Goal: Communication & Community: Ask a question

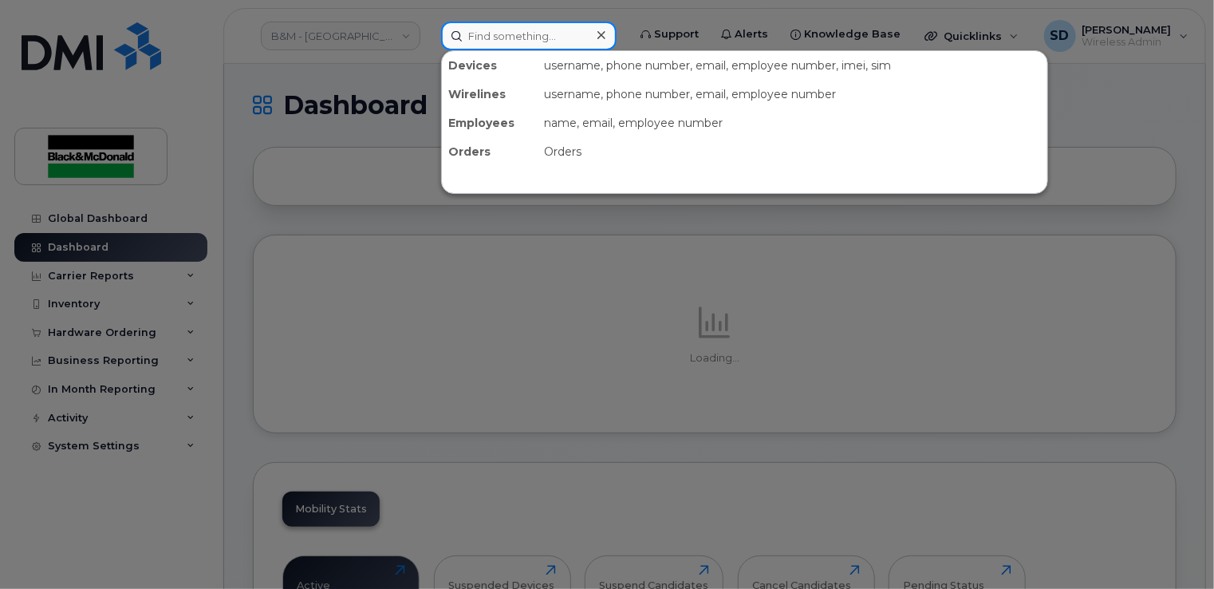
click at [498, 36] on input at bounding box center [528, 36] width 175 height 29
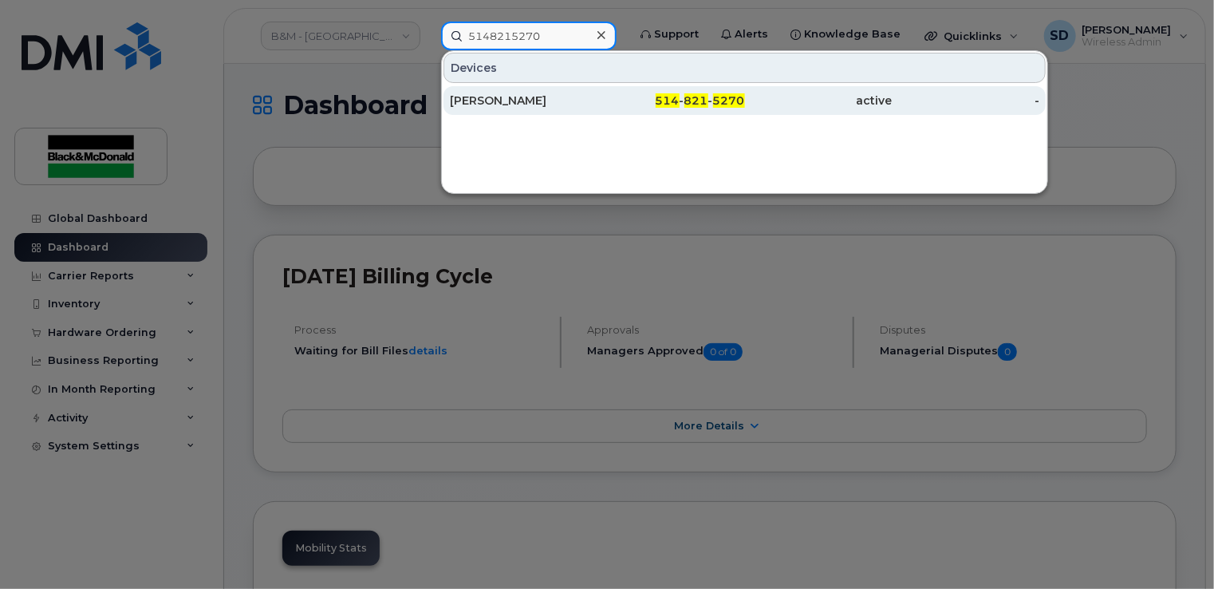
type input "5148215270"
click at [500, 98] on div "[PERSON_NAME]" at bounding box center [524, 101] width 148 height 16
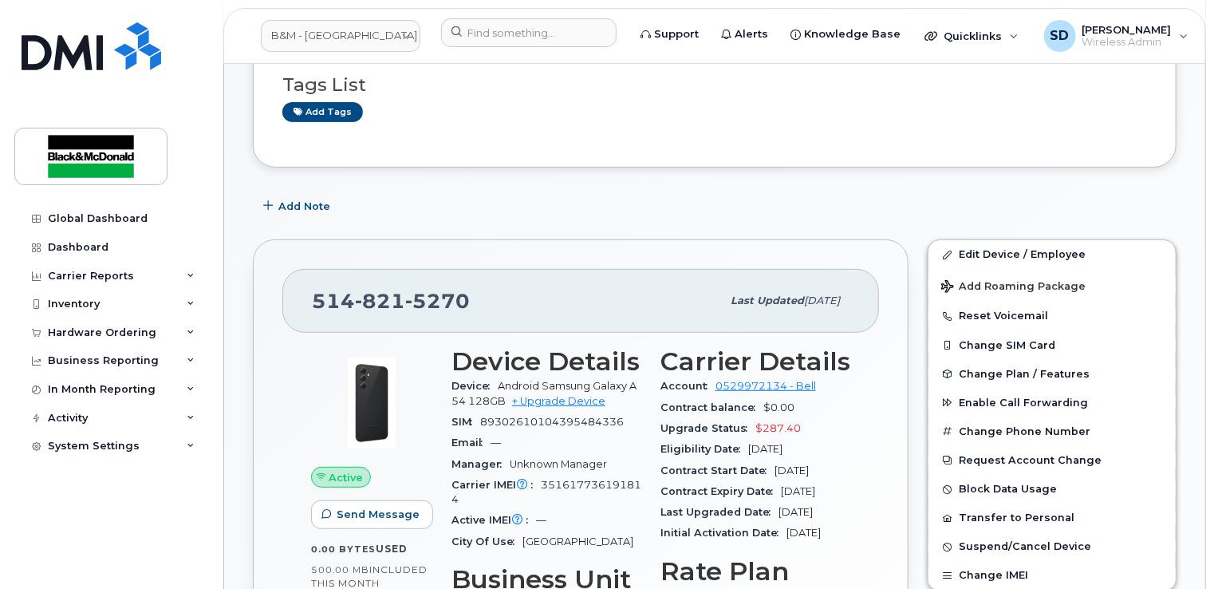
scroll to position [239, 0]
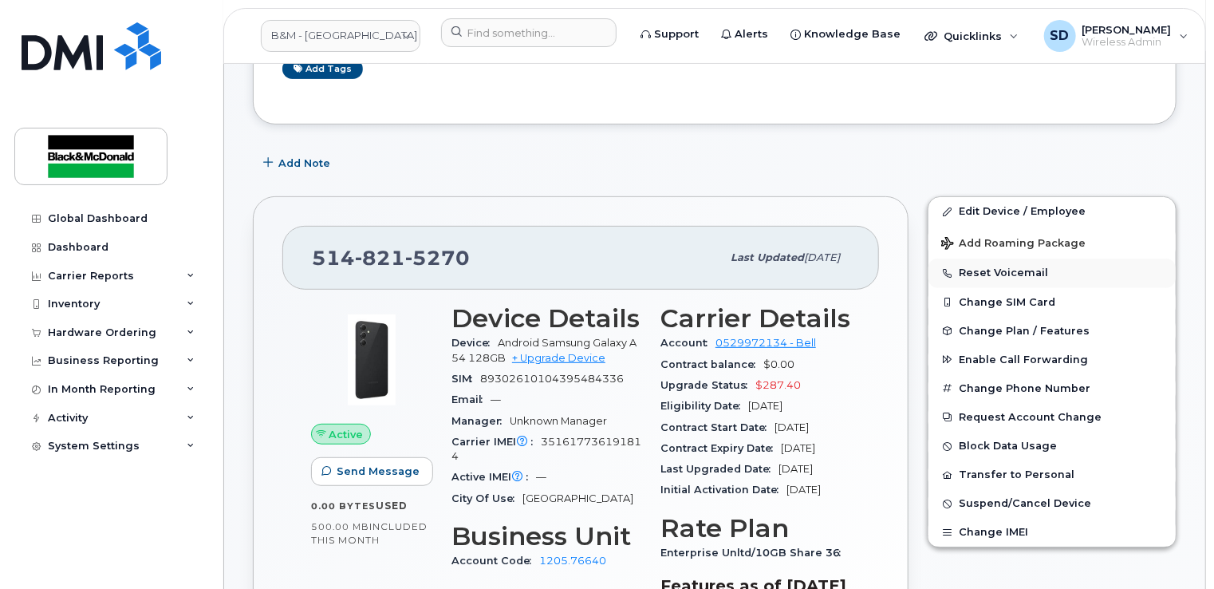
click at [992, 273] on button "Reset Voicemail" at bounding box center [1051, 272] width 247 height 29
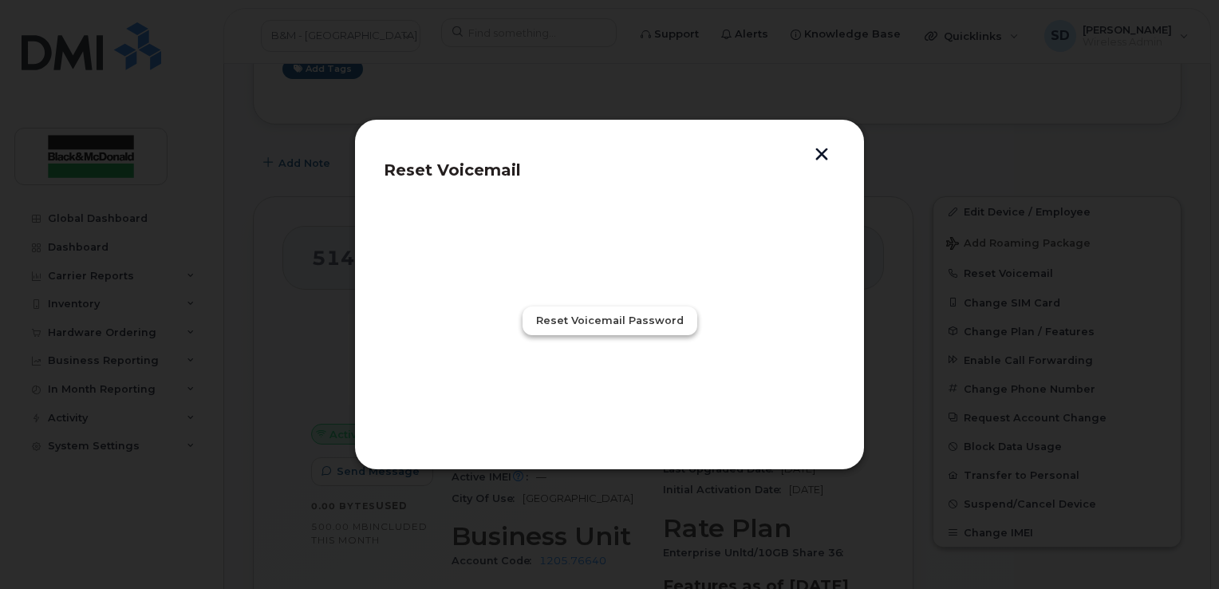
click at [620, 320] on span "Reset Voicemail Password" at bounding box center [610, 320] width 148 height 15
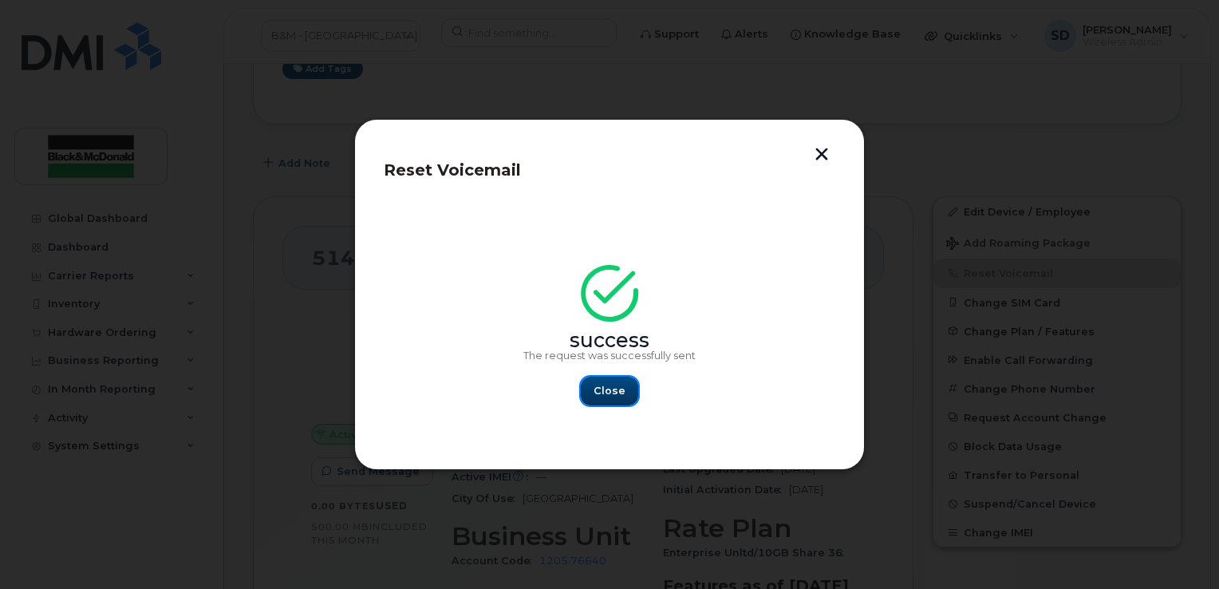
click at [609, 396] on span "Close" at bounding box center [609, 390] width 32 height 15
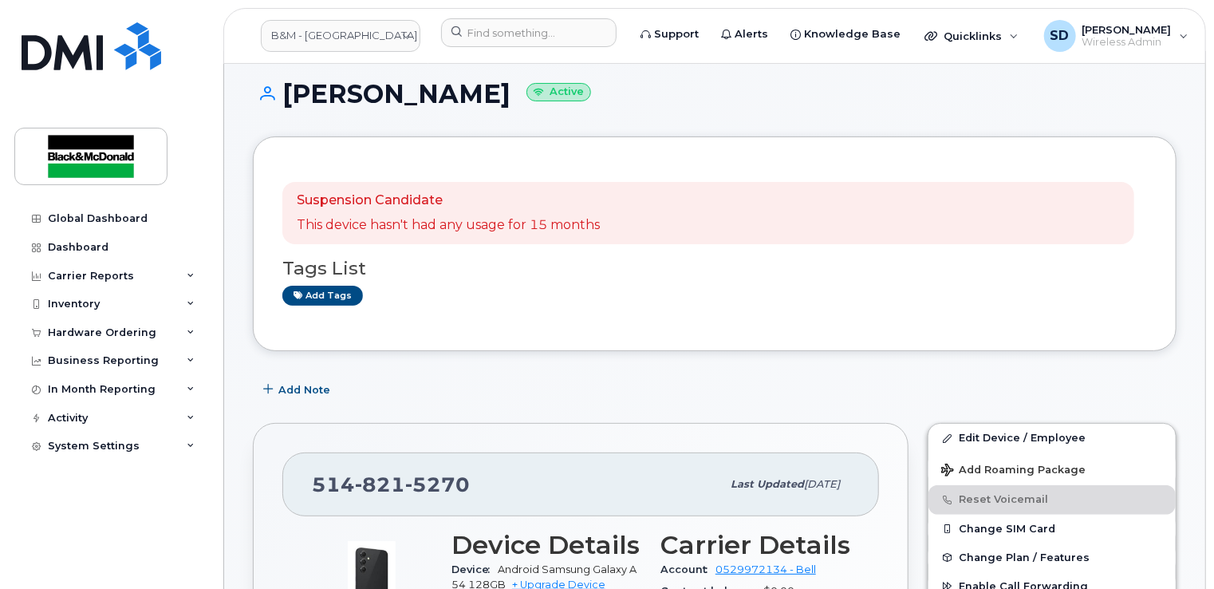
scroll to position [0, 0]
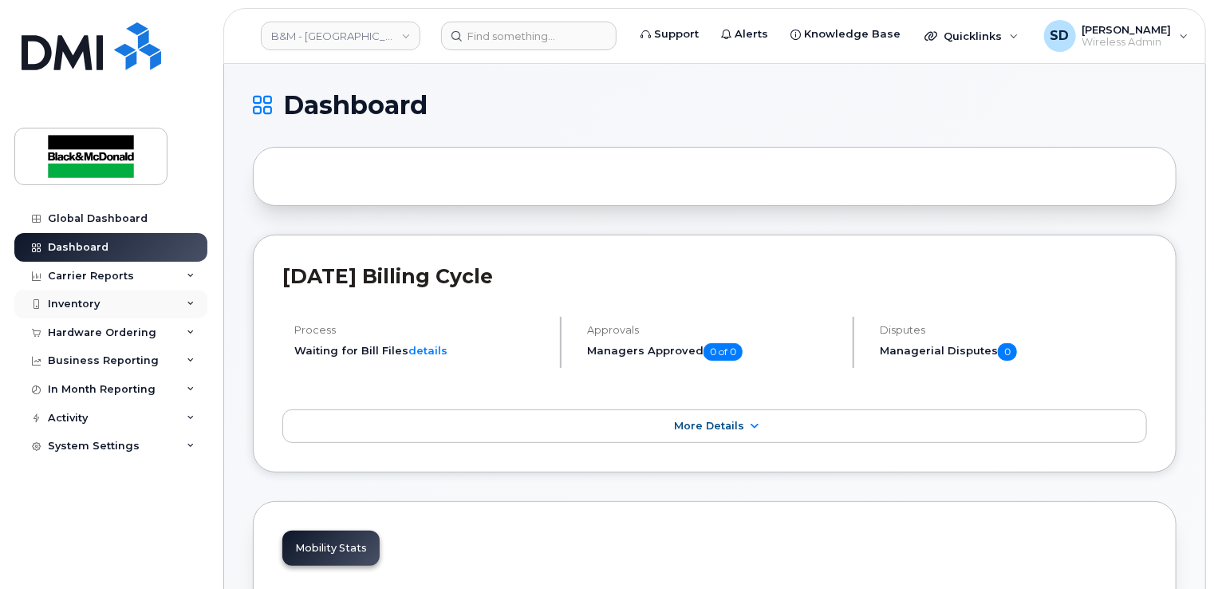
click at [54, 302] on div "Inventory" at bounding box center [74, 304] width 52 height 13
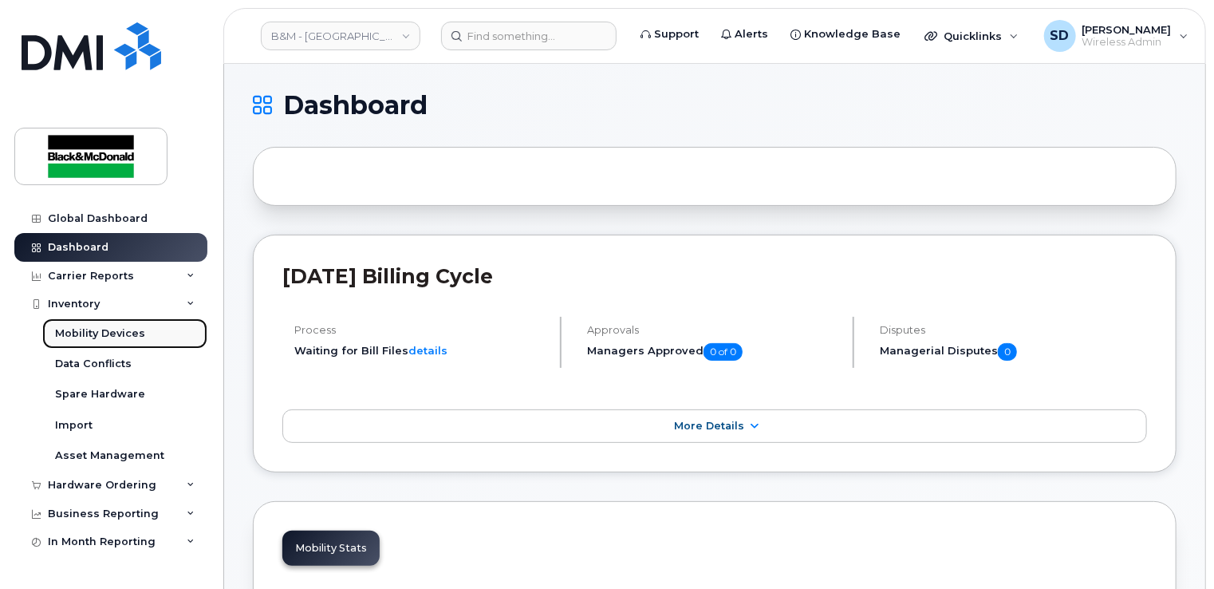
click at [101, 334] on div "Mobility Devices" at bounding box center [100, 333] width 90 height 14
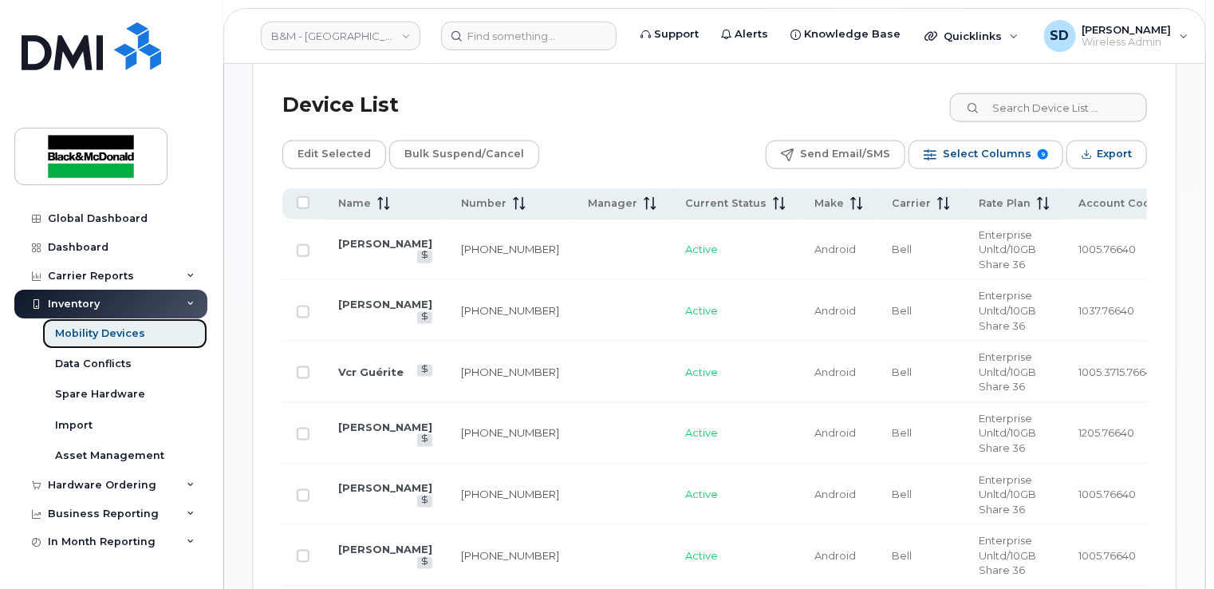
scroll to position [877, 0]
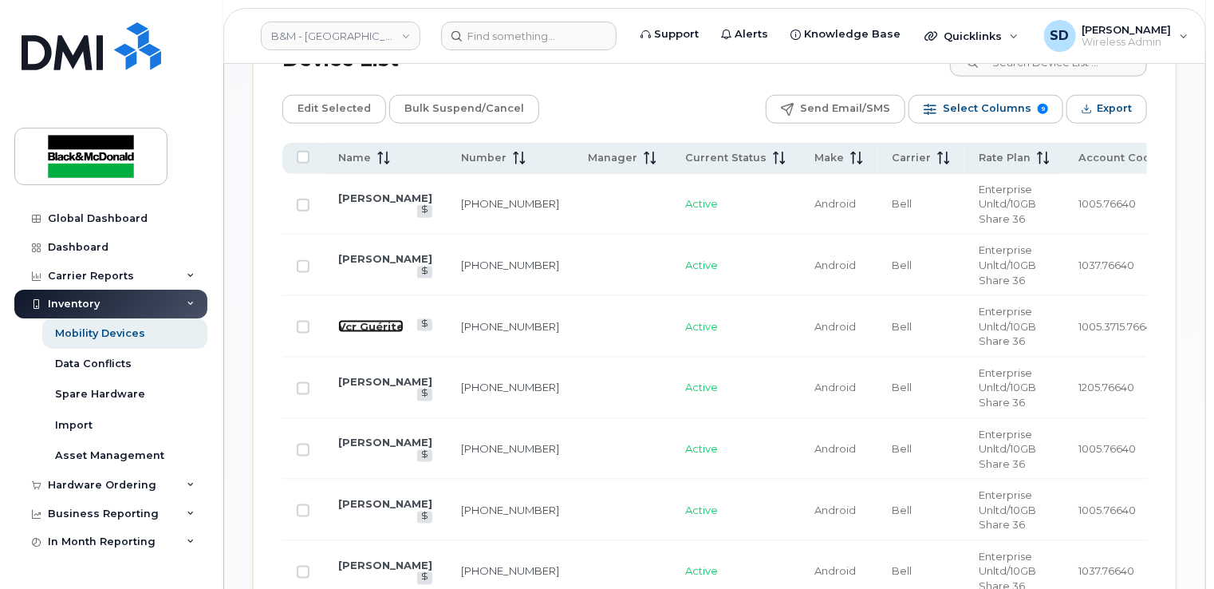
click at [383, 320] on link "Vcr Guérite" at bounding box center [370, 326] width 65 height 13
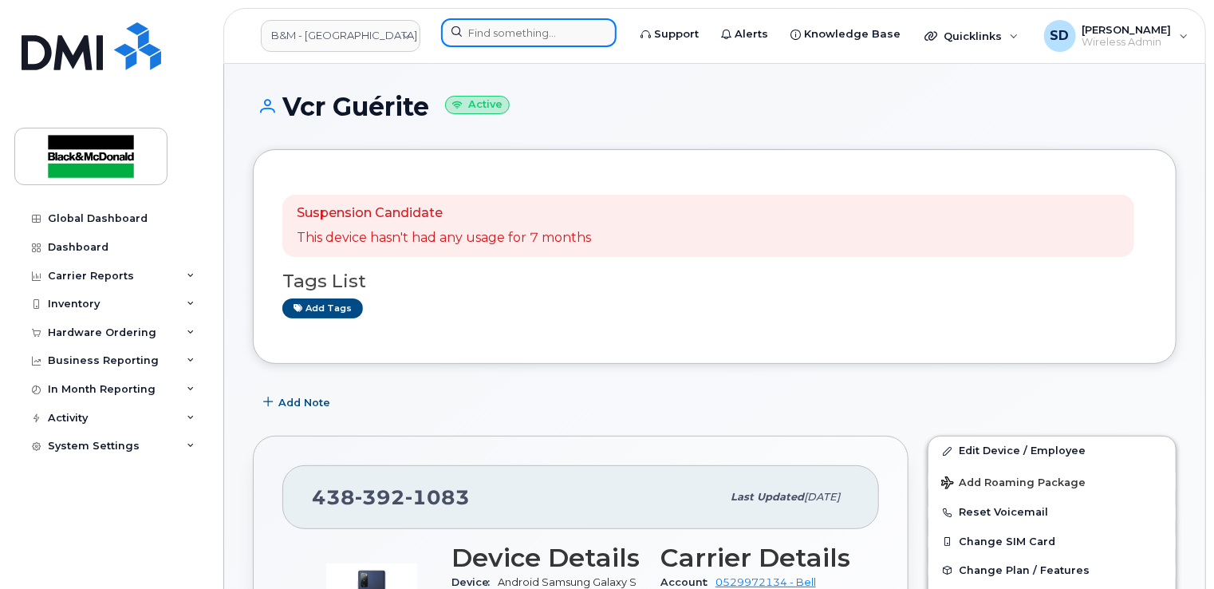
click at [492, 37] on input at bounding box center [528, 32] width 175 height 29
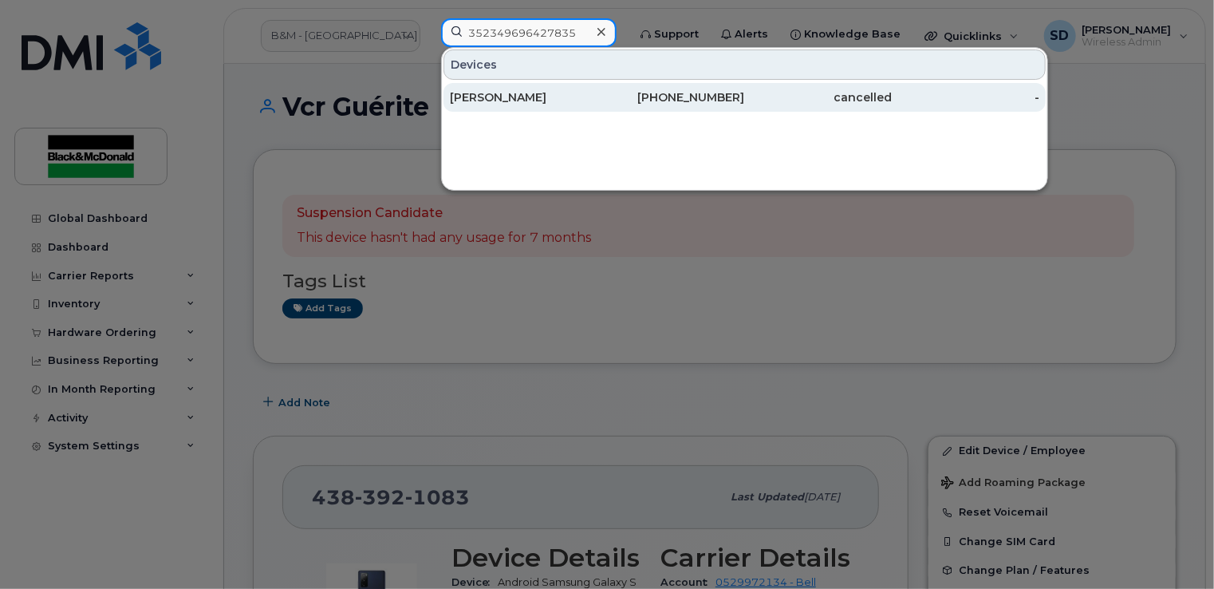
type input "352349696427835"
click at [492, 93] on div "Mylène Laperle" at bounding box center [524, 97] width 148 height 16
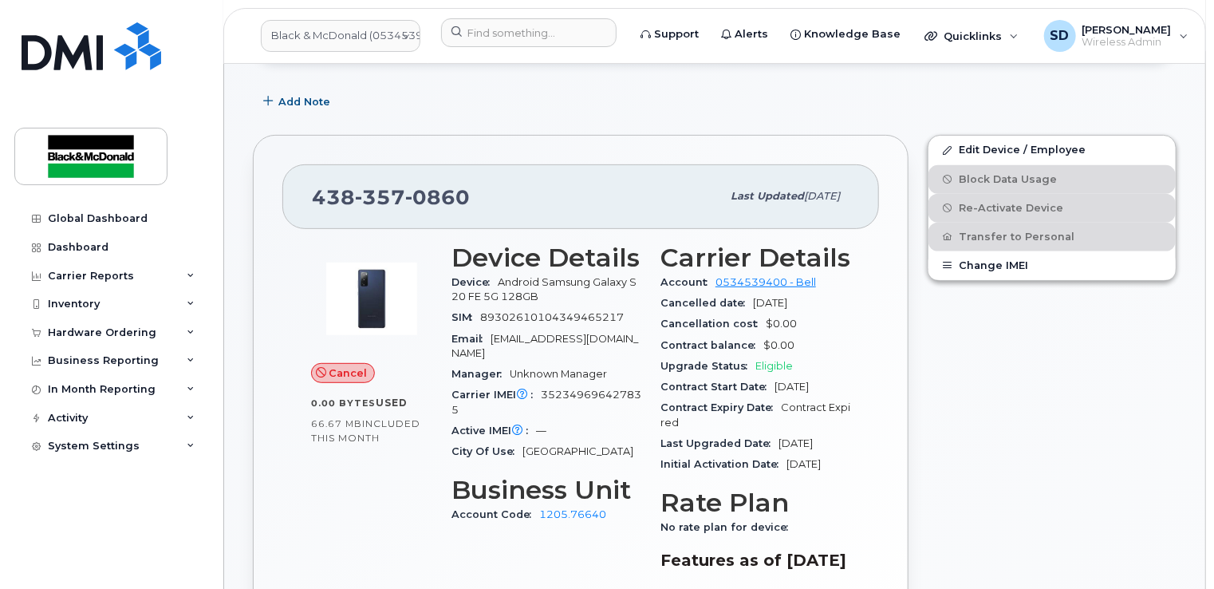
scroll to position [319, 0]
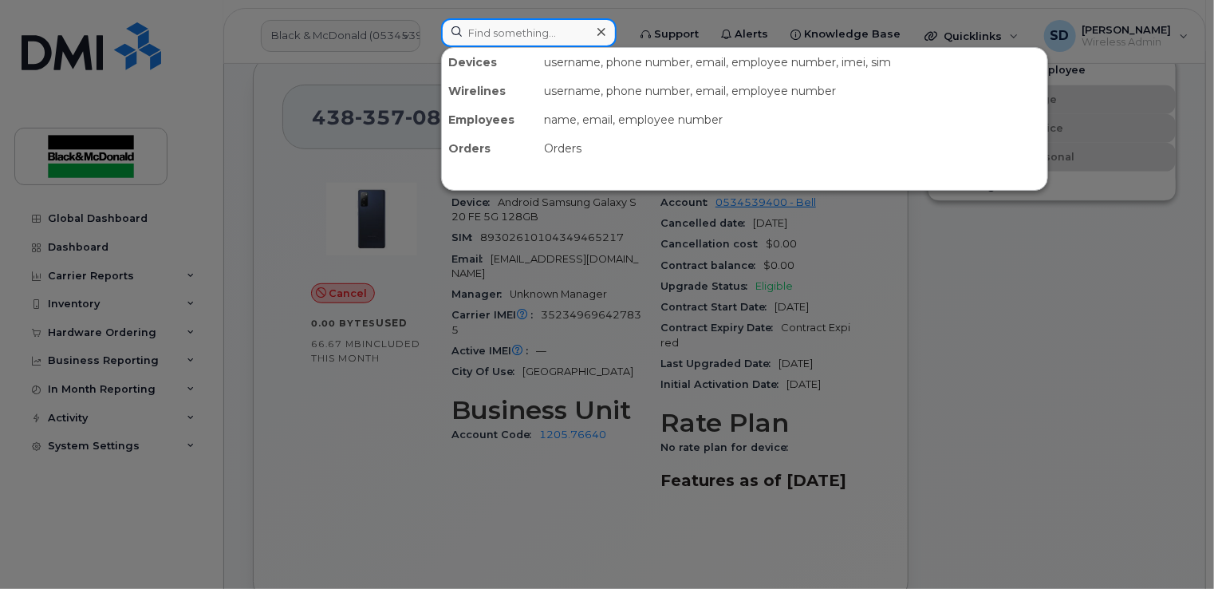
click at [542, 29] on input at bounding box center [528, 32] width 175 height 29
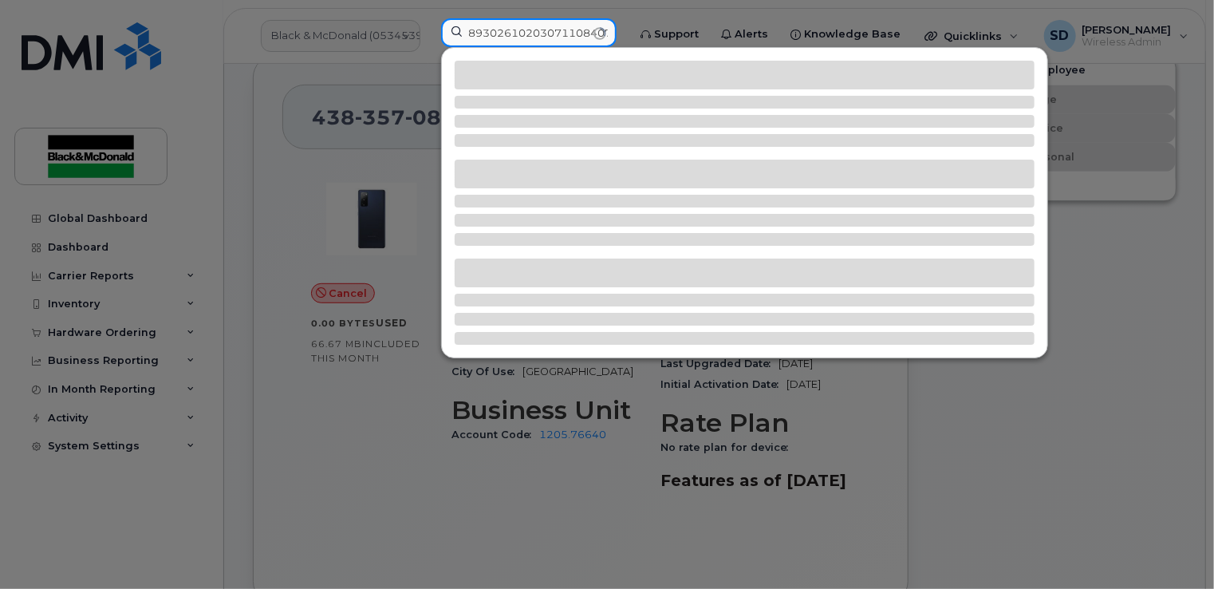
scroll to position [0, 2]
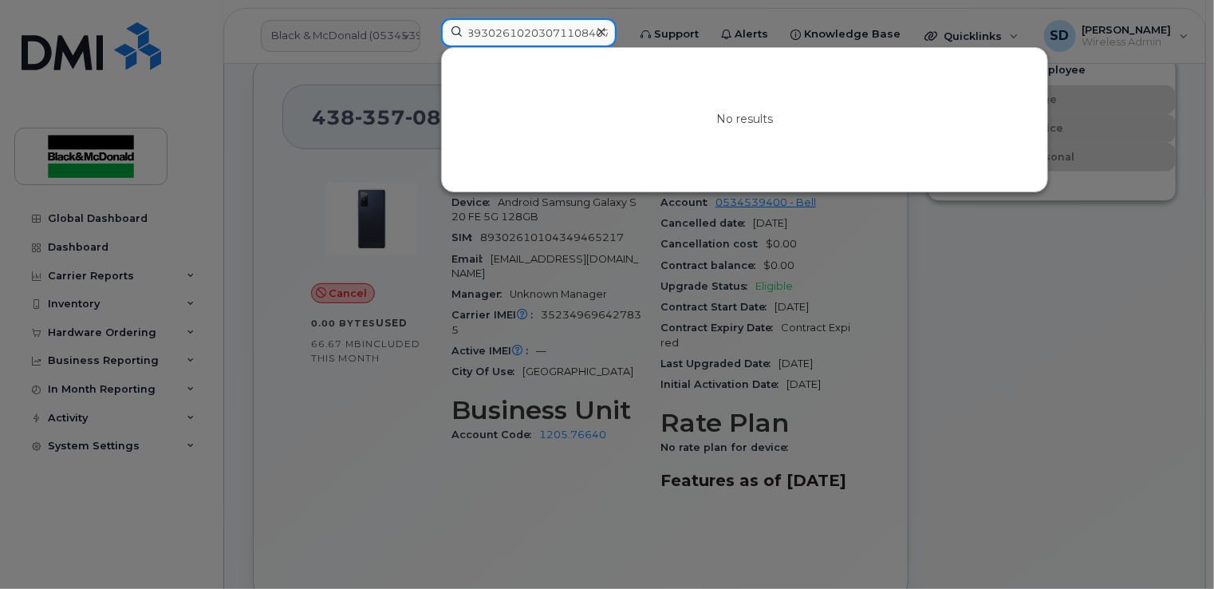
type input "89302610203071108407"
click at [600, 94] on div "No results" at bounding box center [744, 120] width 605 height 144
click at [605, 32] on icon at bounding box center [601, 32] width 8 height 13
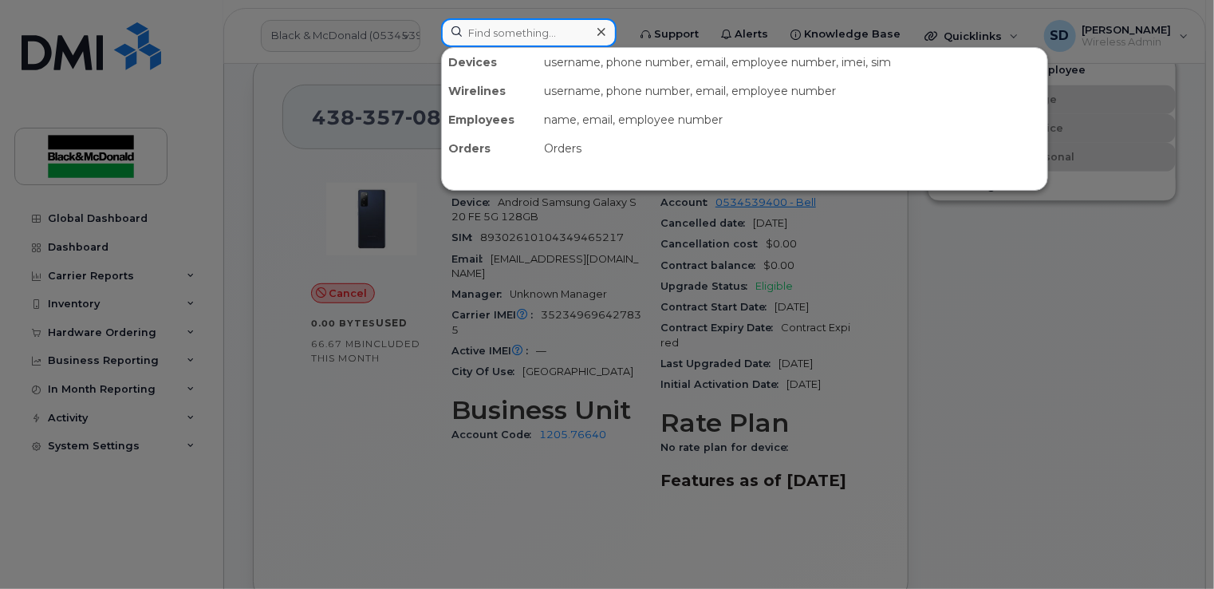
click at [504, 34] on input at bounding box center [528, 32] width 175 height 29
click at [312, 207] on div at bounding box center [607, 294] width 1214 height 589
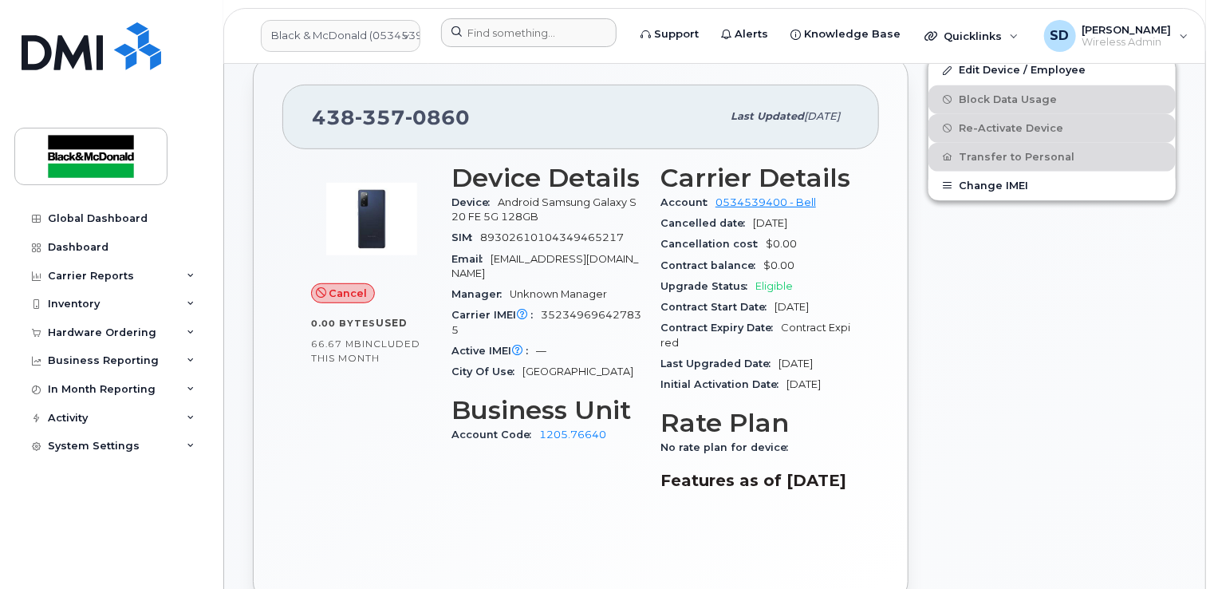
scroll to position [239, 0]
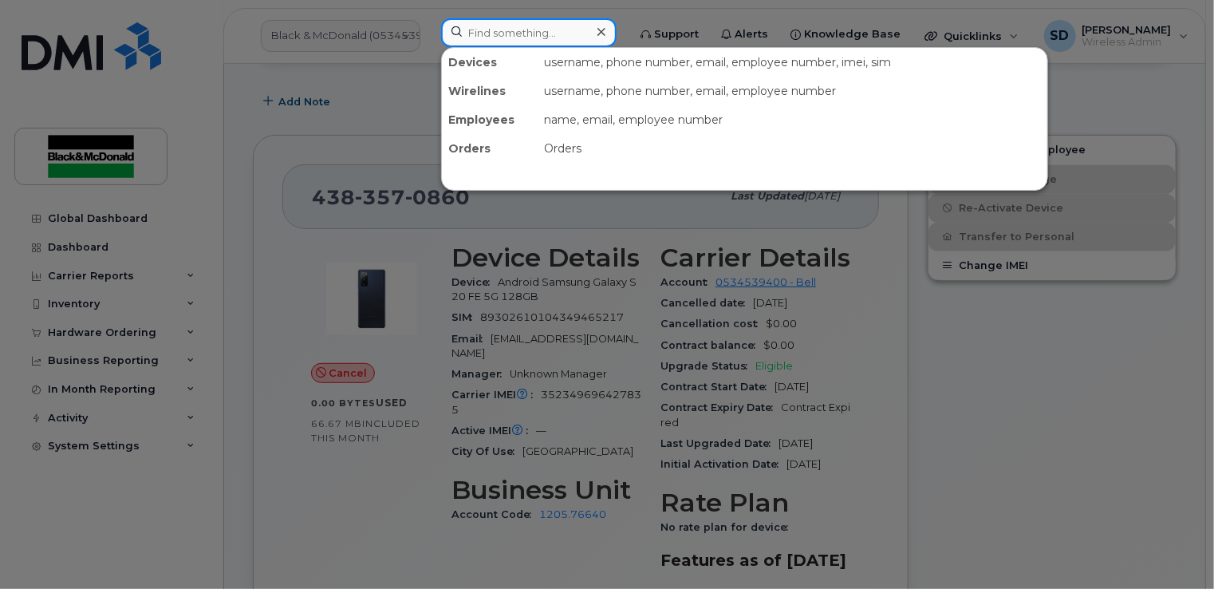
click at [474, 37] on input at bounding box center [528, 32] width 175 height 29
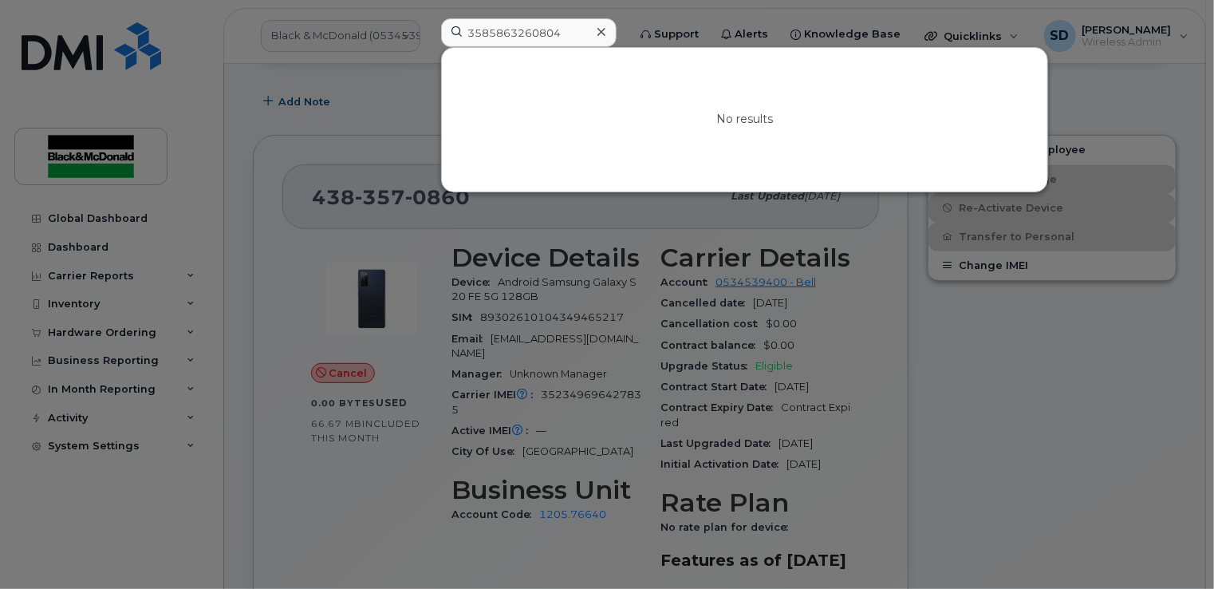
click at [379, 104] on div at bounding box center [607, 294] width 1214 height 589
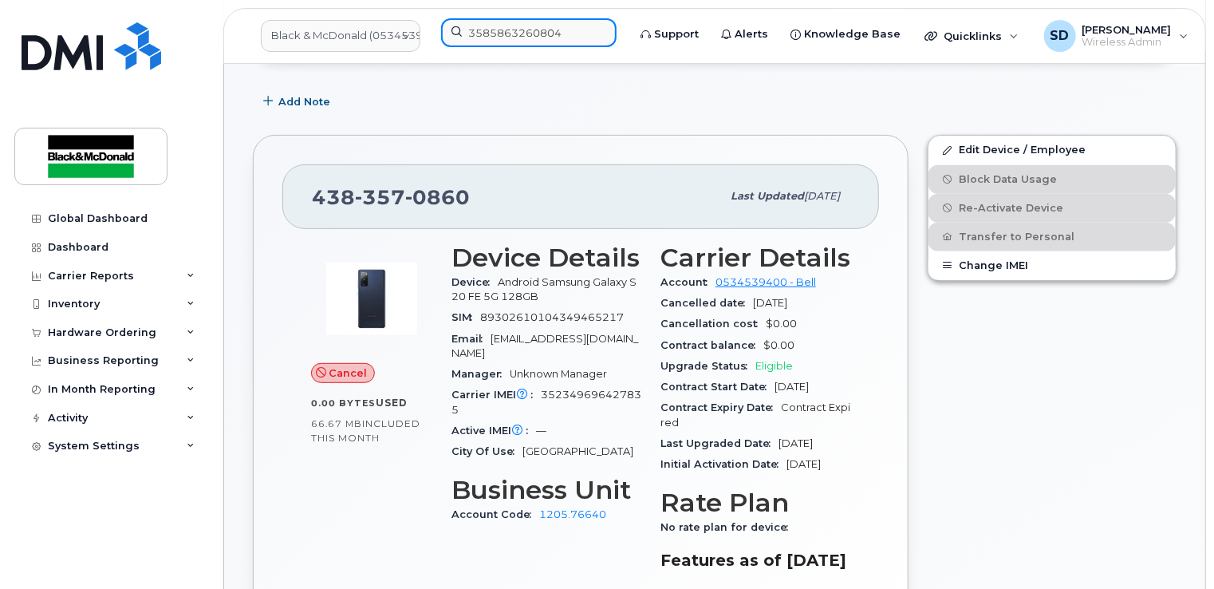
click at [569, 27] on input "3585863260804" at bounding box center [528, 32] width 175 height 29
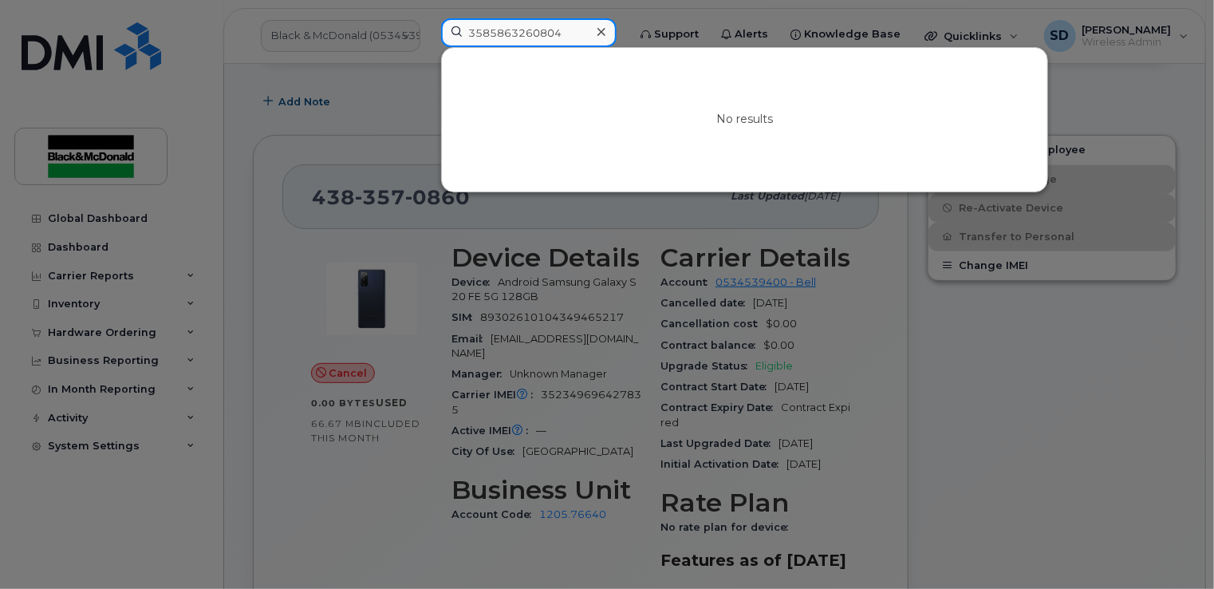
click at [522, 31] on input "3585863260804" at bounding box center [528, 32] width 175 height 29
drag, startPoint x: 573, startPoint y: 23, endPoint x: 522, endPoint y: 30, distance: 51.6
click at [522, 30] on input "3585863260804" at bounding box center [528, 32] width 175 height 29
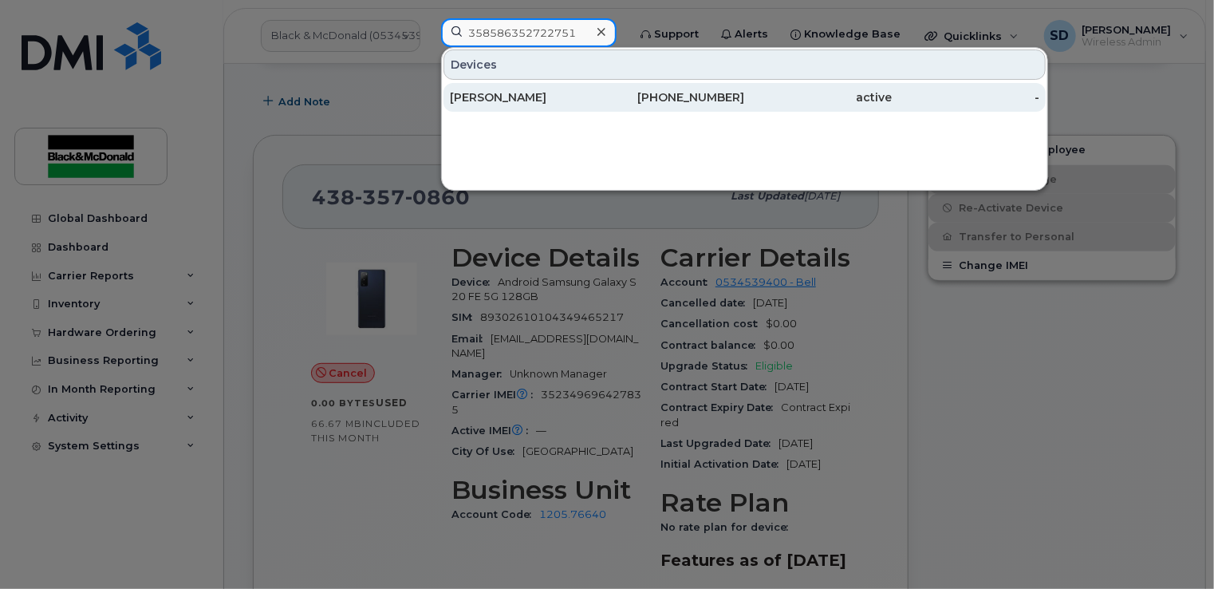
type input "358586352722751"
click at [466, 101] on div "[PERSON_NAME]" at bounding box center [524, 97] width 148 height 16
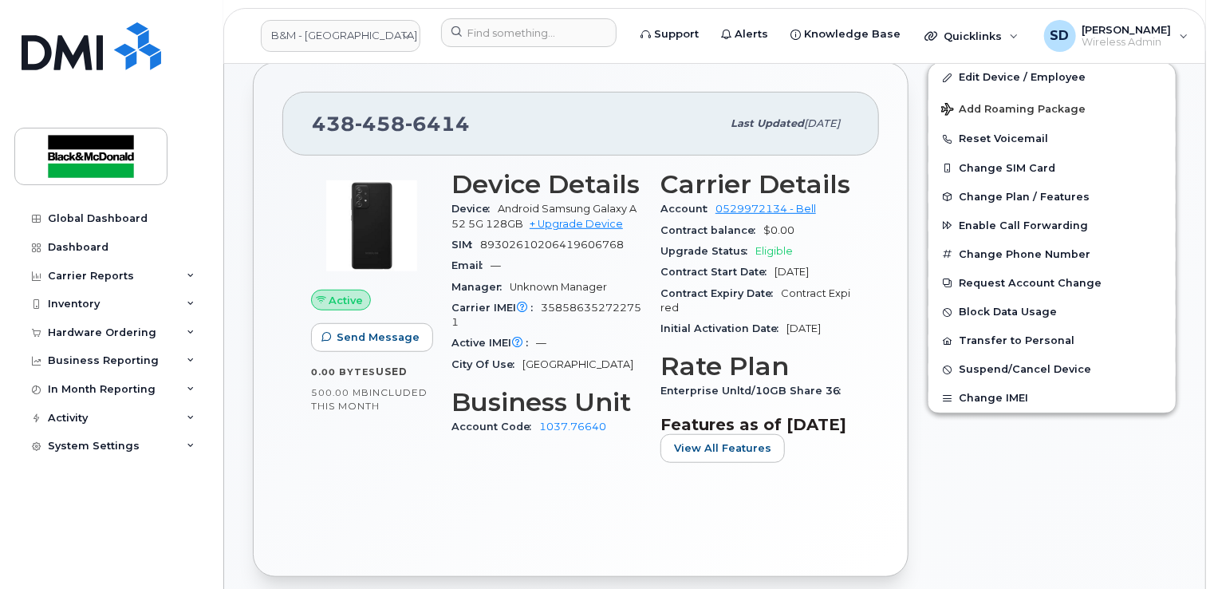
scroll to position [399, 0]
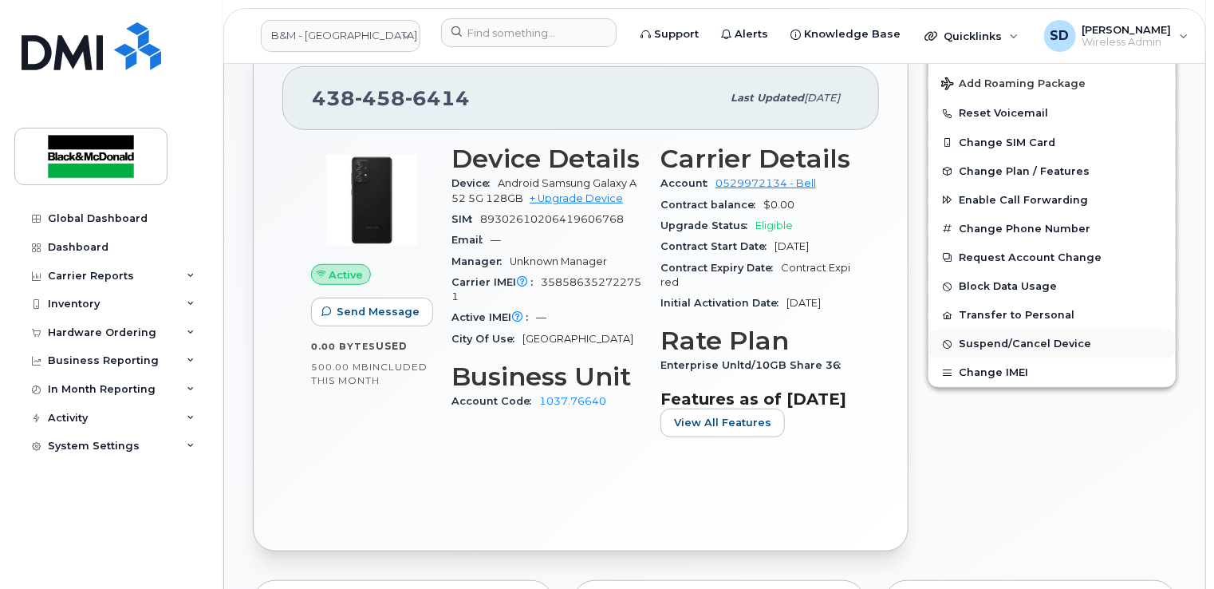
click at [1007, 338] on span "Suspend/Cancel Device" at bounding box center [1025, 344] width 132 height 12
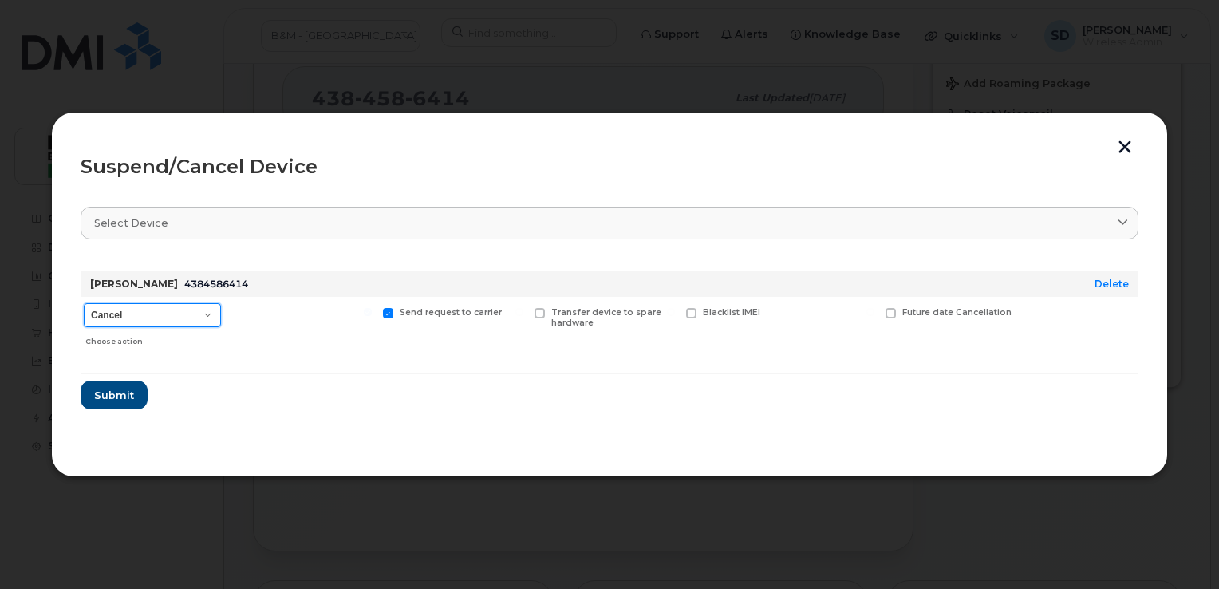
click at [209, 314] on select "Cancel Suspend - Extend Suspension Suspend - Reduced Rate Suspend - Full Rate S…" at bounding box center [152, 315] width 137 height 24
click at [84, 303] on select "Cancel Suspend - Extend Suspension Suspend - Reduced Rate Suspend - Full Rate S…" at bounding box center [152, 315] width 137 height 24
click at [1121, 148] on button "button" at bounding box center [1125, 148] width 24 height 17
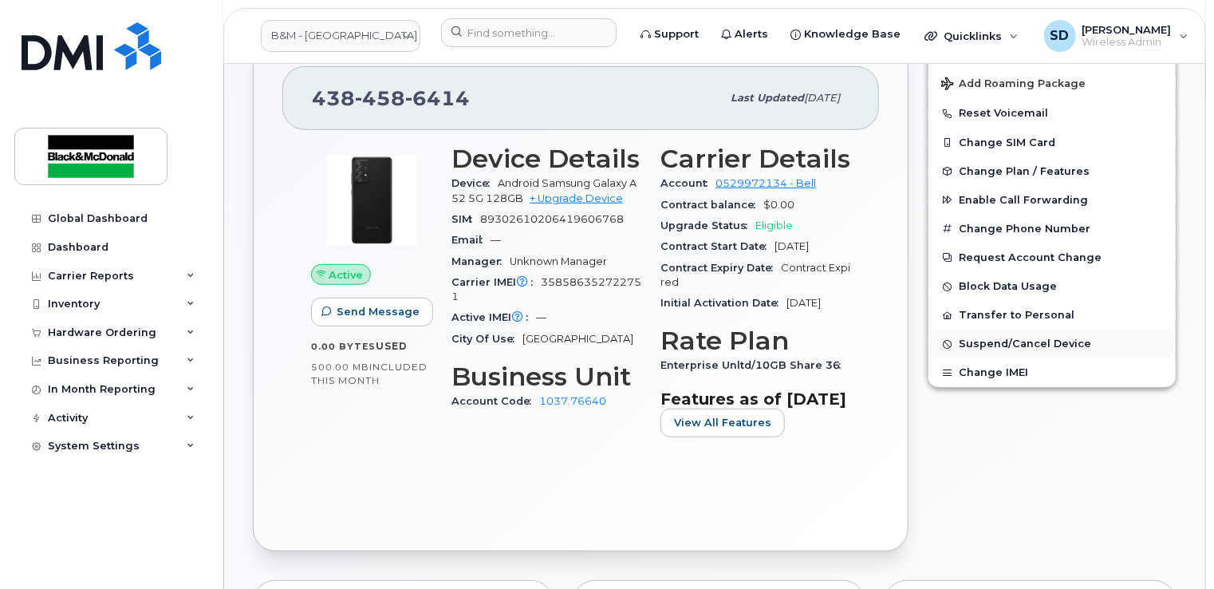
click at [977, 339] on span "Suspend/Cancel Device" at bounding box center [1025, 344] width 132 height 12
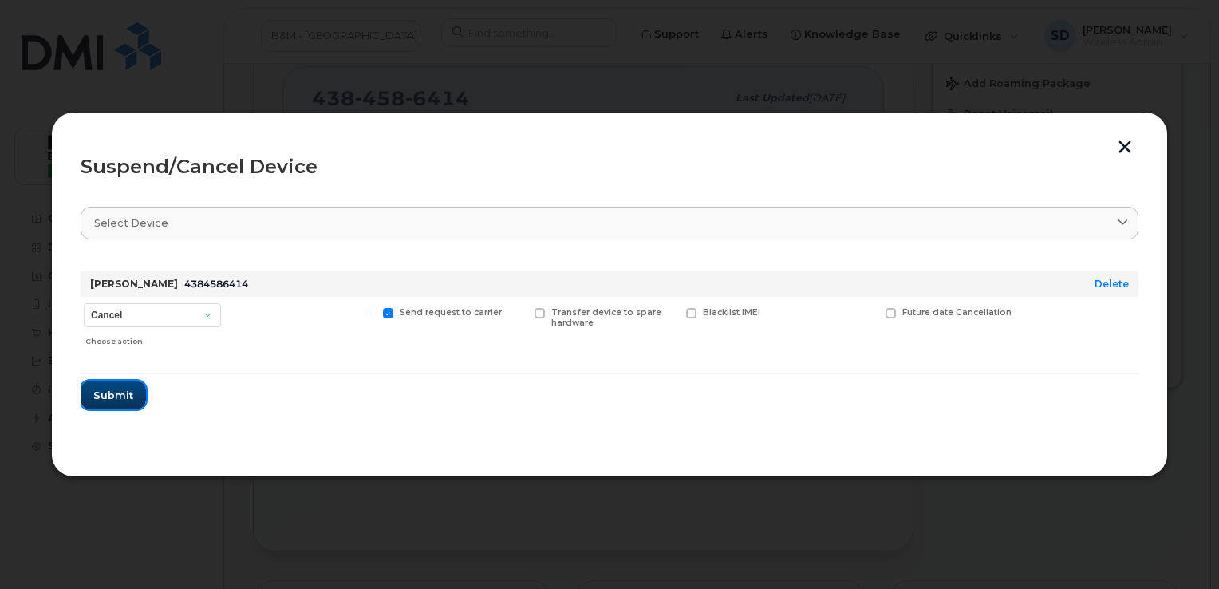
click at [103, 397] on span "Submit" at bounding box center [113, 395] width 40 height 15
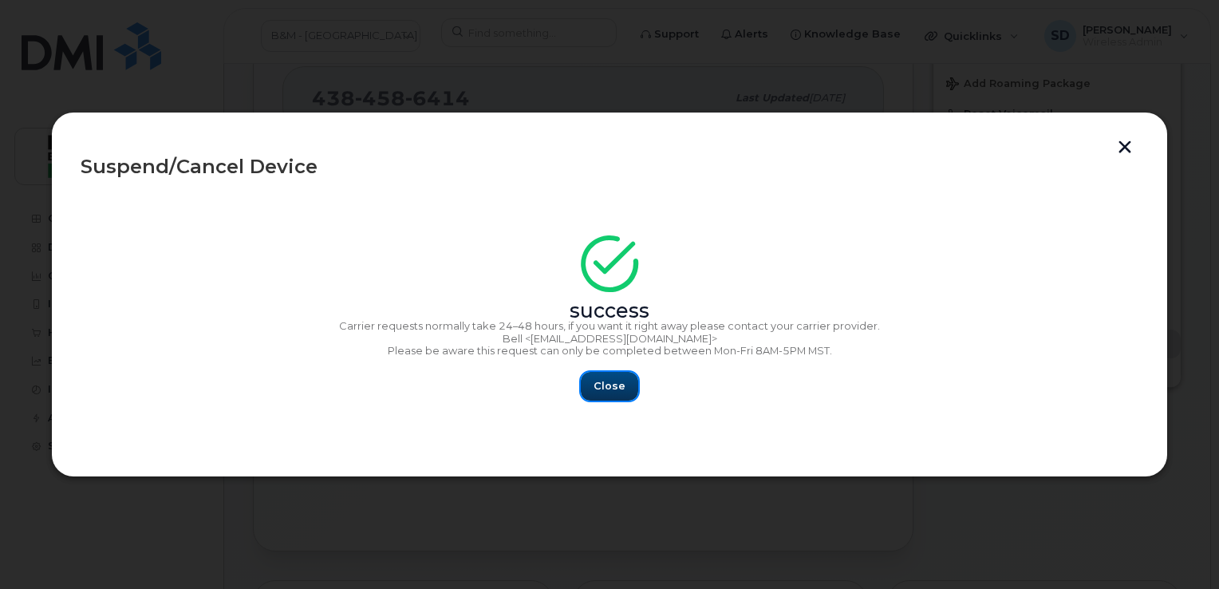
click at [625, 391] on button "Close" at bounding box center [609, 386] width 57 height 29
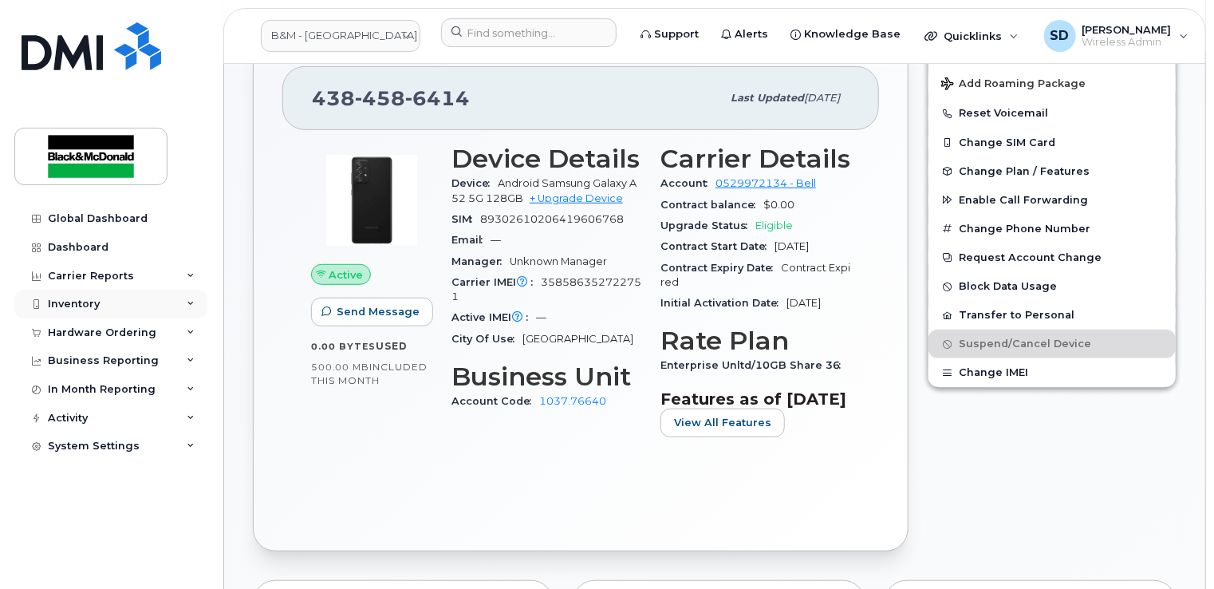
click at [65, 303] on div "Inventory" at bounding box center [74, 304] width 52 height 13
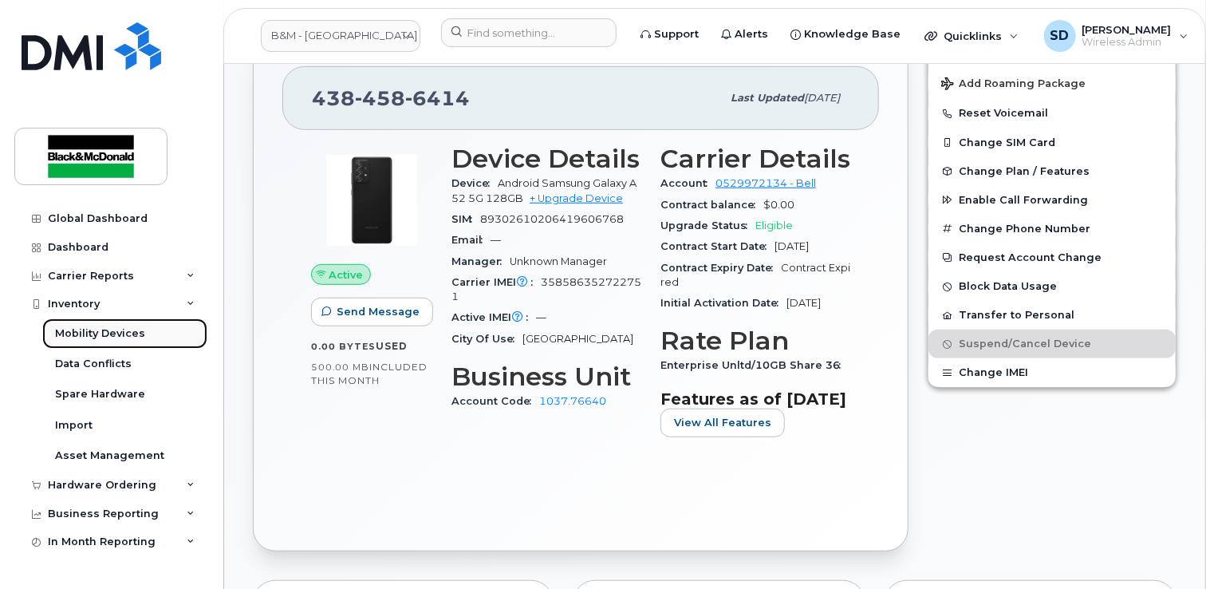
click at [72, 329] on div "Mobility Devices" at bounding box center [100, 333] width 90 height 14
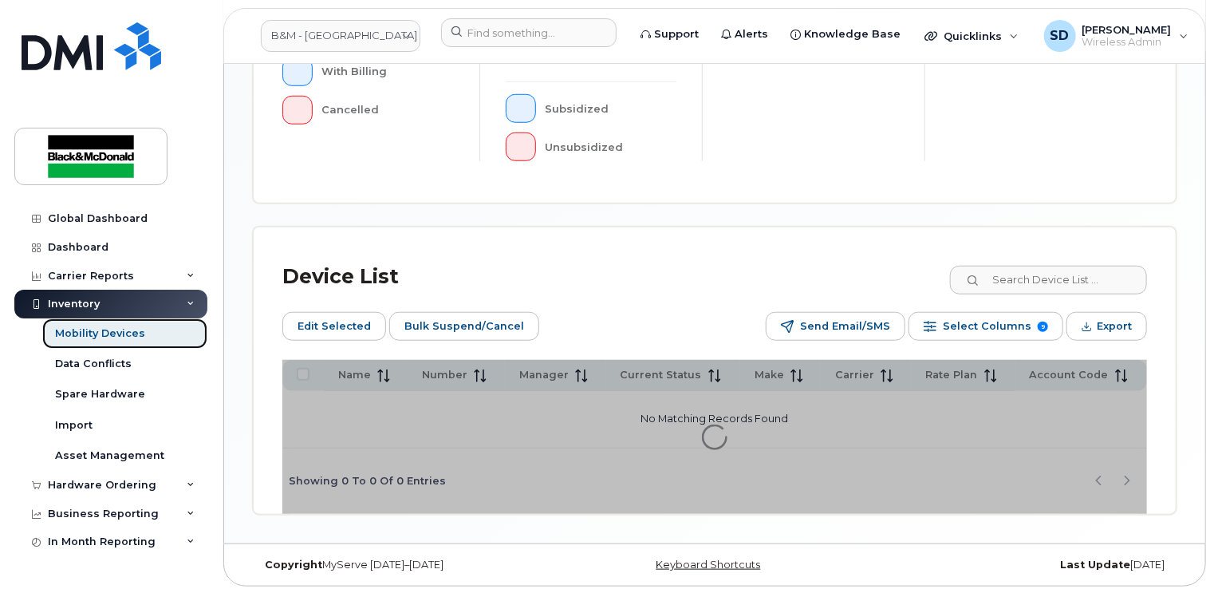
scroll to position [596, 0]
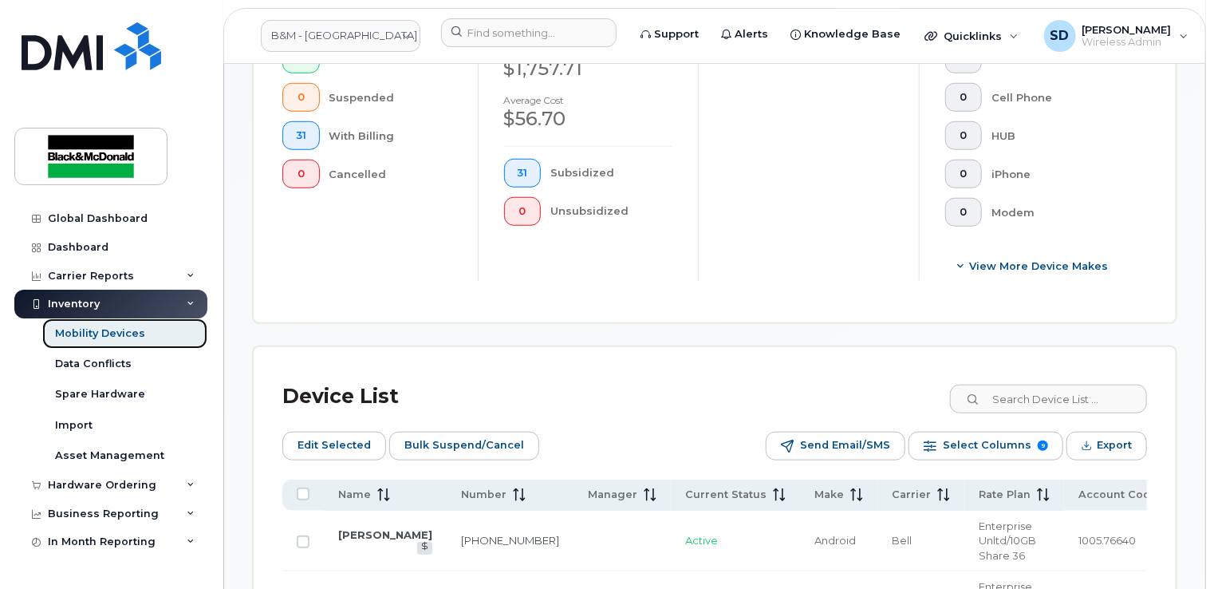
scroll to position [717, 0]
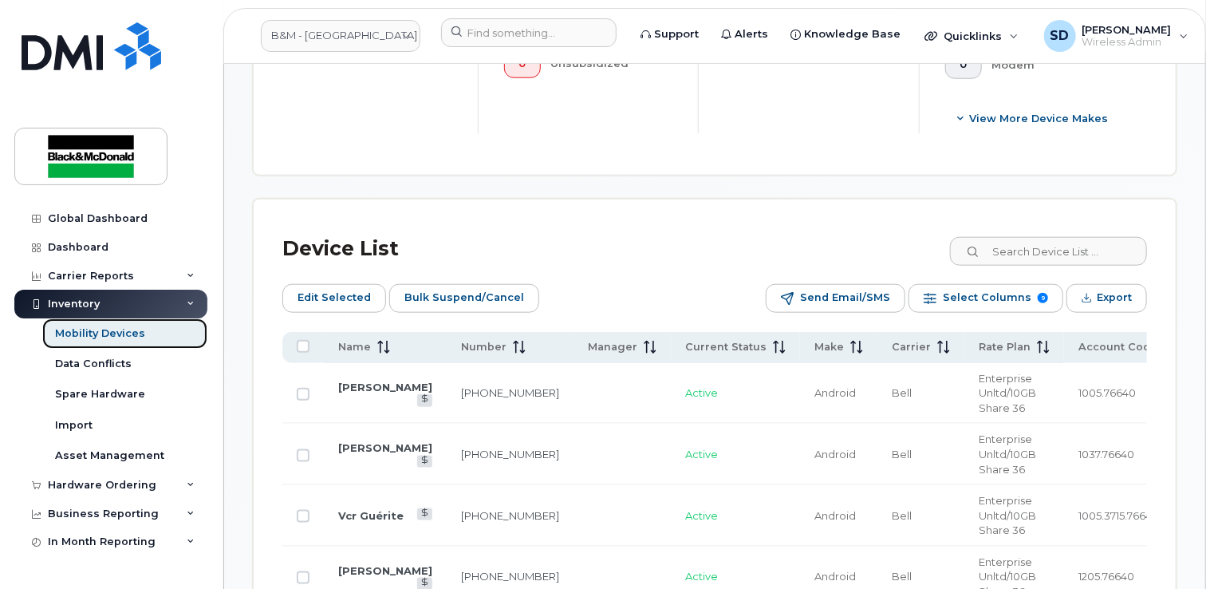
click at [121, 340] on div "Mobility Devices" at bounding box center [100, 333] width 90 height 14
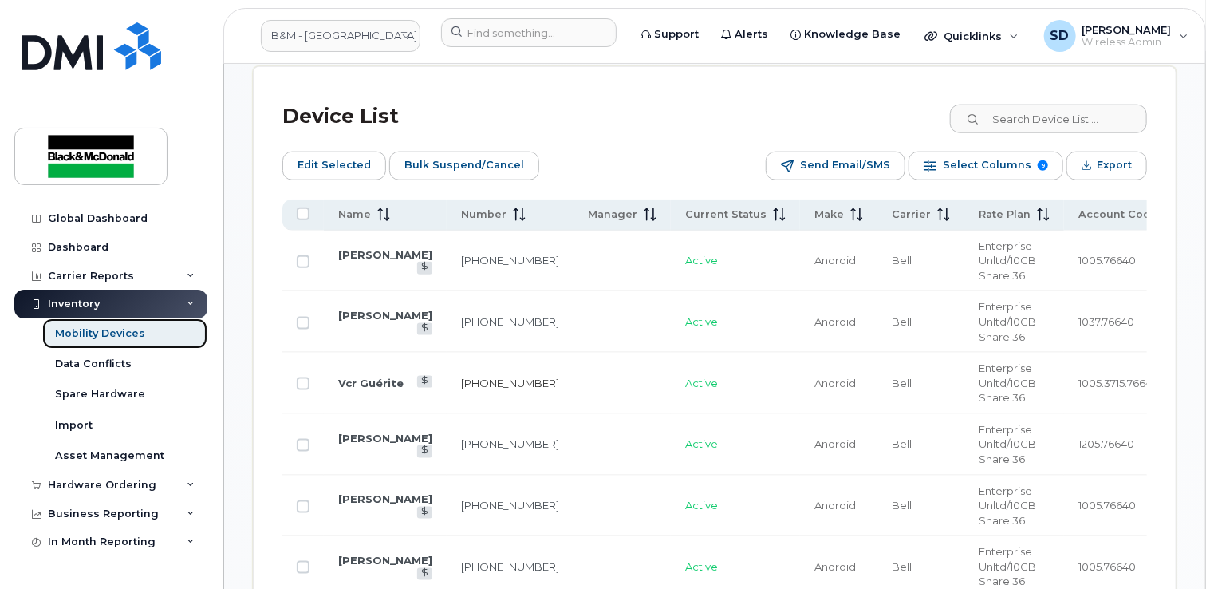
scroll to position [877, 0]
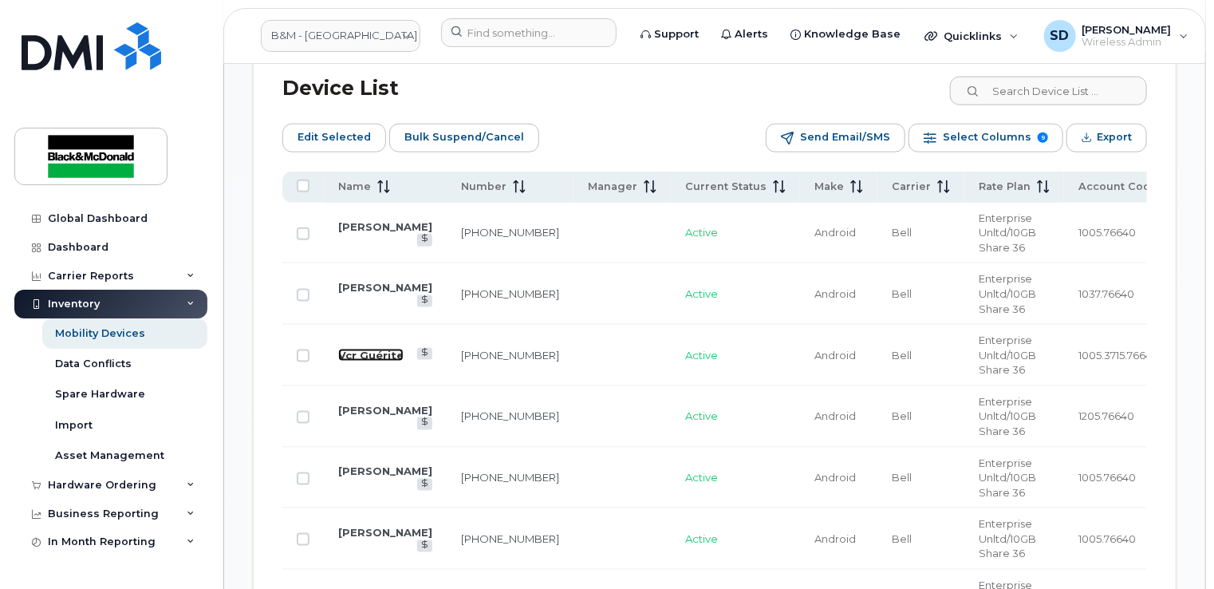
click at [356, 349] on link "Vcr Guérite" at bounding box center [370, 355] width 65 height 13
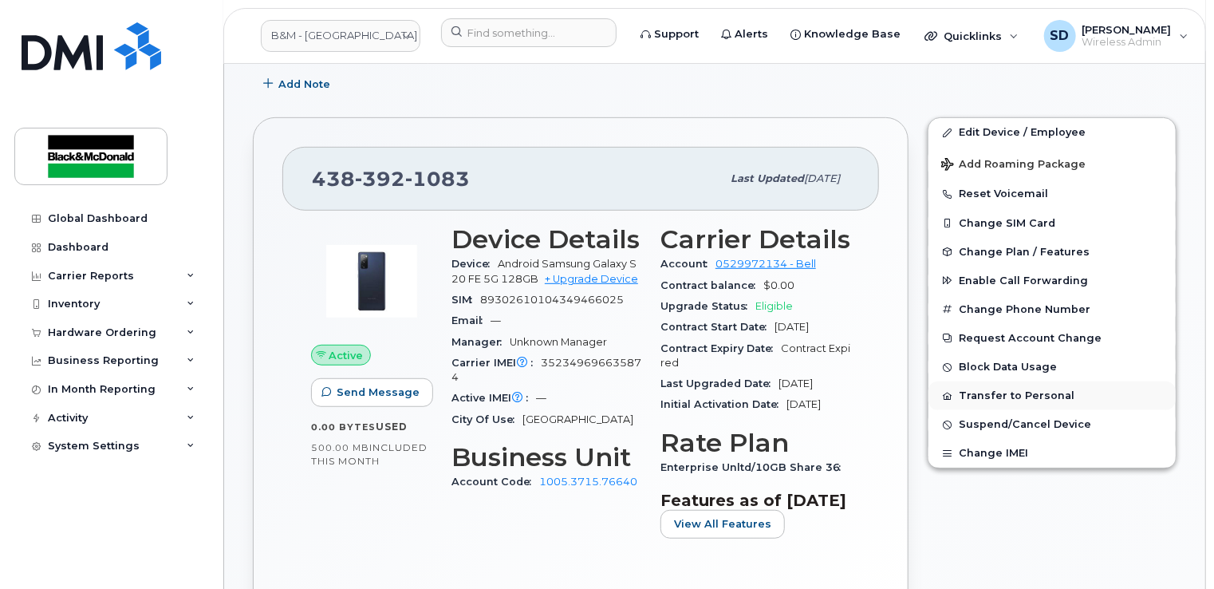
scroll to position [319, 0]
click at [1006, 420] on span "Suspend/Cancel Device" at bounding box center [1025, 424] width 132 height 12
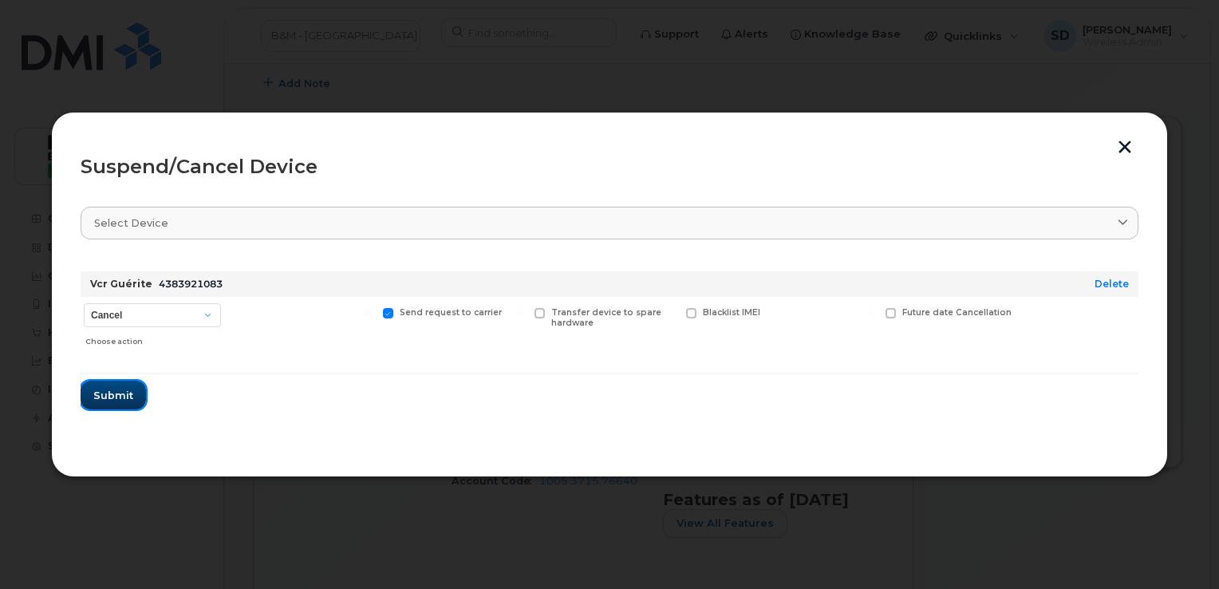
click at [112, 392] on span "Submit" at bounding box center [113, 395] width 40 height 15
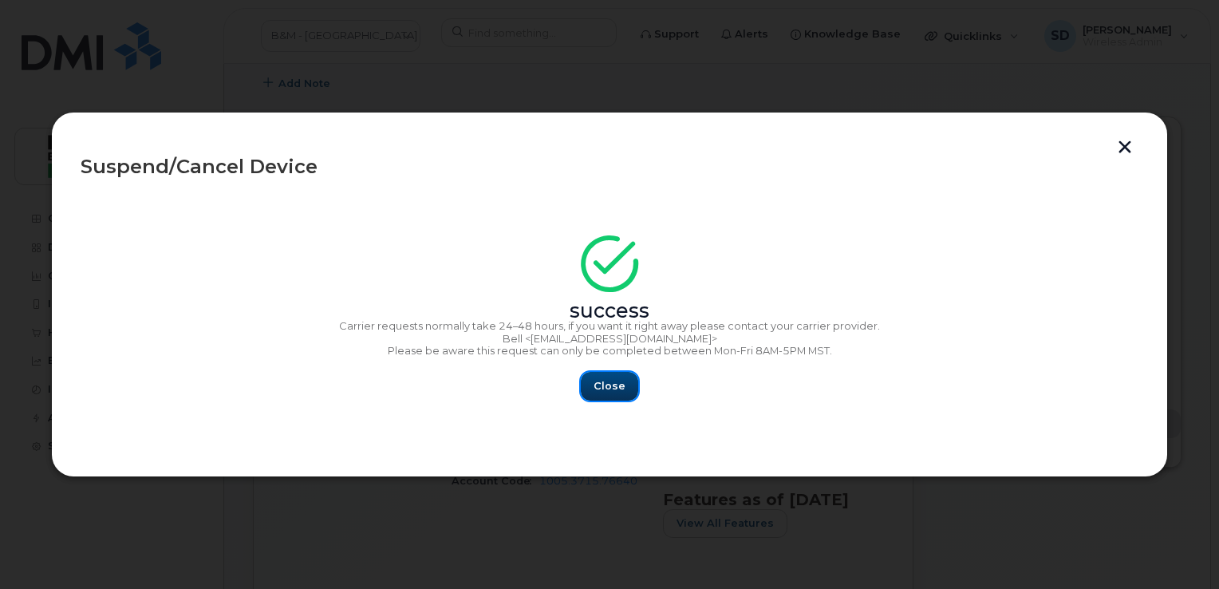
click at [609, 385] on span "Close" at bounding box center [609, 385] width 32 height 15
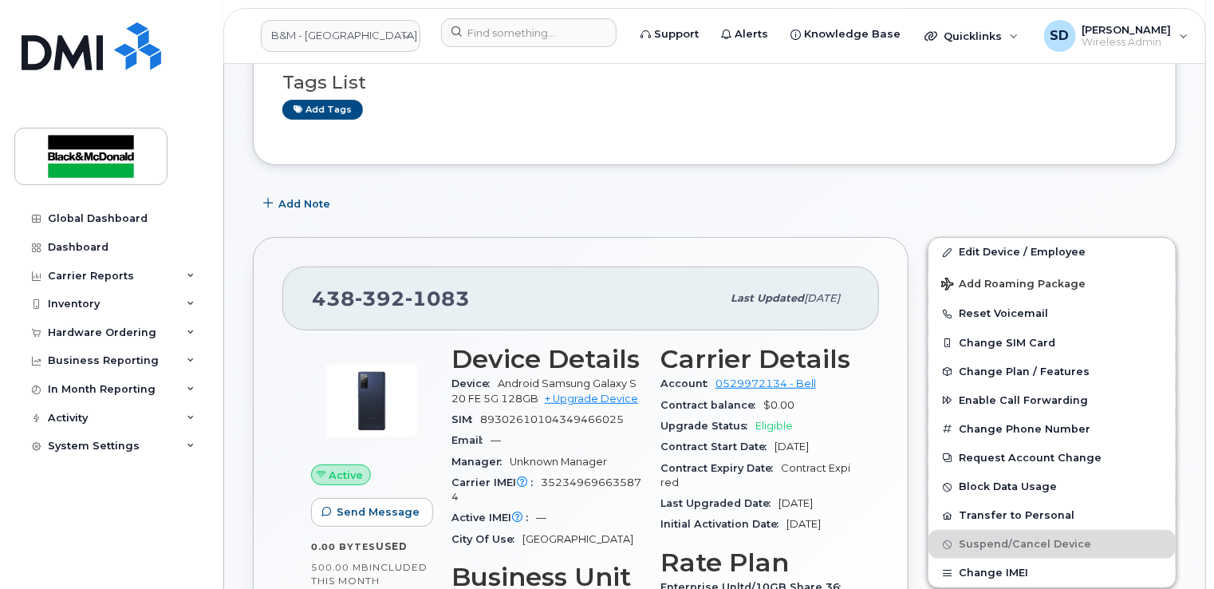
scroll to position [0, 0]
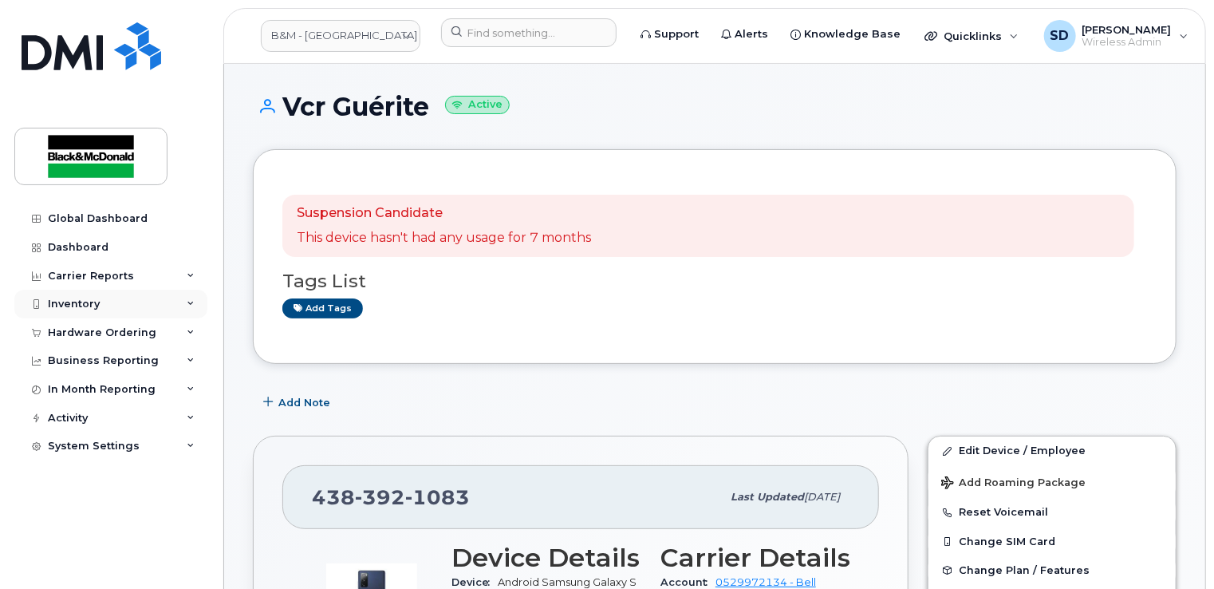
click at [68, 303] on div "Inventory" at bounding box center [74, 304] width 52 height 13
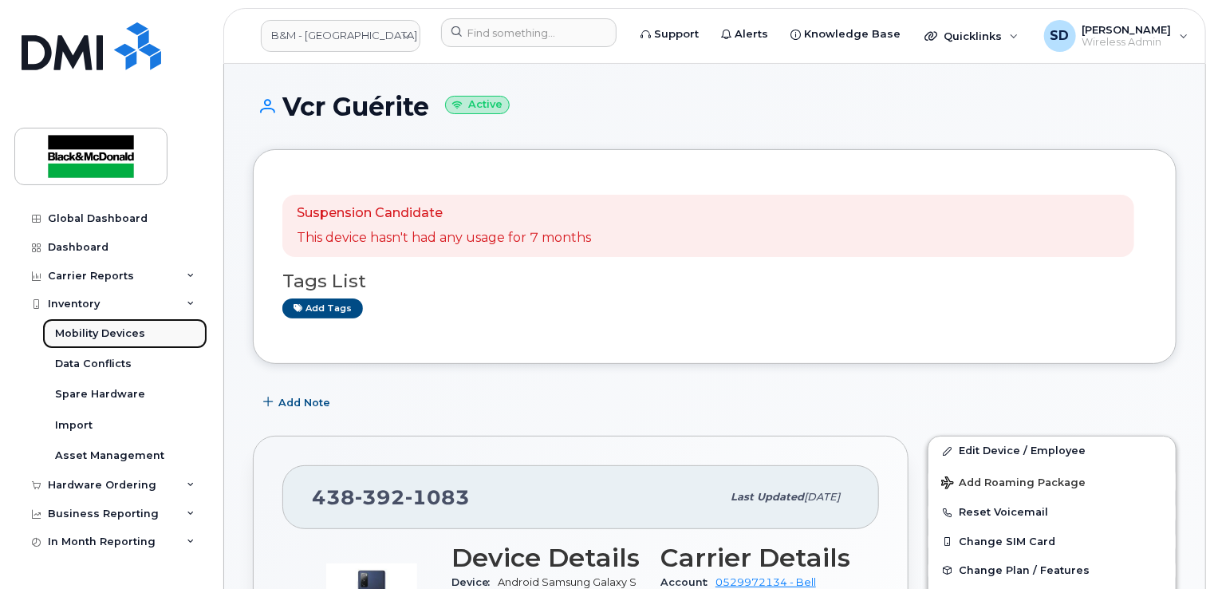
click at [85, 337] on div "Mobility Devices" at bounding box center [100, 333] width 90 height 14
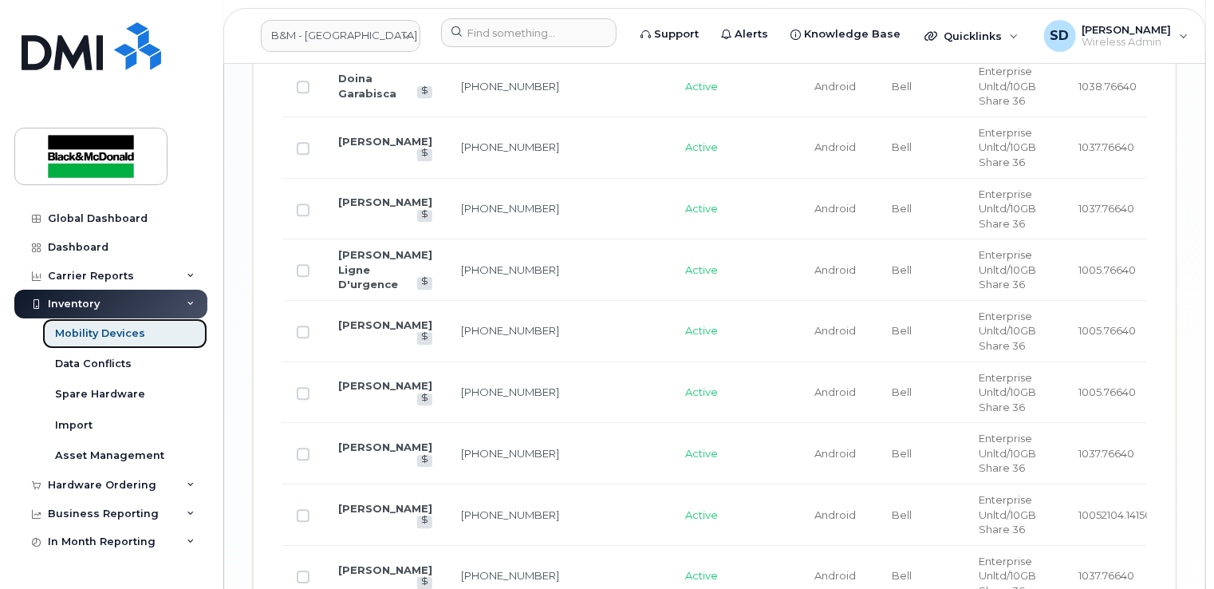
scroll to position [2152, 0]
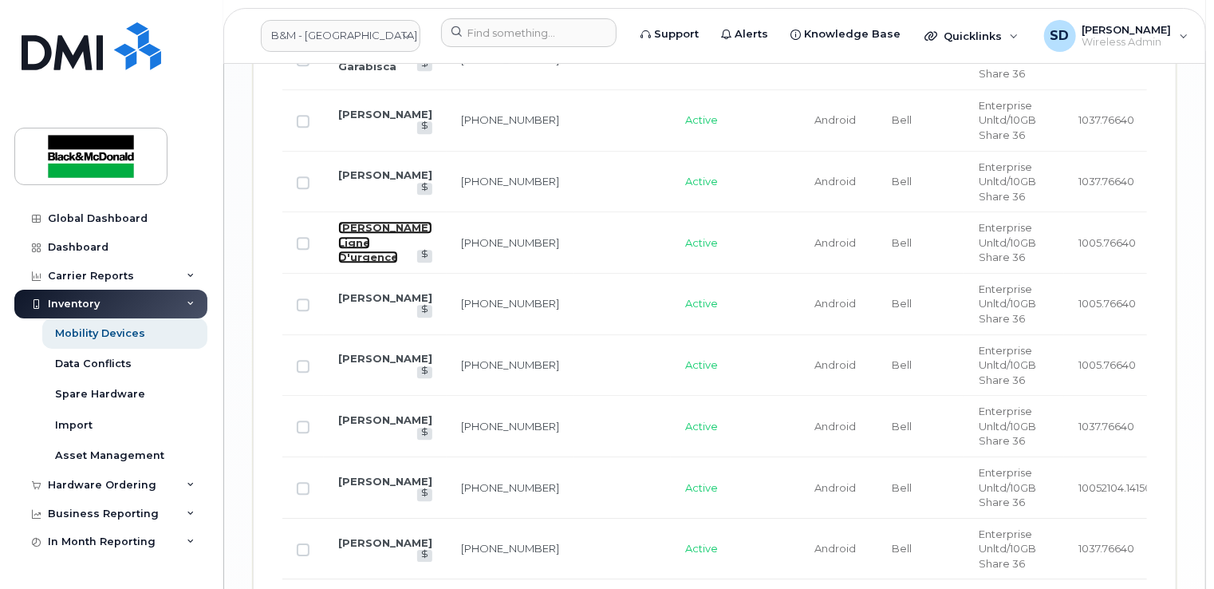
click at [353, 260] on link "Steeve Ellefsen Ligne D'urgence" at bounding box center [385, 242] width 94 height 42
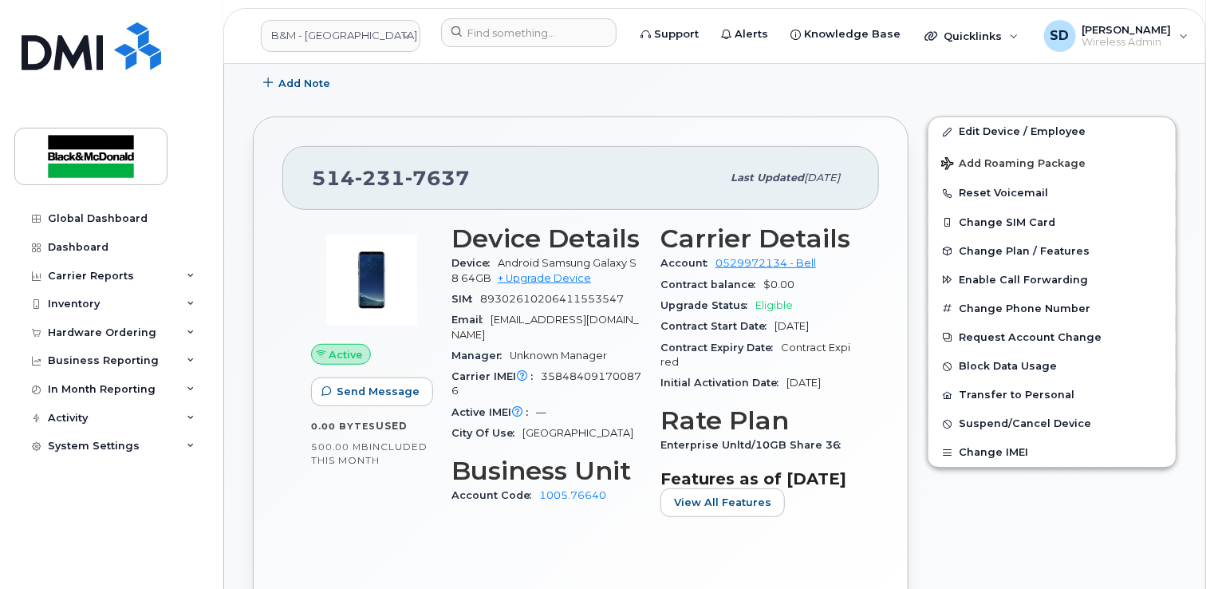
scroll to position [399, 0]
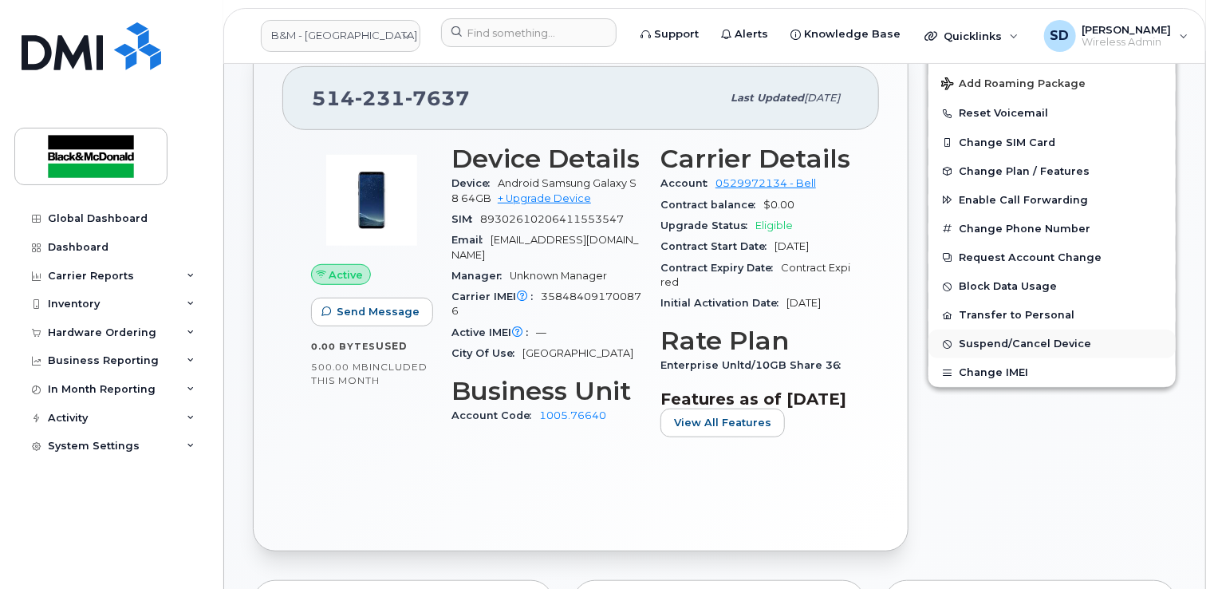
click at [981, 342] on span "Suspend/Cancel Device" at bounding box center [1025, 344] width 132 height 12
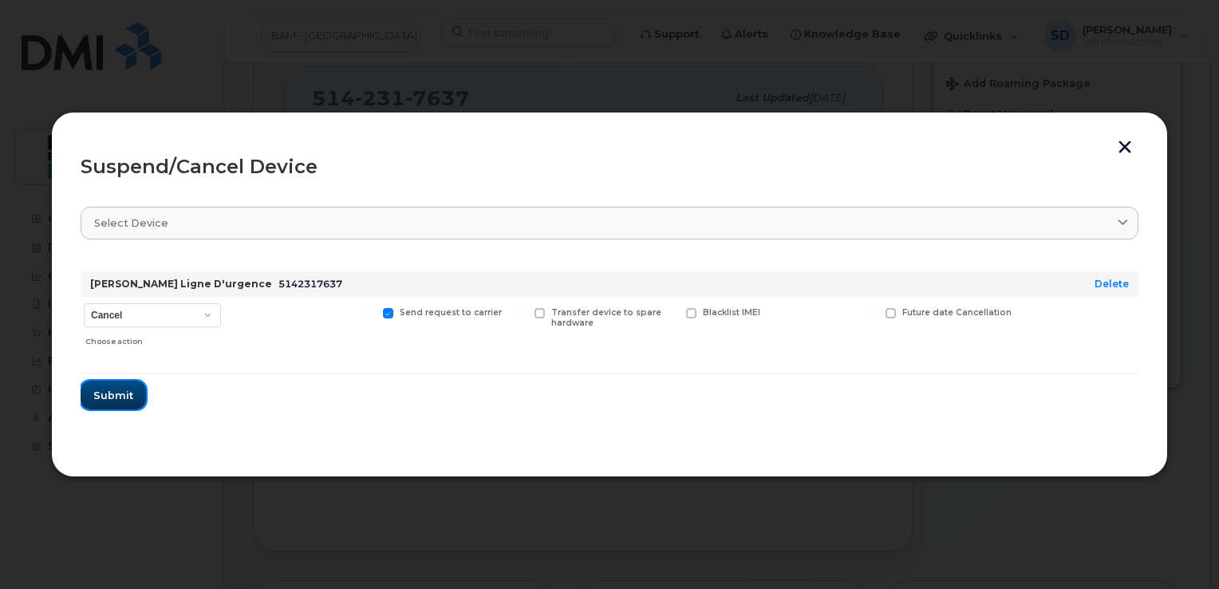
click at [121, 397] on span "Submit" at bounding box center [113, 395] width 40 height 15
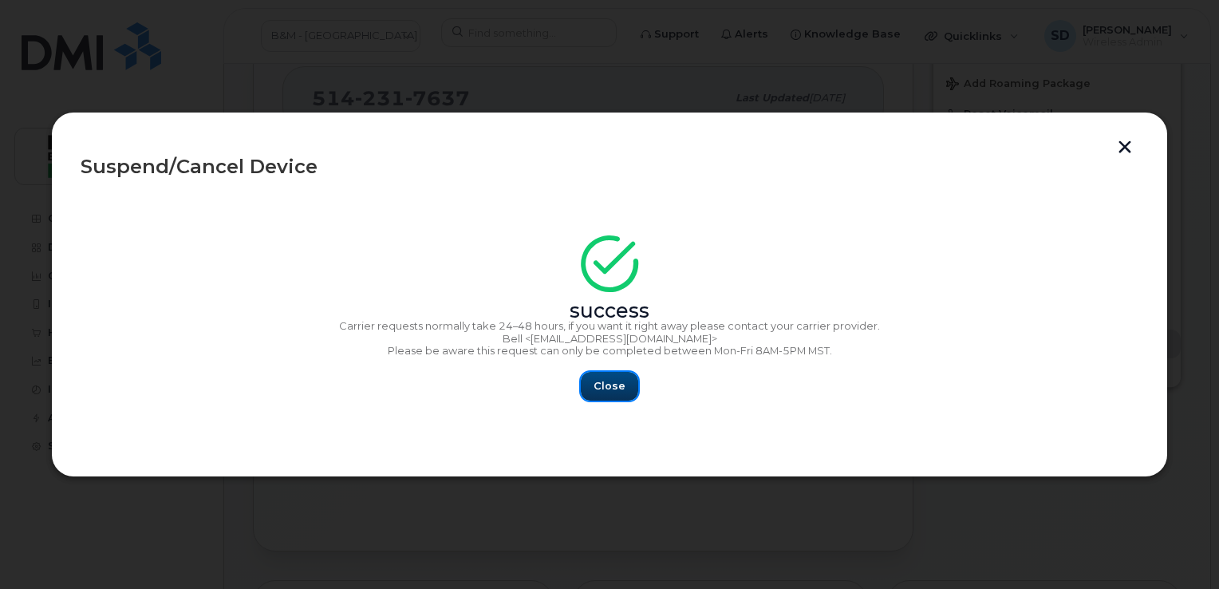
click at [616, 388] on span "Close" at bounding box center [609, 385] width 32 height 15
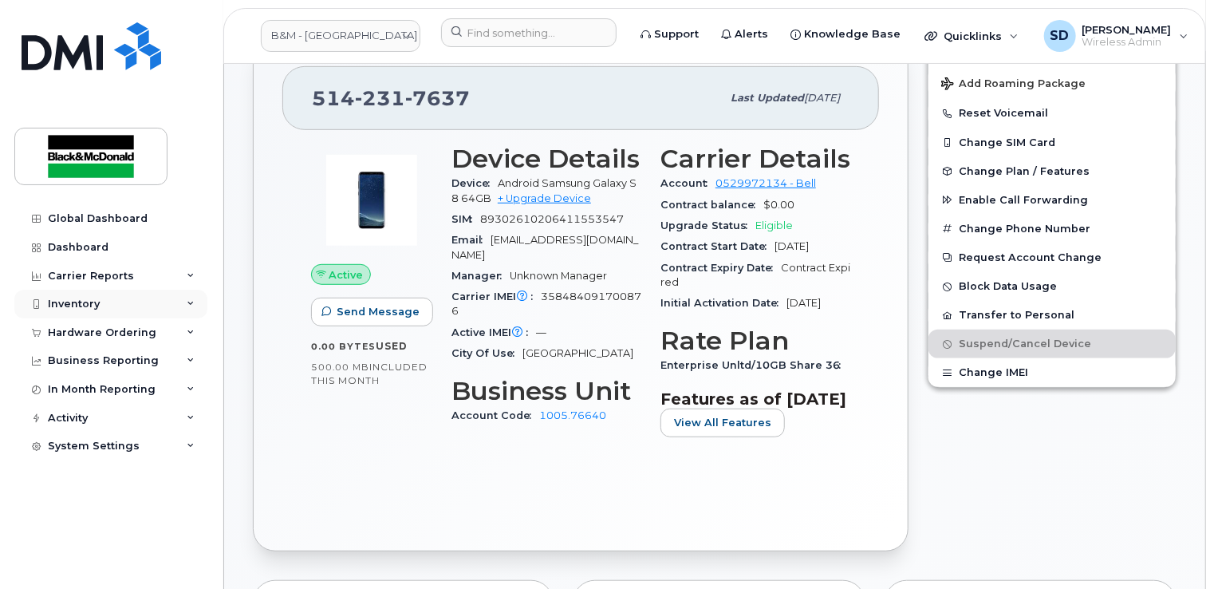
click at [81, 306] on div "Inventory" at bounding box center [74, 304] width 52 height 13
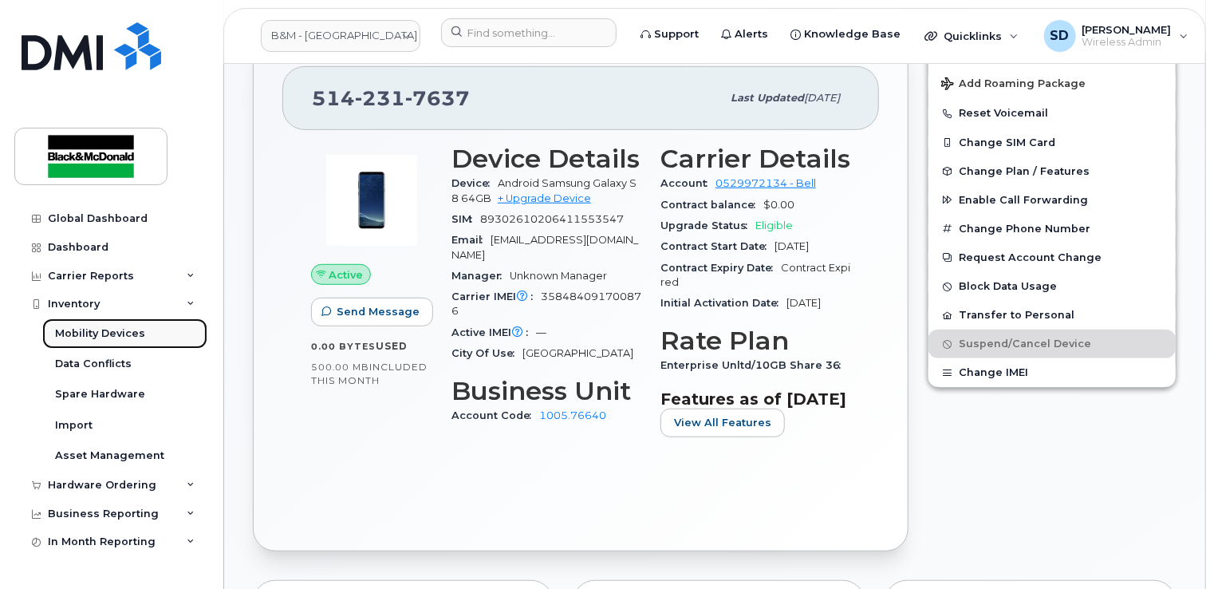
click at [86, 326] on div "Mobility Devices" at bounding box center [100, 333] width 90 height 14
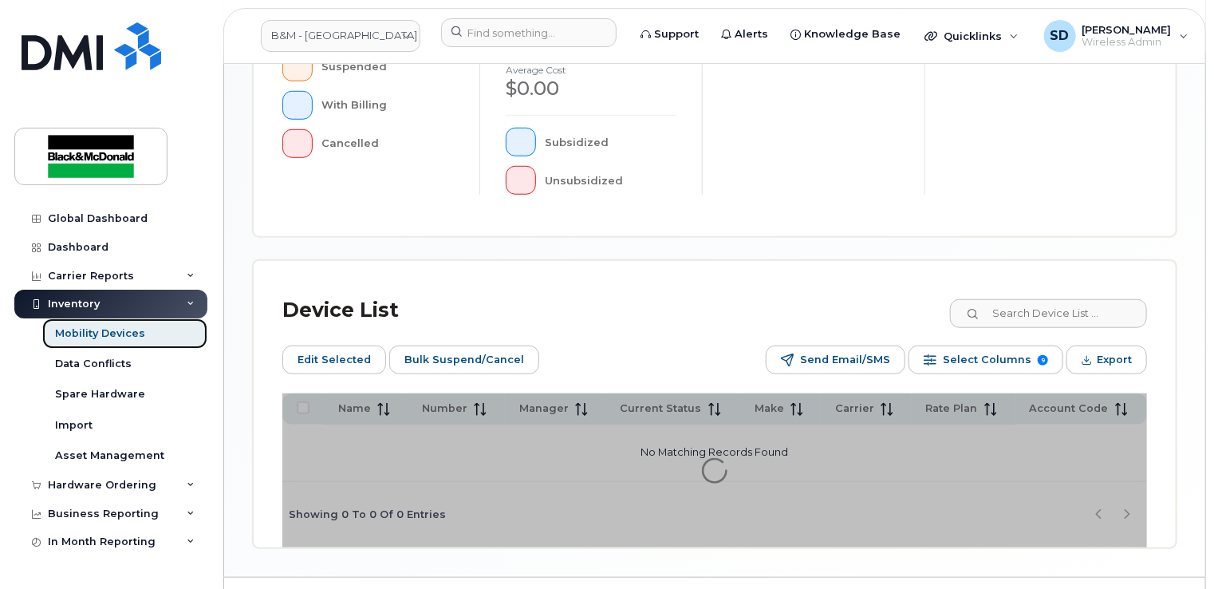
scroll to position [596, 0]
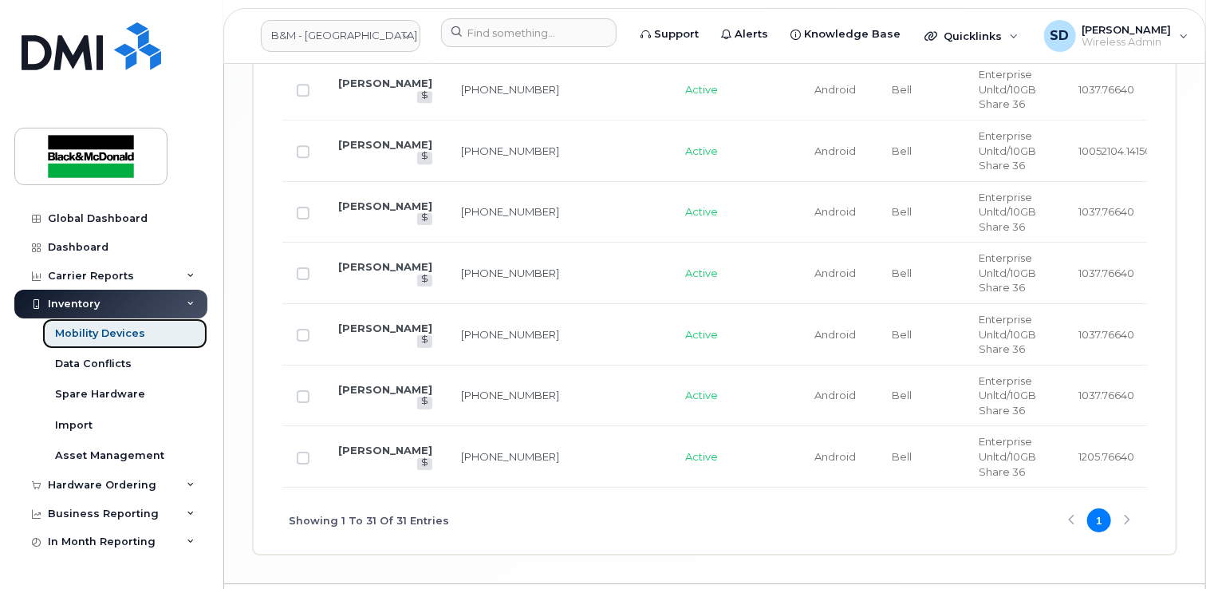
scroll to position [2409, 0]
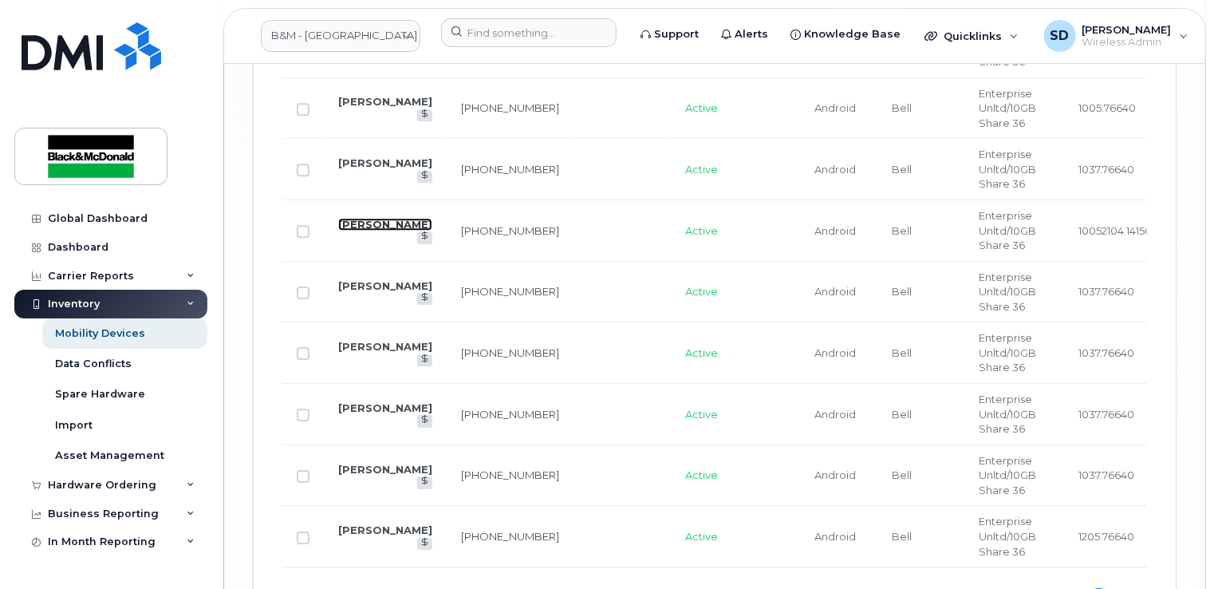
click at [366, 231] on link "[PERSON_NAME]" at bounding box center [385, 224] width 94 height 13
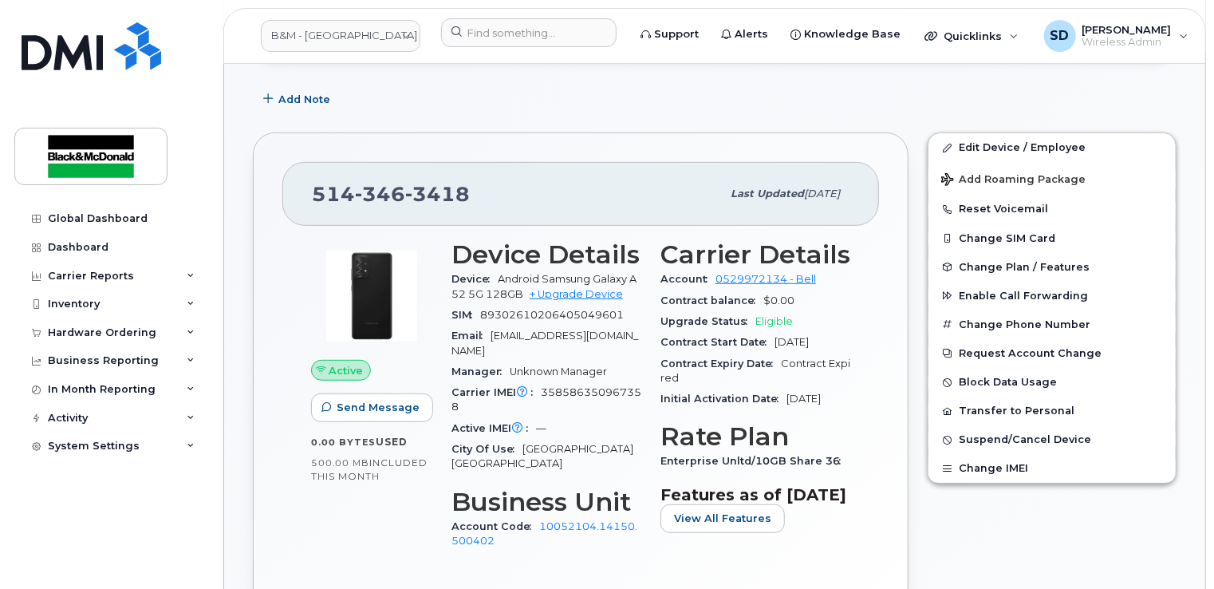
scroll to position [319, 0]
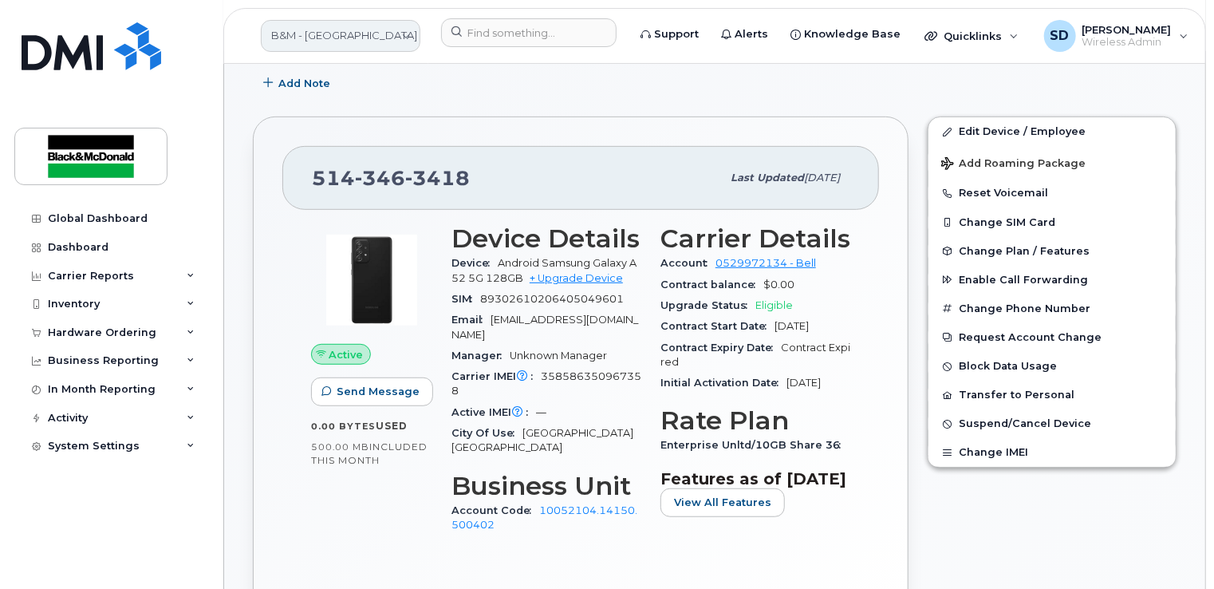
click at [404, 33] on link "B&M - [GEOGRAPHIC_DATA]" at bounding box center [341, 36] width 160 height 32
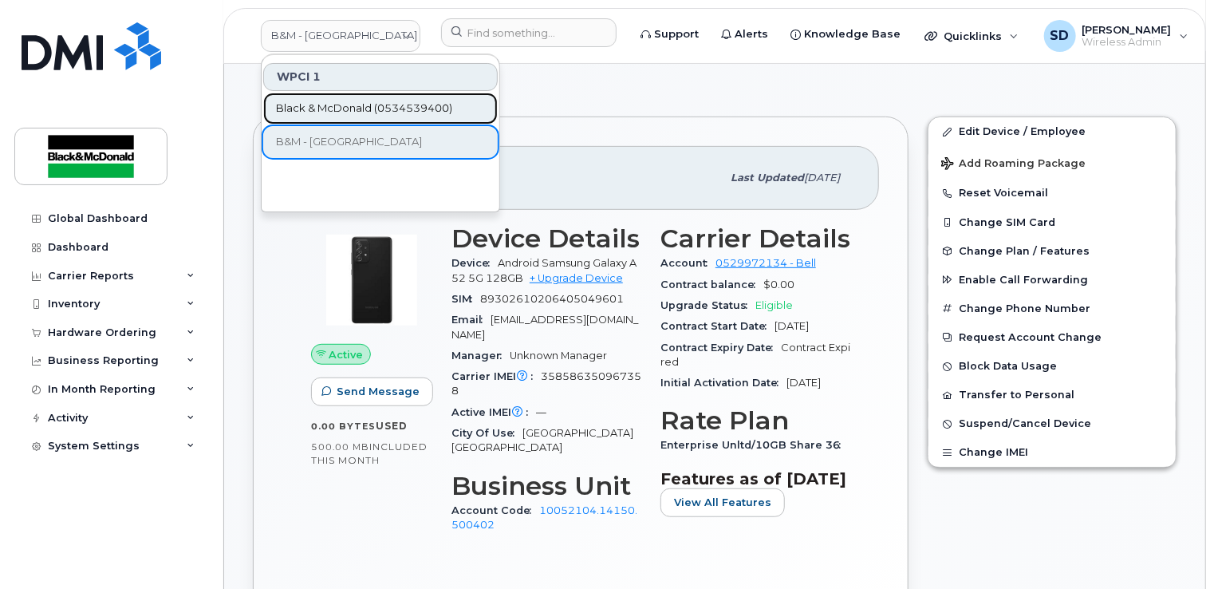
click at [329, 108] on span "Black & McDonald (0534539400)" at bounding box center [364, 109] width 176 height 16
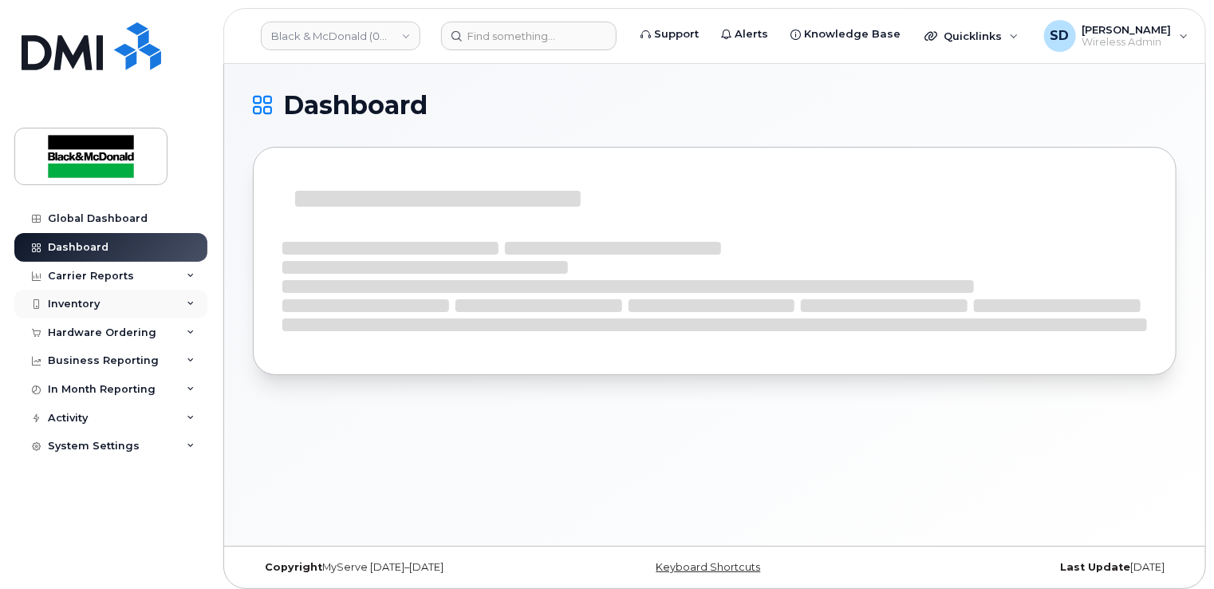
click at [116, 305] on div "Inventory" at bounding box center [110, 304] width 193 height 29
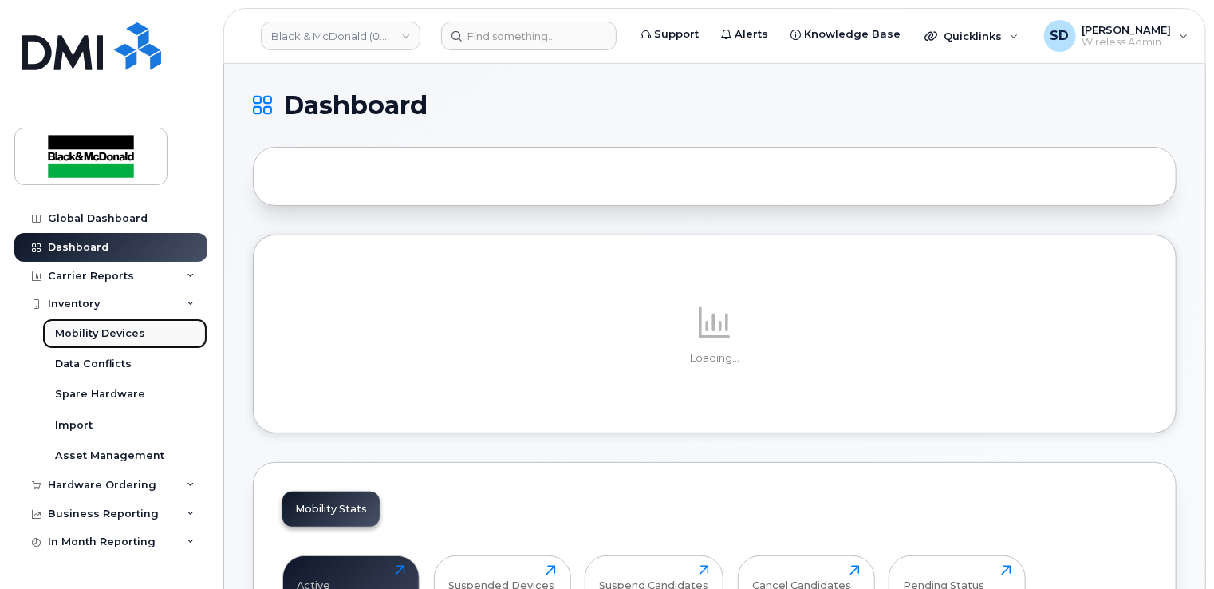
click at [113, 333] on div "Mobility Devices" at bounding box center [100, 333] width 90 height 14
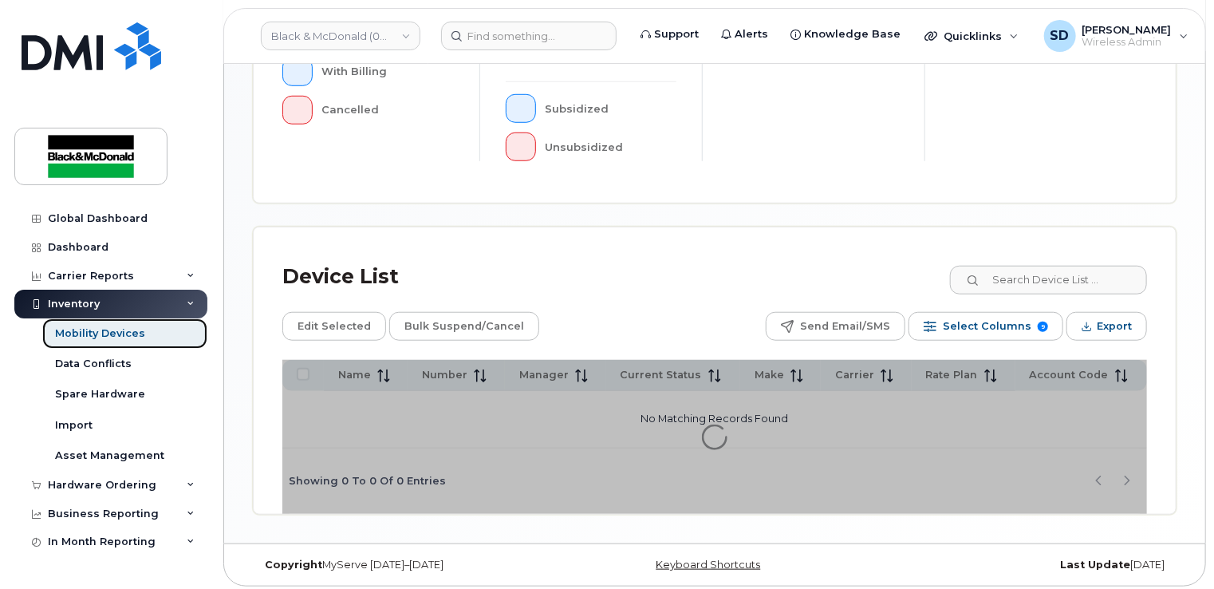
scroll to position [567, 0]
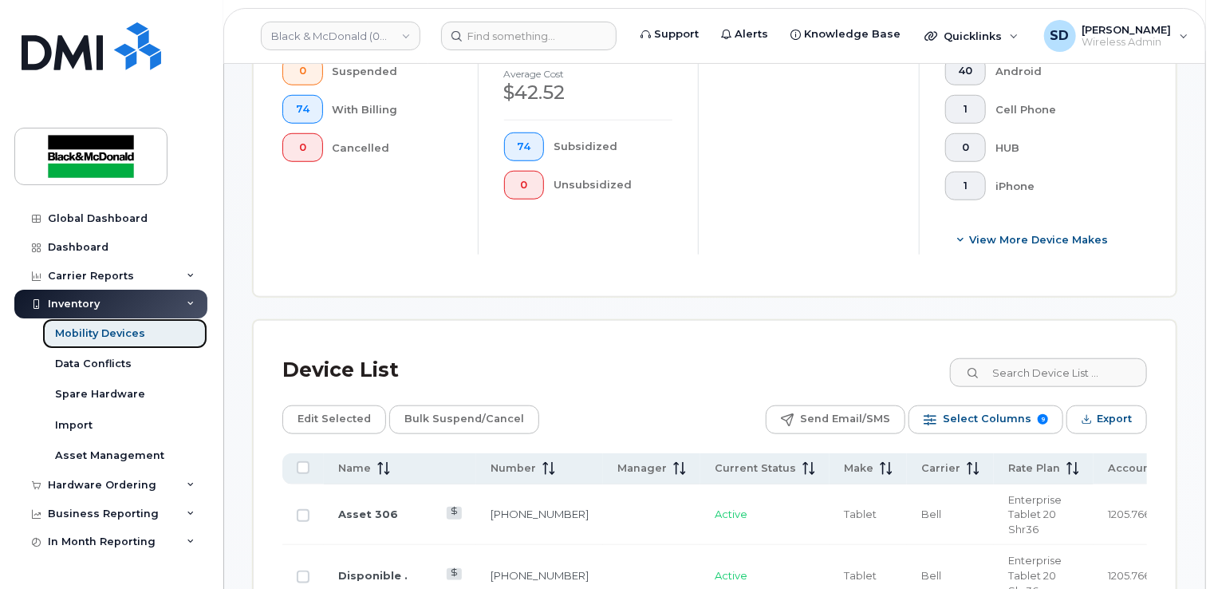
scroll to position [609, 0]
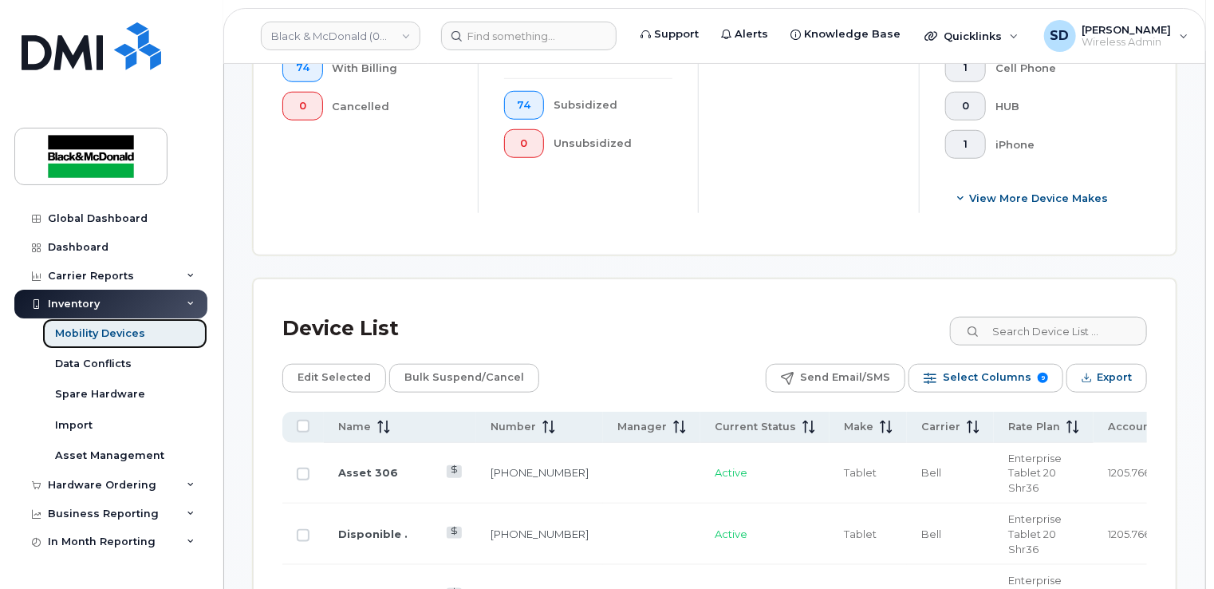
click at [117, 327] on div "Mobility Devices" at bounding box center [100, 333] width 90 height 14
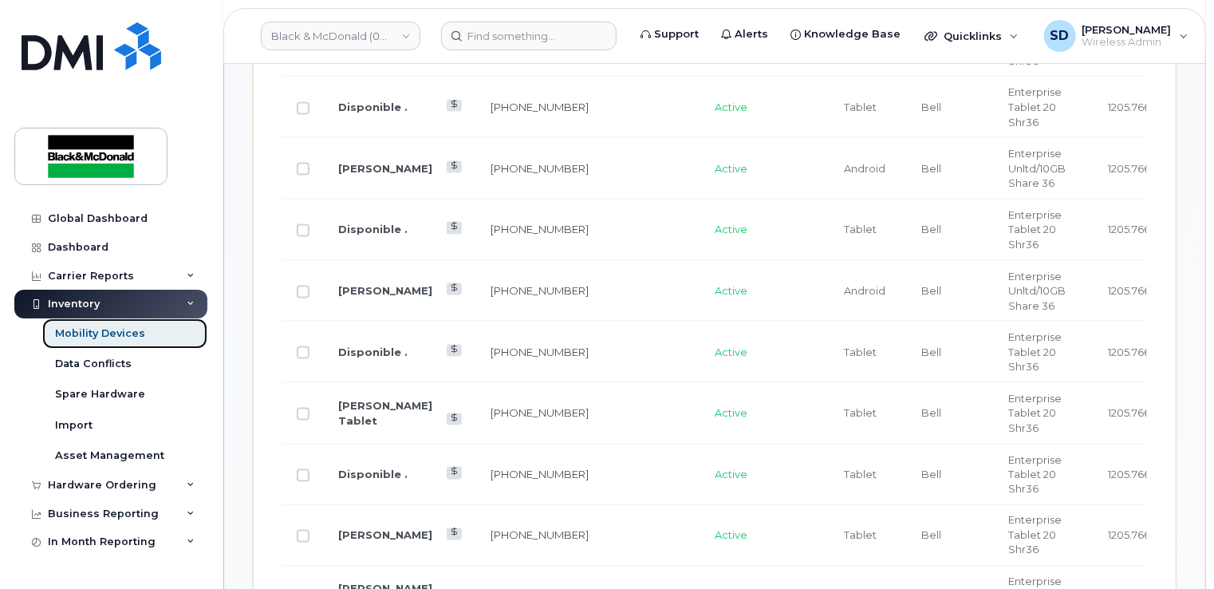
scroll to position [798, 0]
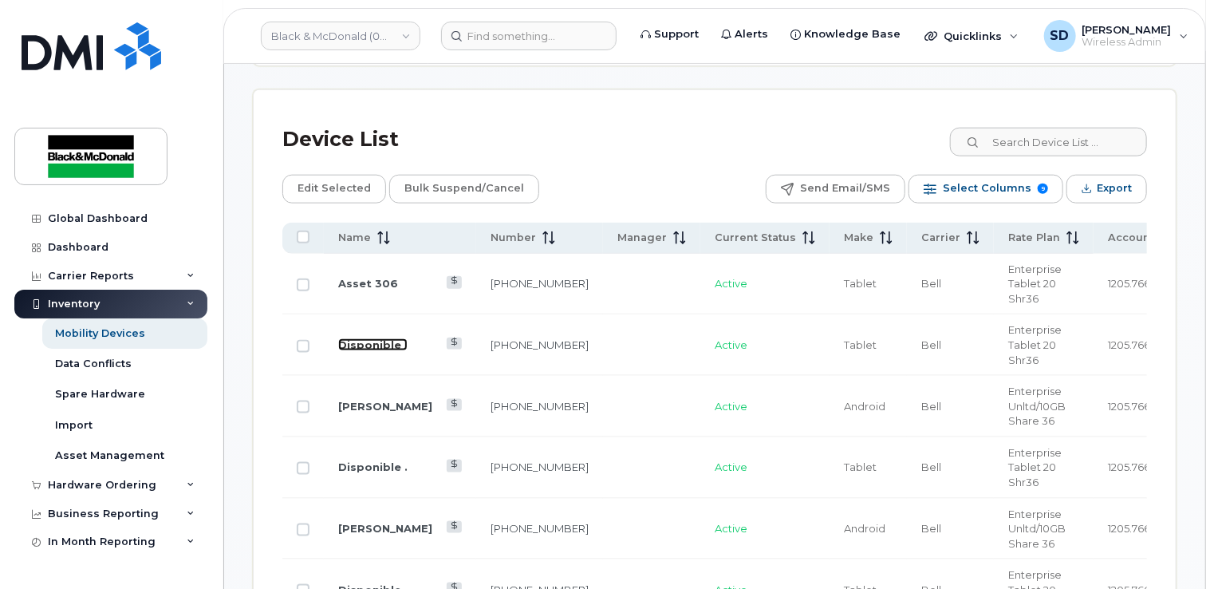
click at [376, 338] on link "Disponible ." at bounding box center [372, 344] width 69 height 13
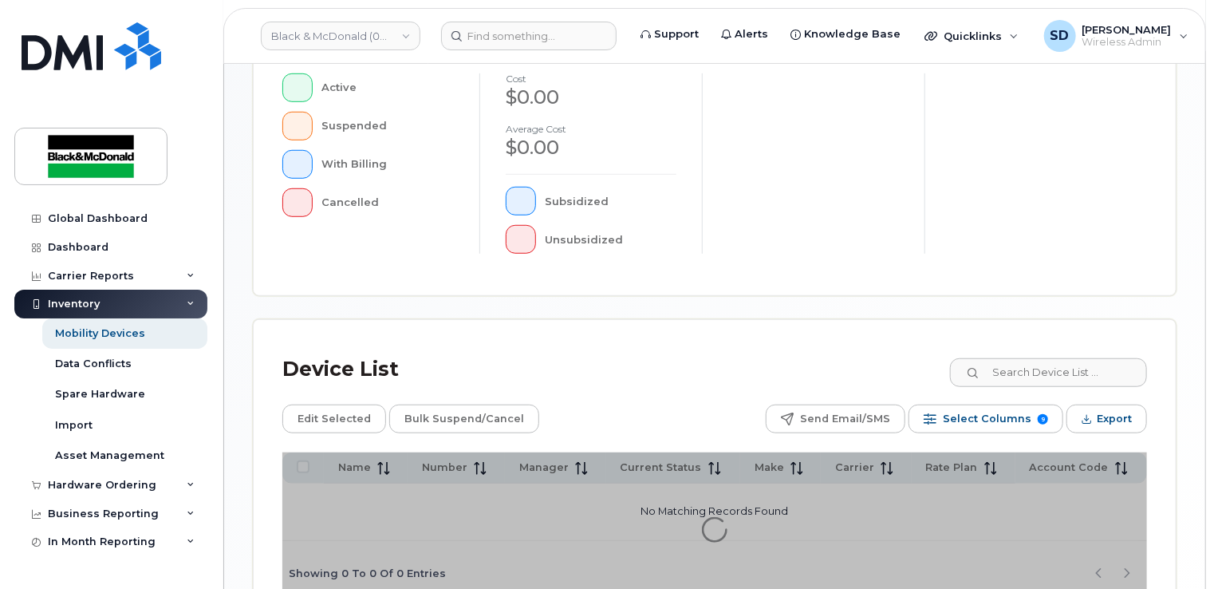
scroll to position [567, 0]
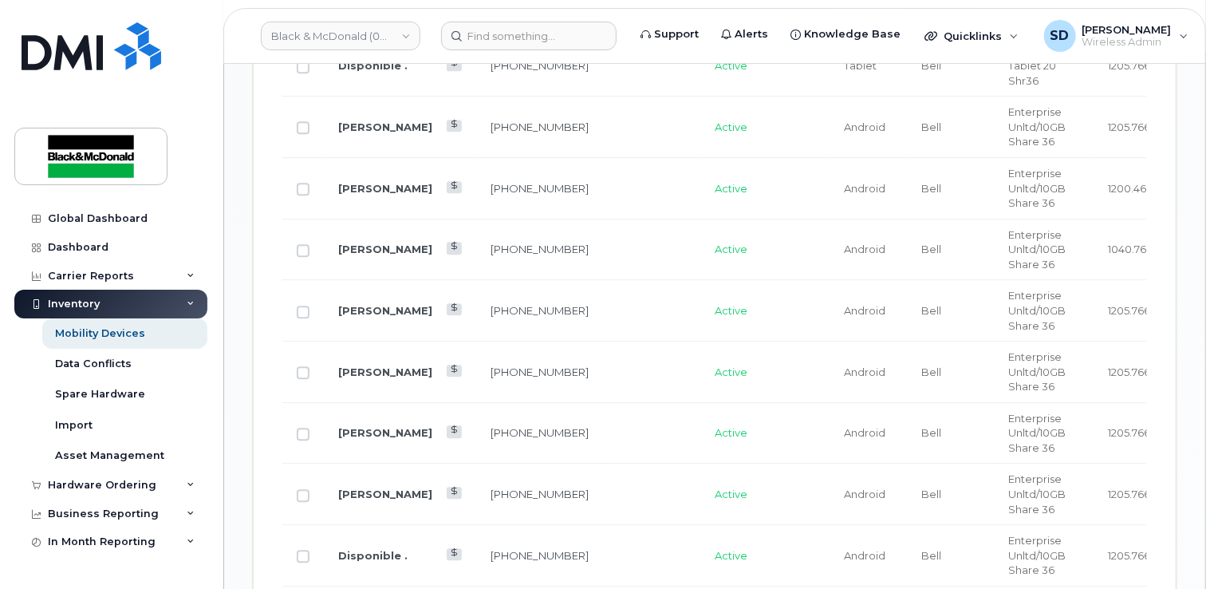
scroll to position [2044, 0]
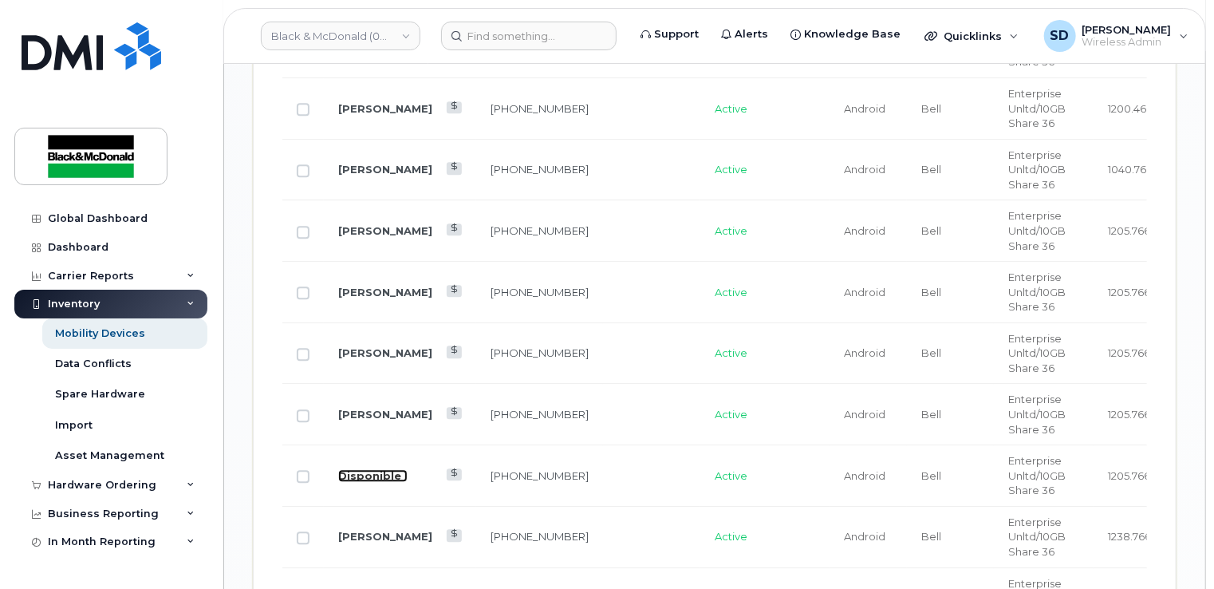
click at [365, 469] on link "Disponible ." at bounding box center [372, 475] width 69 height 13
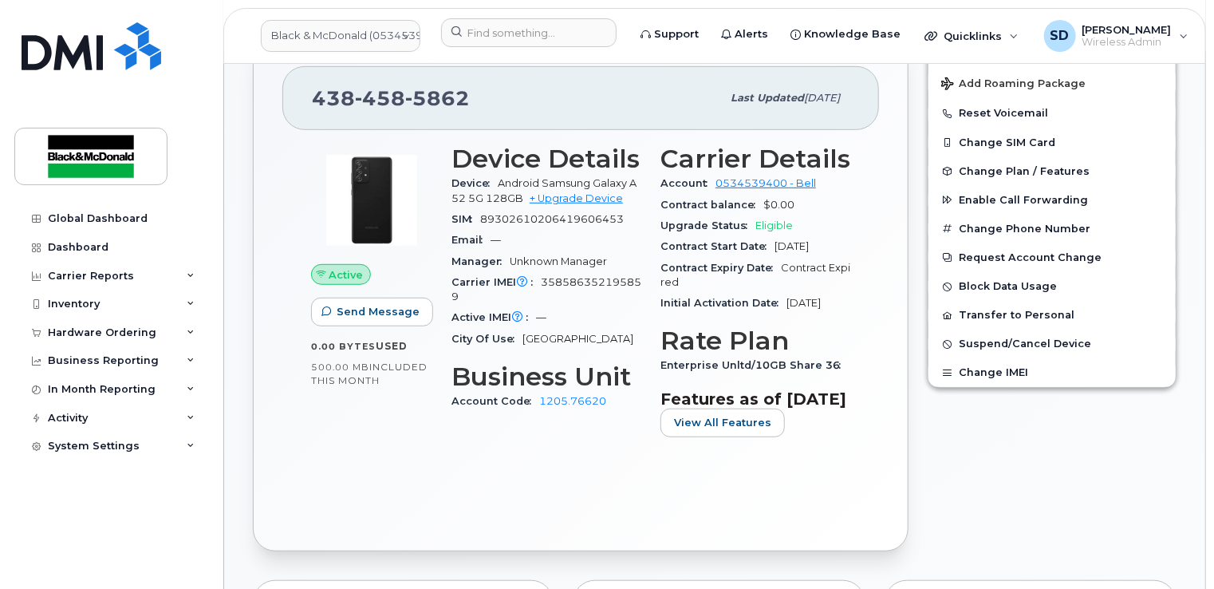
scroll to position [319, 0]
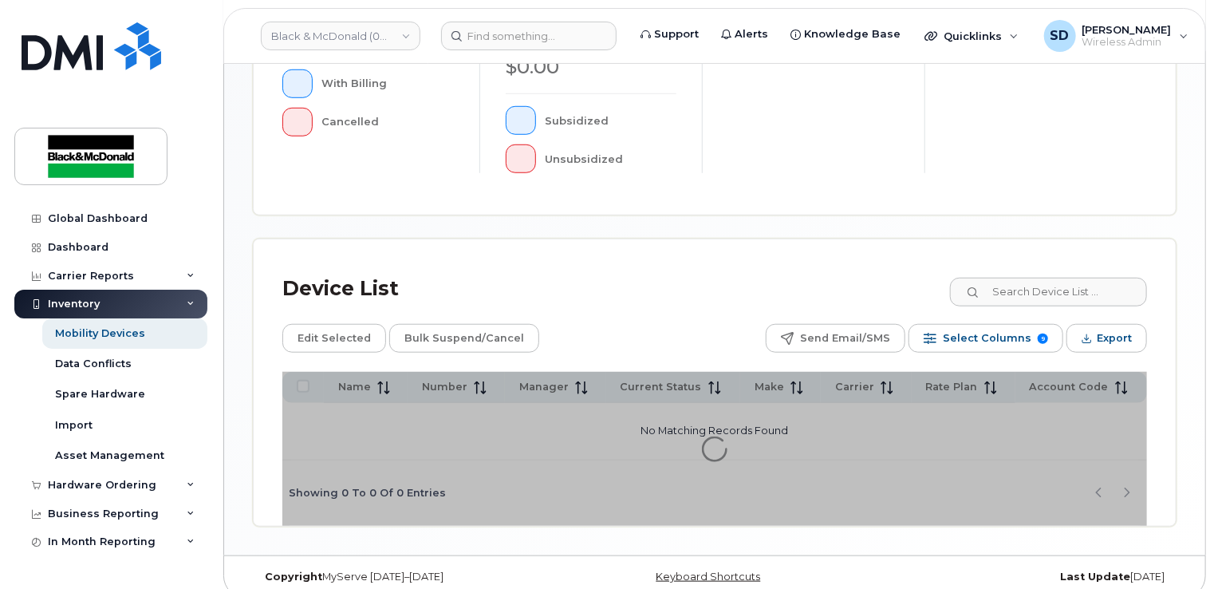
scroll to position [567, 0]
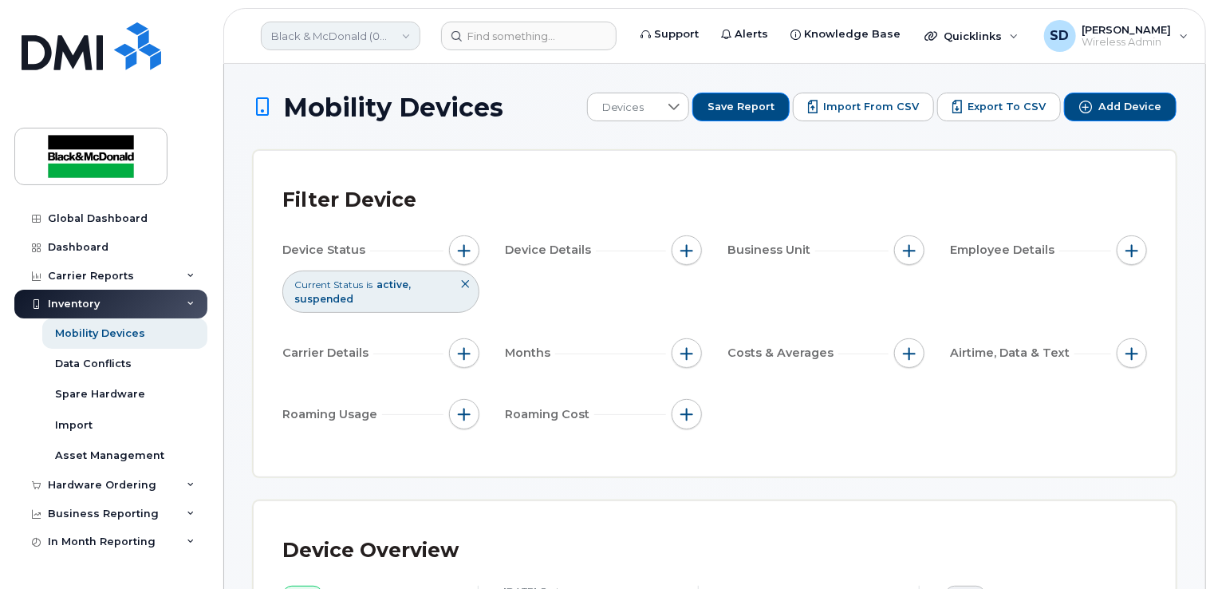
click at [404, 30] on link "Black & McDonald (0534539400)" at bounding box center [341, 36] width 160 height 29
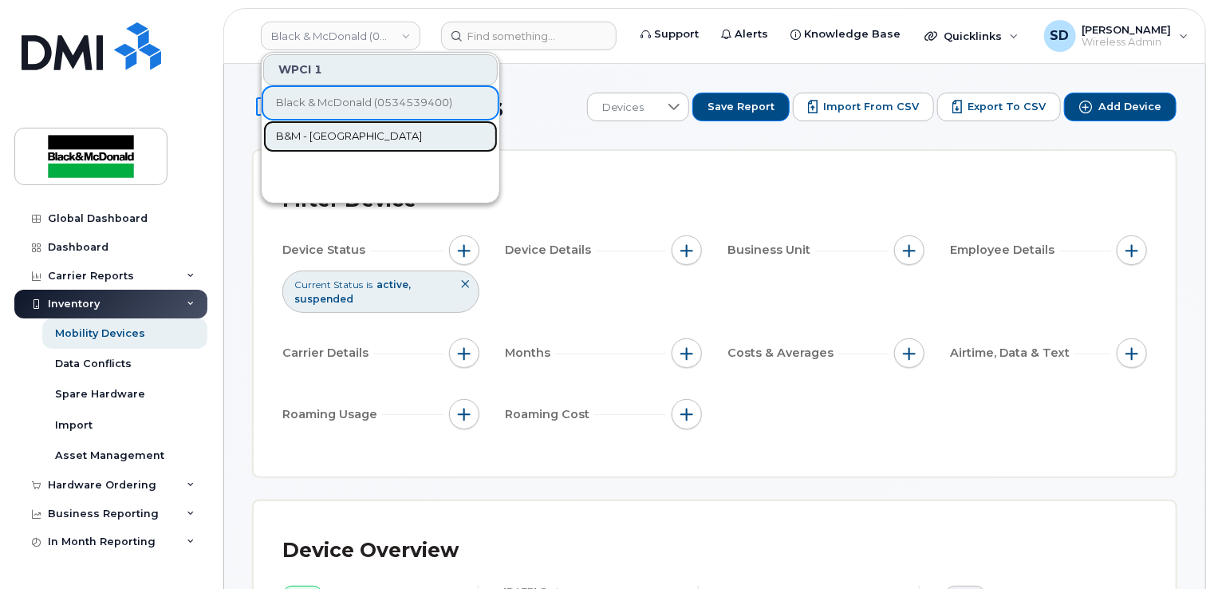
click at [341, 139] on span "B&M - [GEOGRAPHIC_DATA]" at bounding box center [349, 136] width 146 height 16
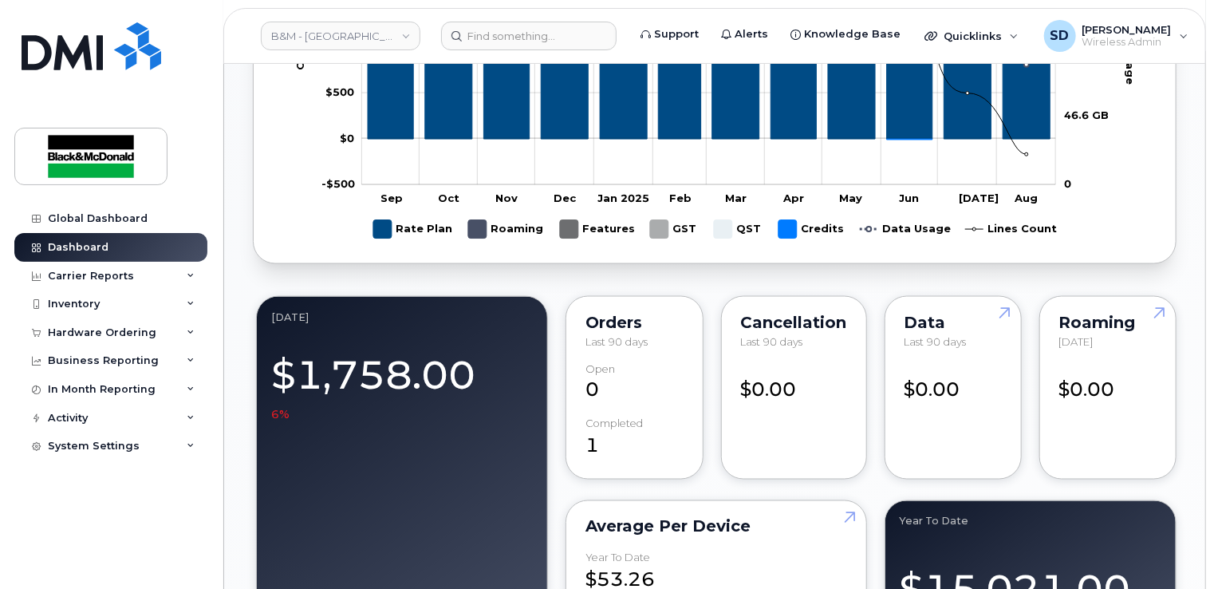
scroll to position [1117, 0]
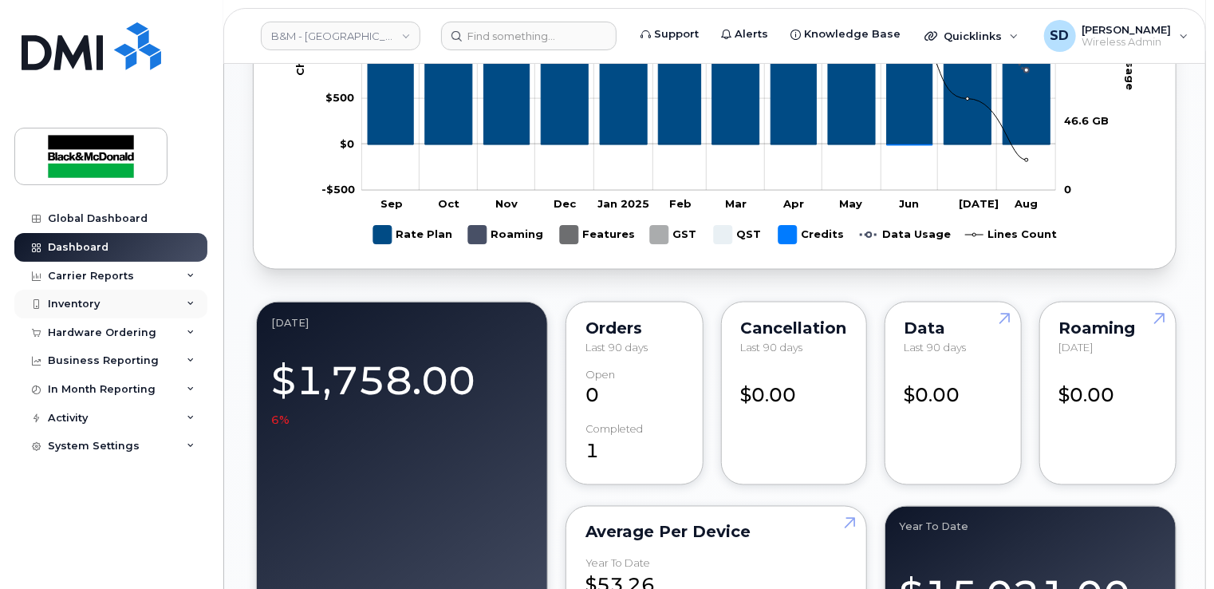
click at [106, 302] on div "Inventory" at bounding box center [110, 304] width 193 height 29
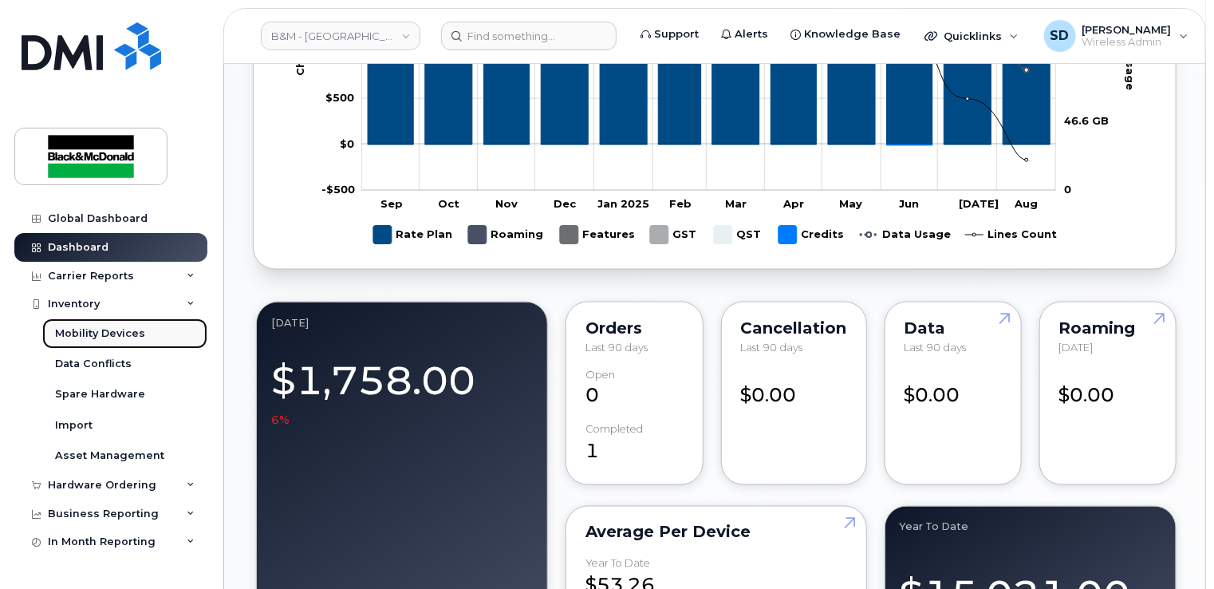
click at [107, 344] on link "Mobility Devices" at bounding box center [124, 333] width 165 height 30
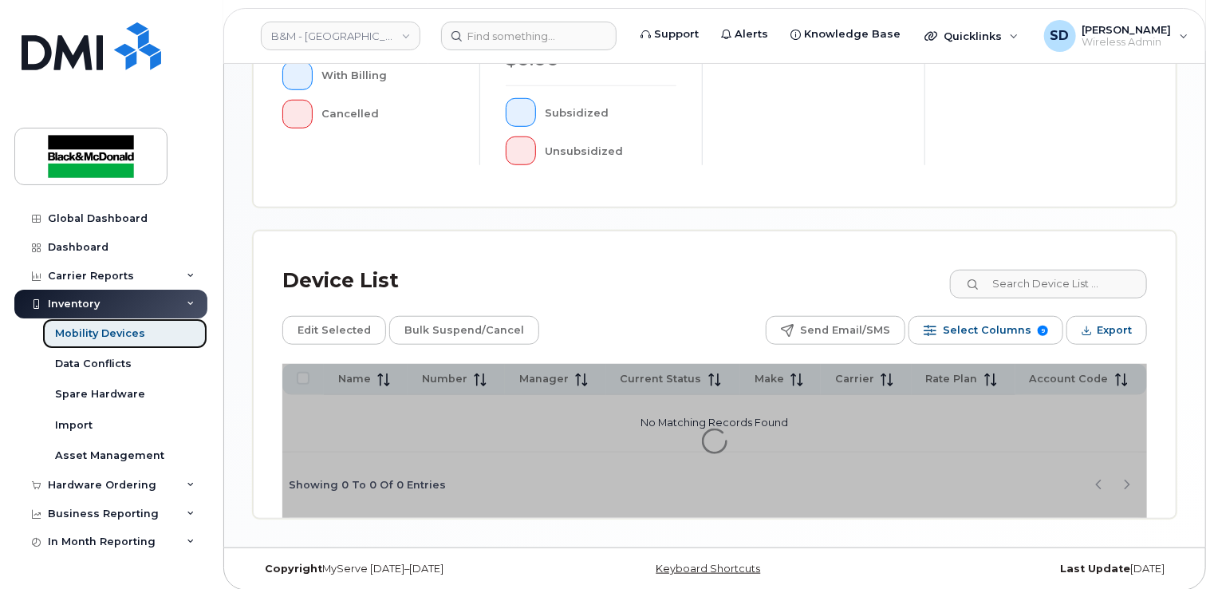
scroll to position [567, 0]
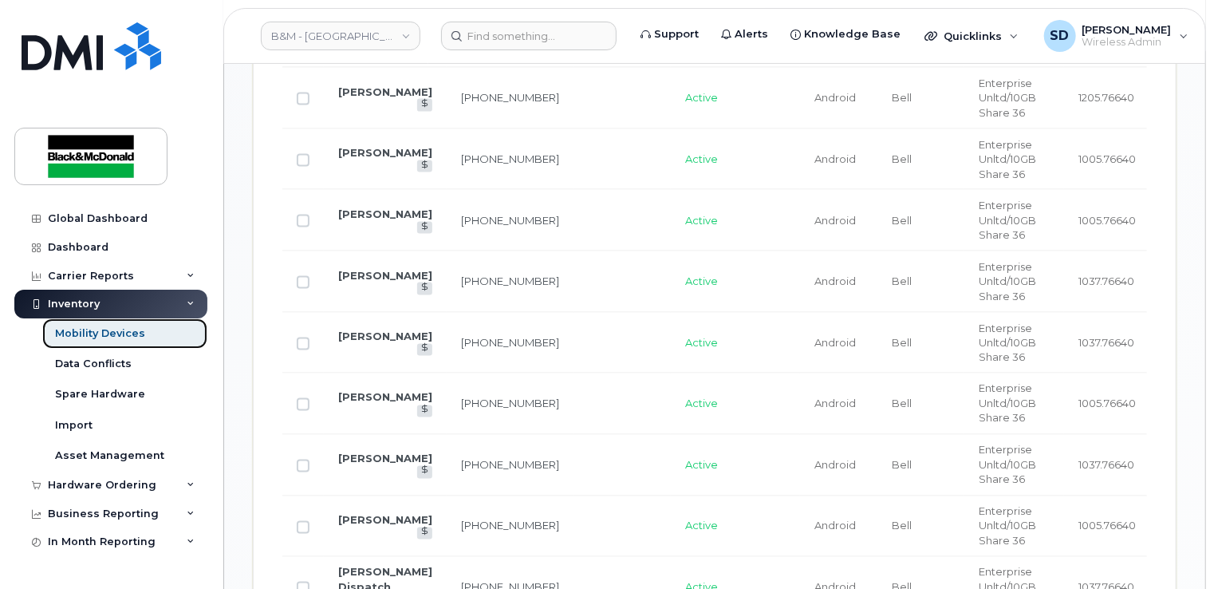
scroll to position [1087, 0]
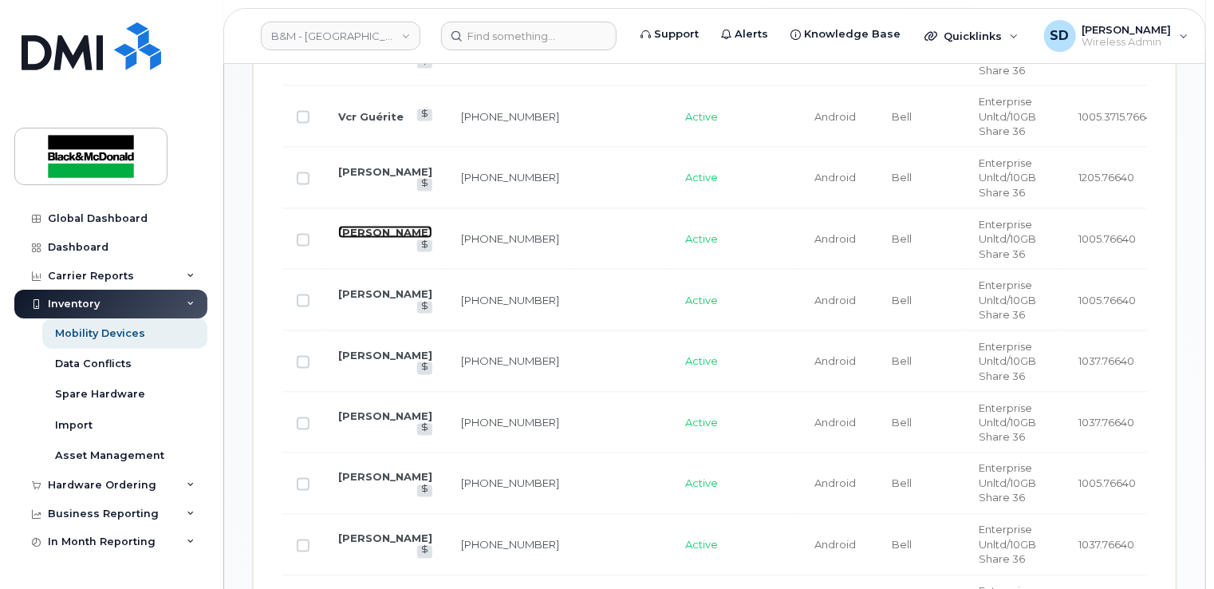
click at [379, 234] on link "Martin Hamel" at bounding box center [385, 232] width 94 height 13
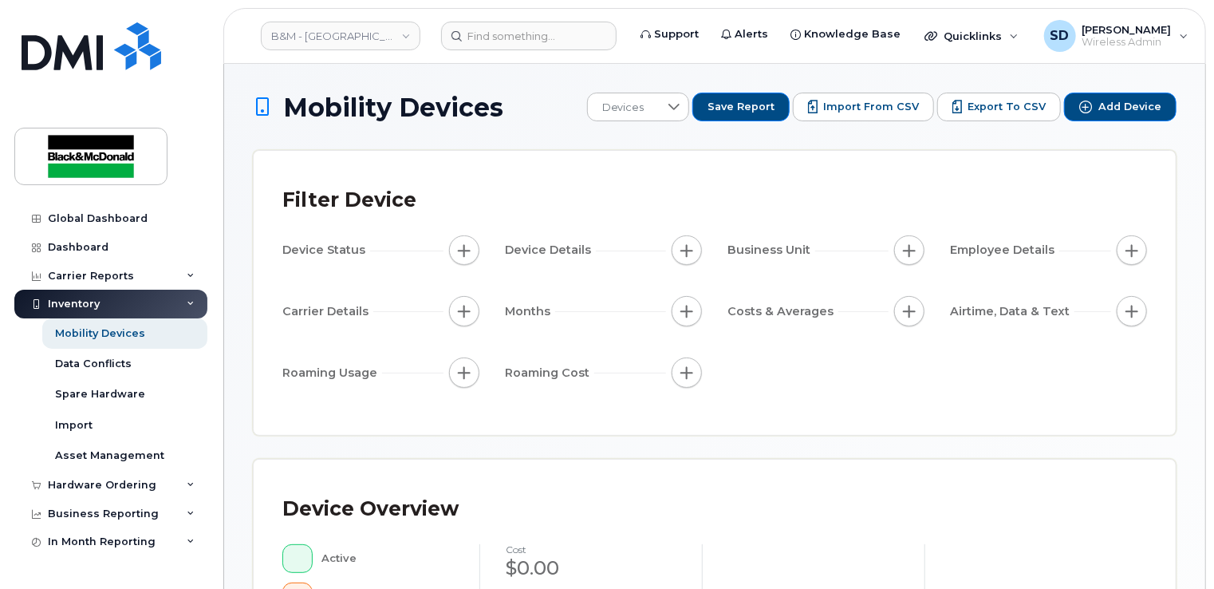
scroll to position [80, 0]
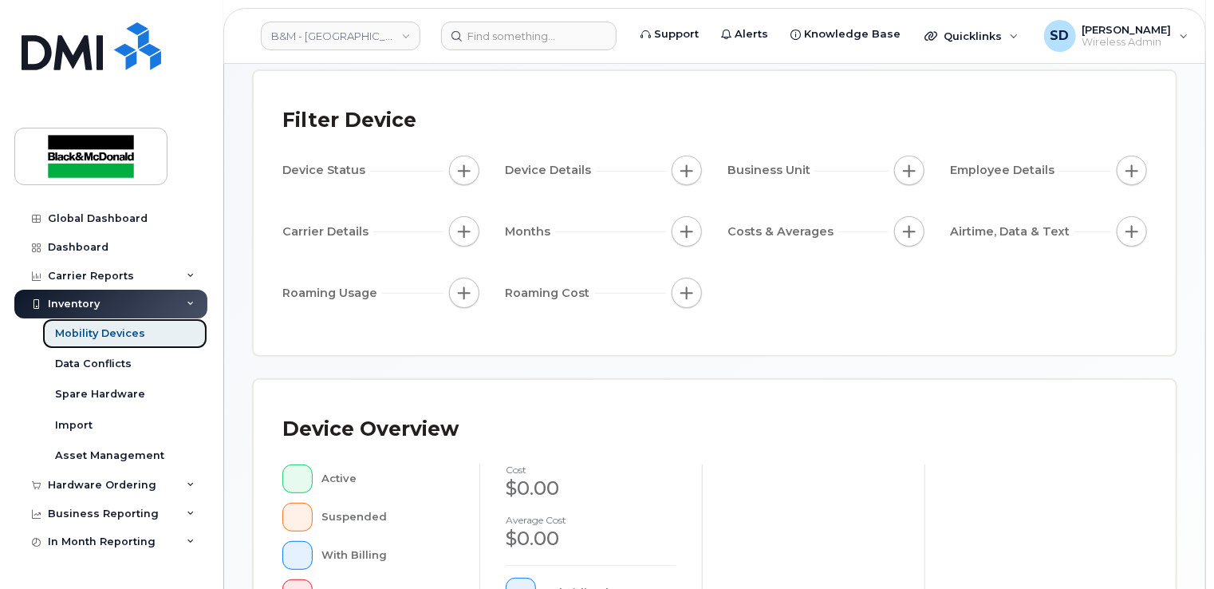
click at [134, 335] on div "Mobility Devices" at bounding box center [100, 333] width 90 height 14
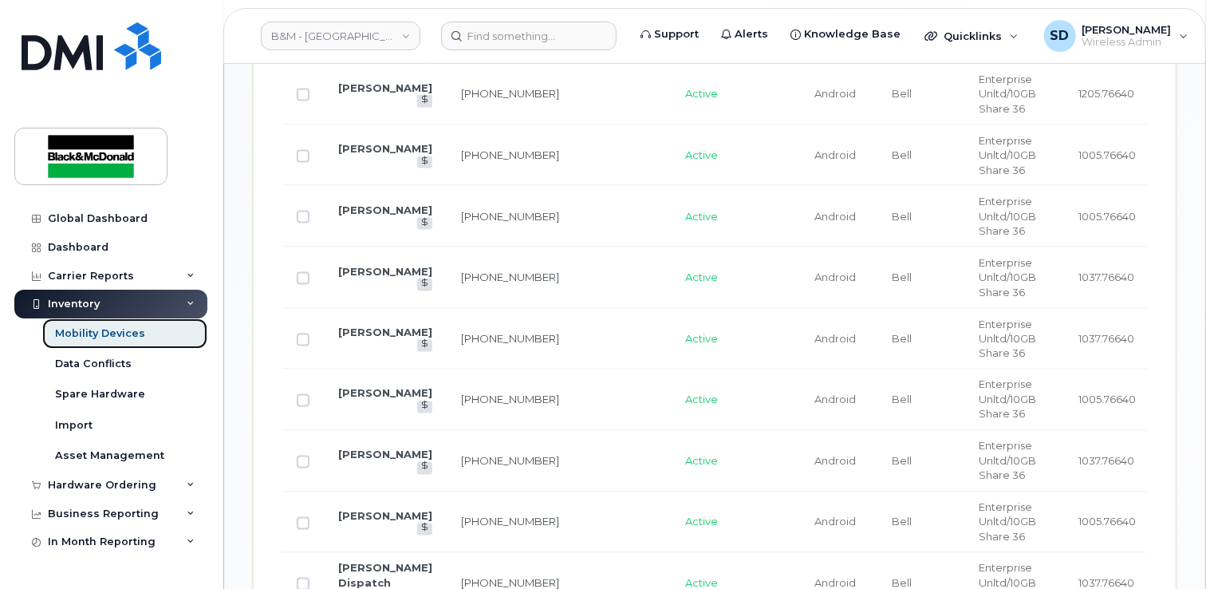
scroll to position [1196, 0]
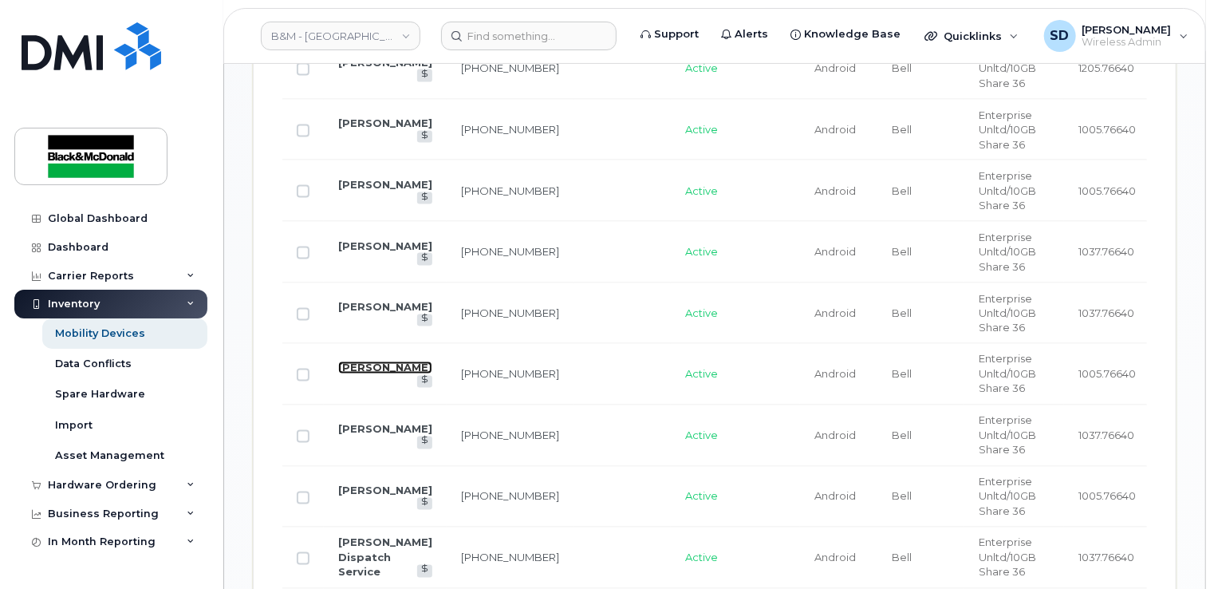
click at [347, 361] on link "[PERSON_NAME]" at bounding box center [385, 367] width 94 height 13
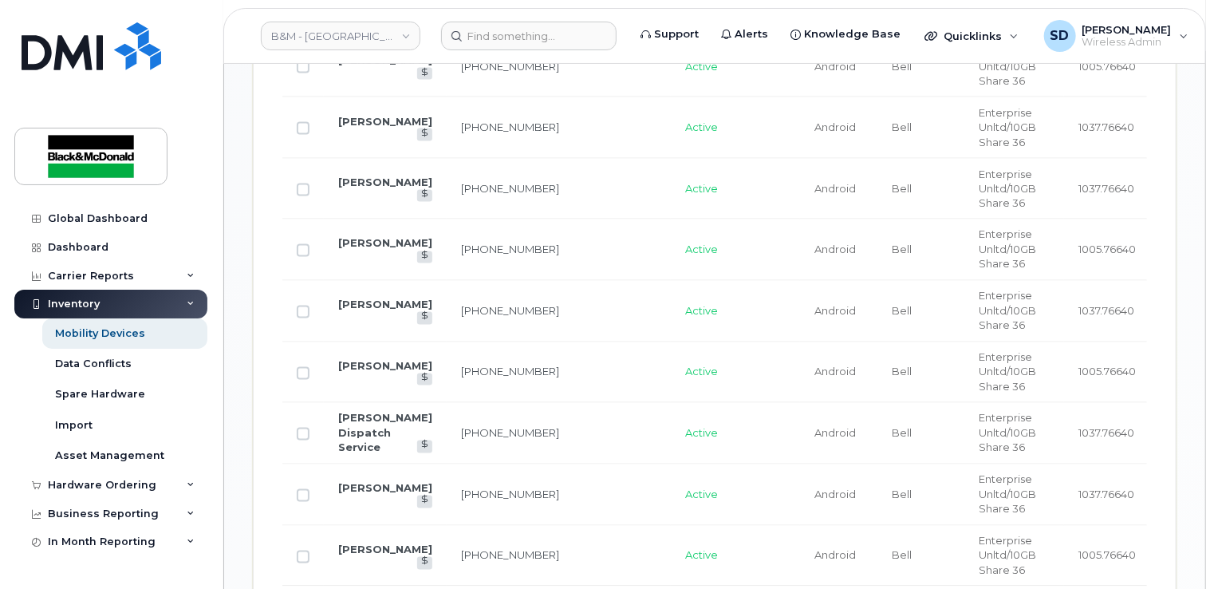
scroll to position [1356, 0]
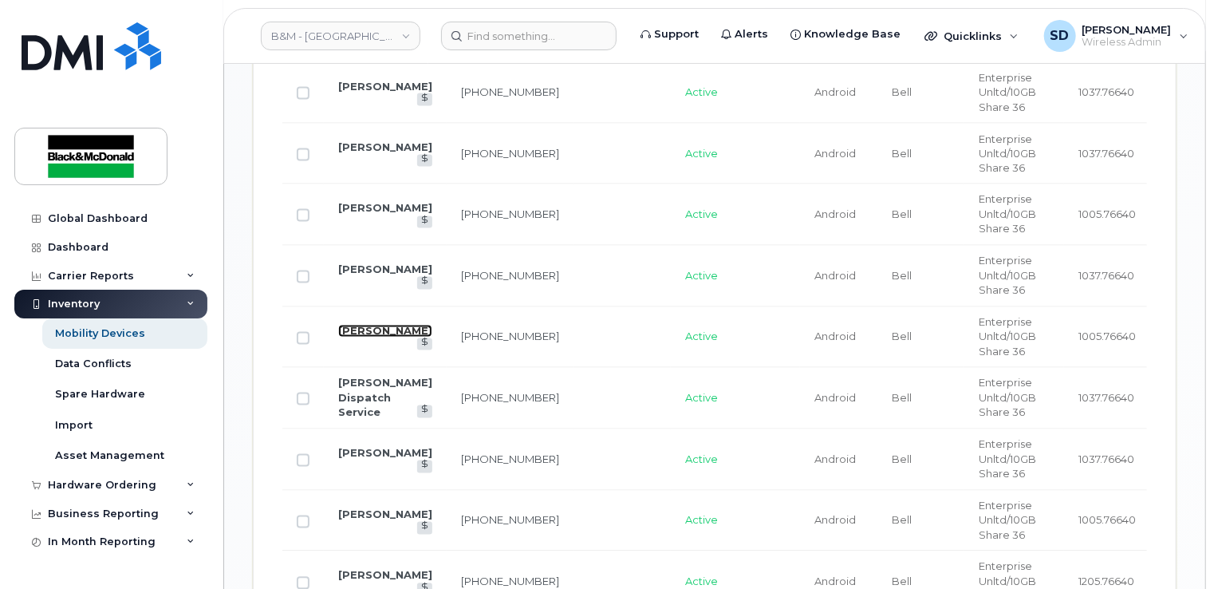
click at [367, 329] on link "Petru Sorin Cucu" at bounding box center [385, 331] width 94 height 13
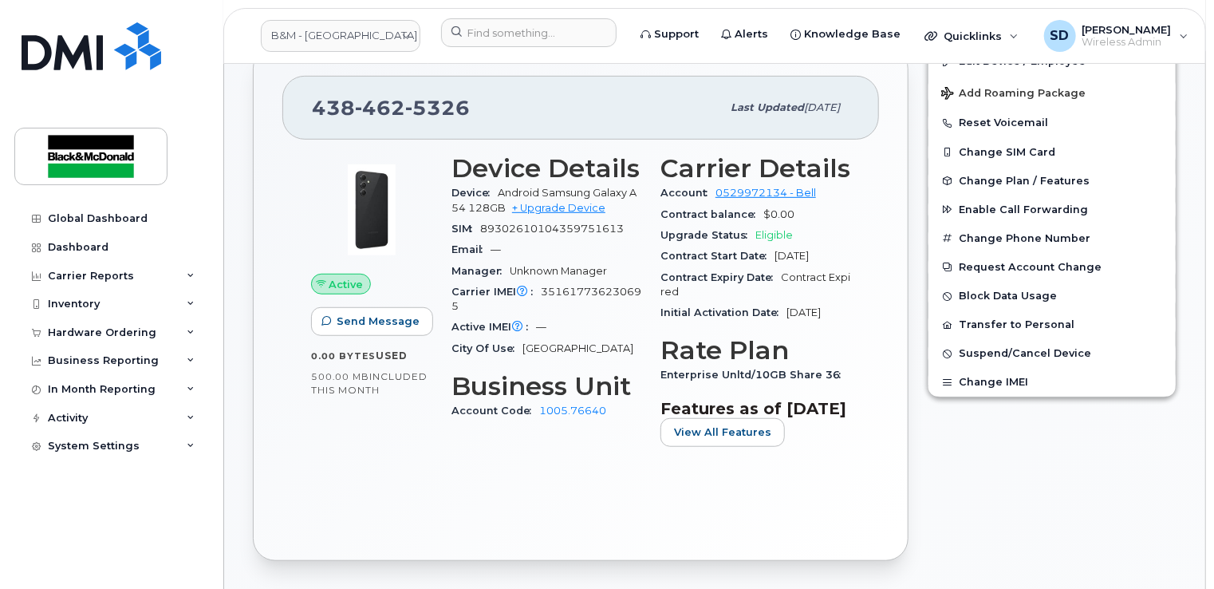
scroll to position [399, 0]
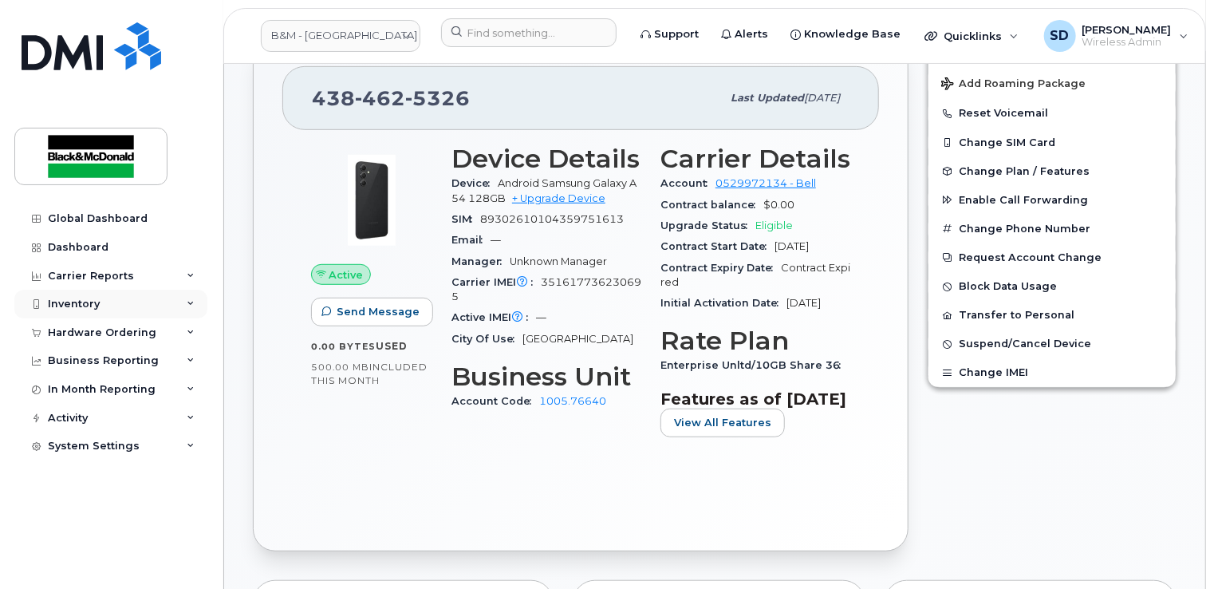
click at [65, 305] on div "Inventory" at bounding box center [74, 304] width 52 height 13
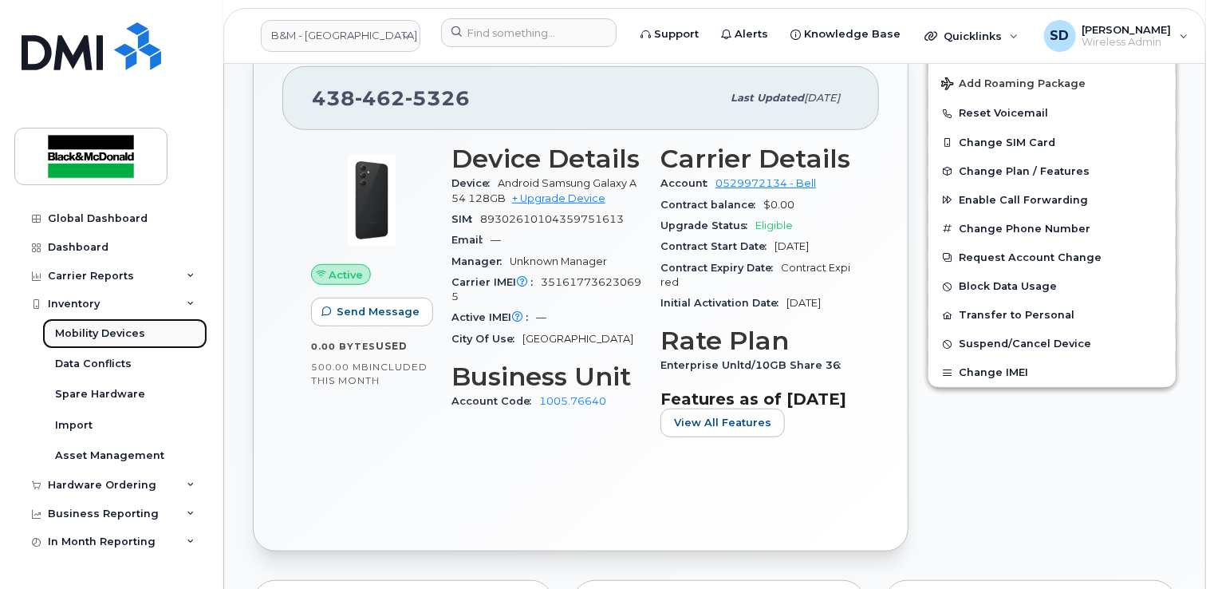
click at [81, 336] on div "Mobility Devices" at bounding box center [100, 333] width 90 height 14
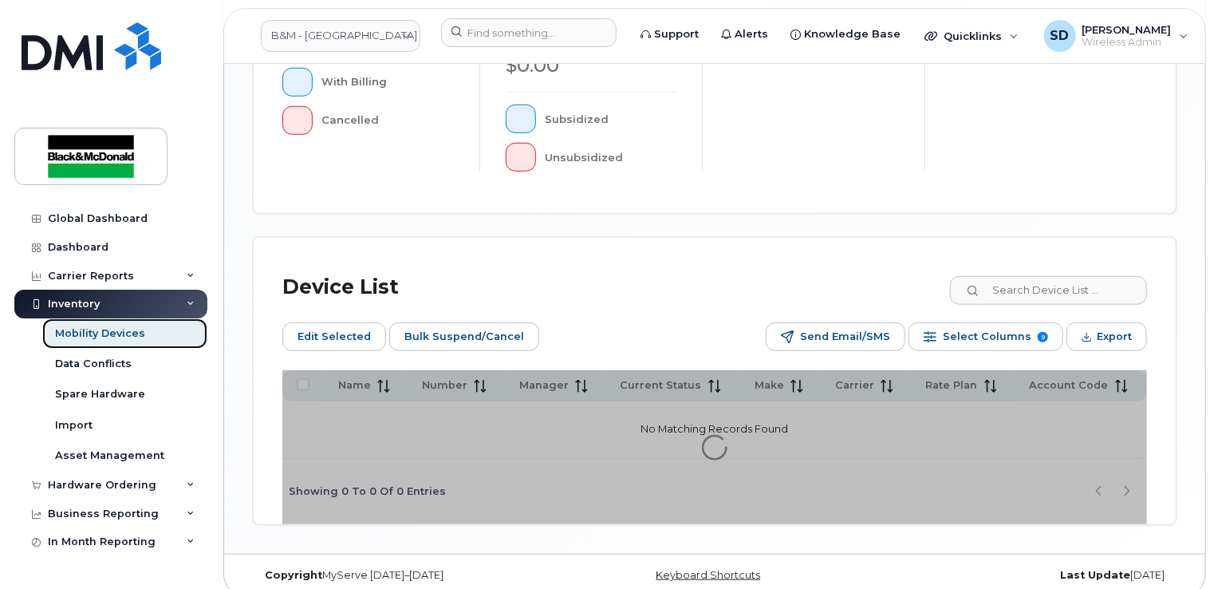
scroll to position [596, 0]
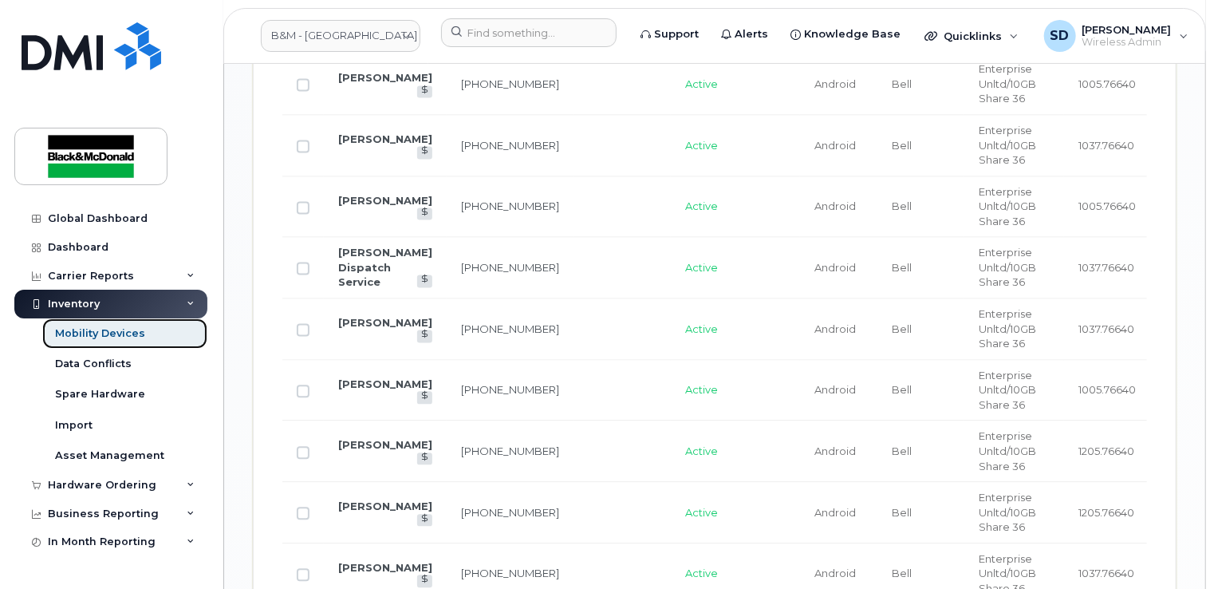
scroll to position [1594, 0]
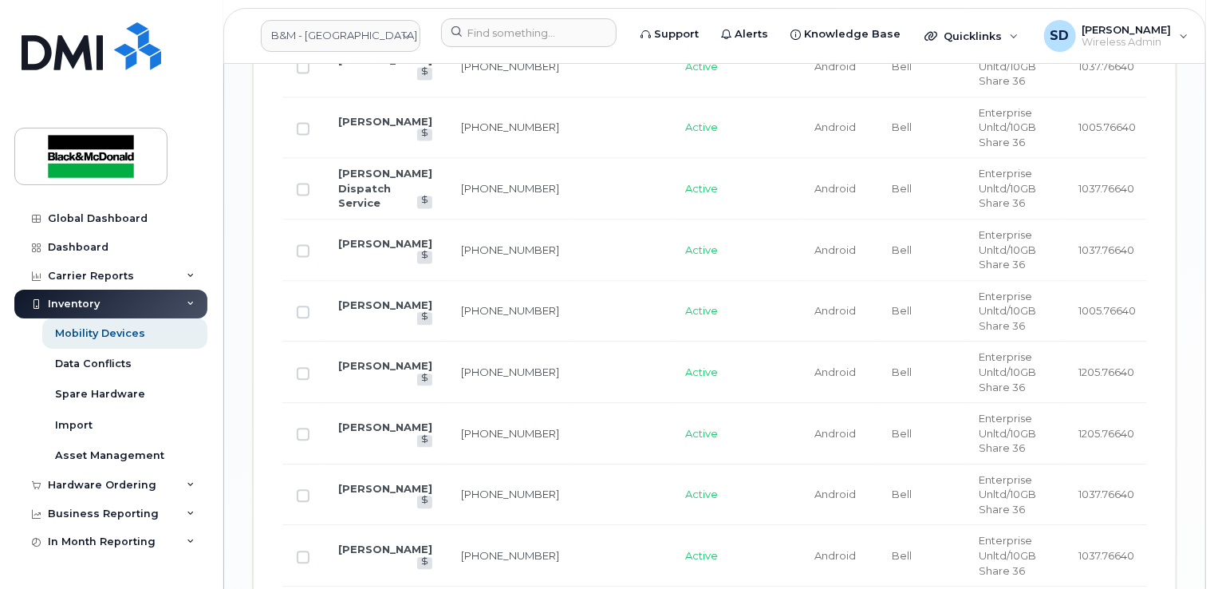
click at [357, 192] on td "[PERSON_NAME] Dispatch Service" at bounding box center [385, 188] width 123 height 61
click at [365, 178] on link "[PERSON_NAME] Dispatch Service" at bounding box center [385, 188] width 94 height 42
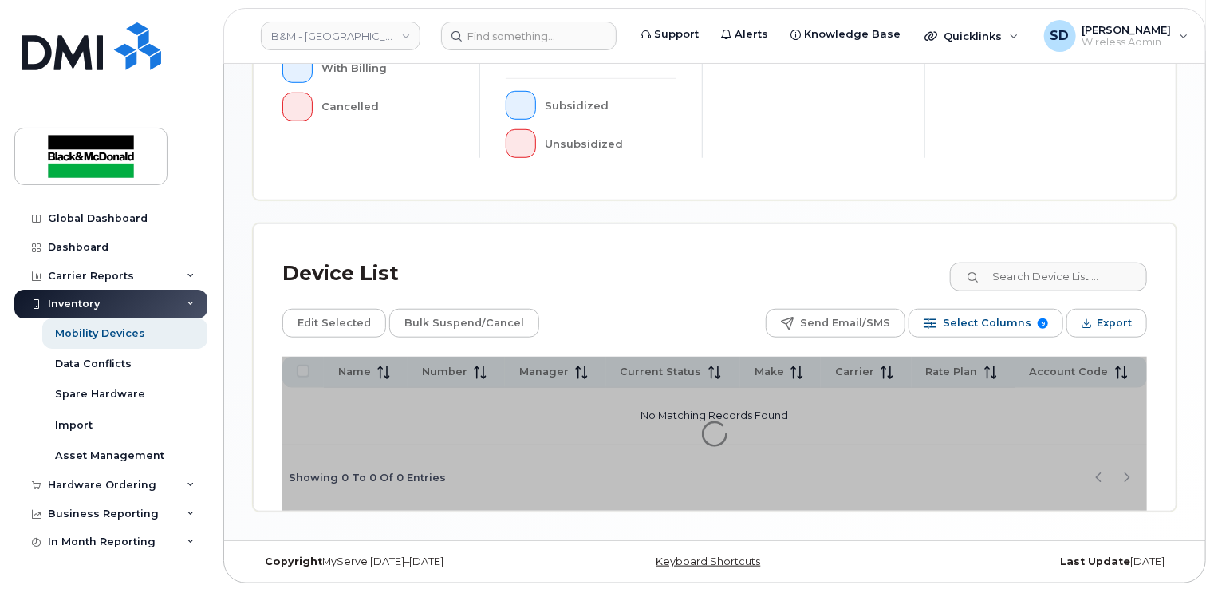
scroll to position [567, 0]
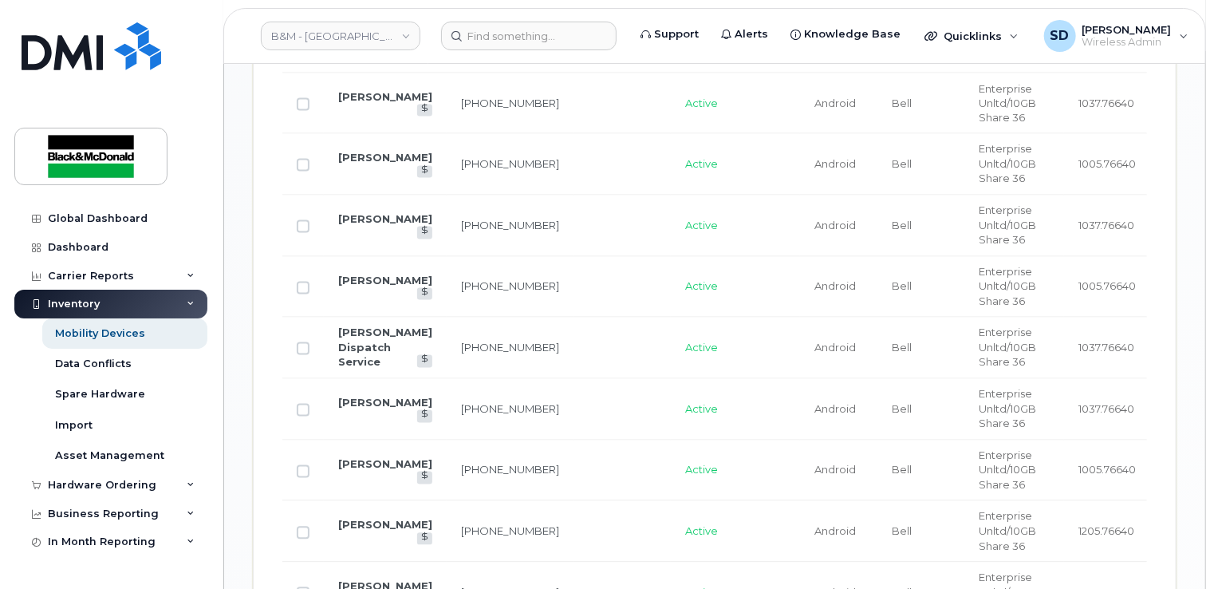
scroll to position [1486, 0]
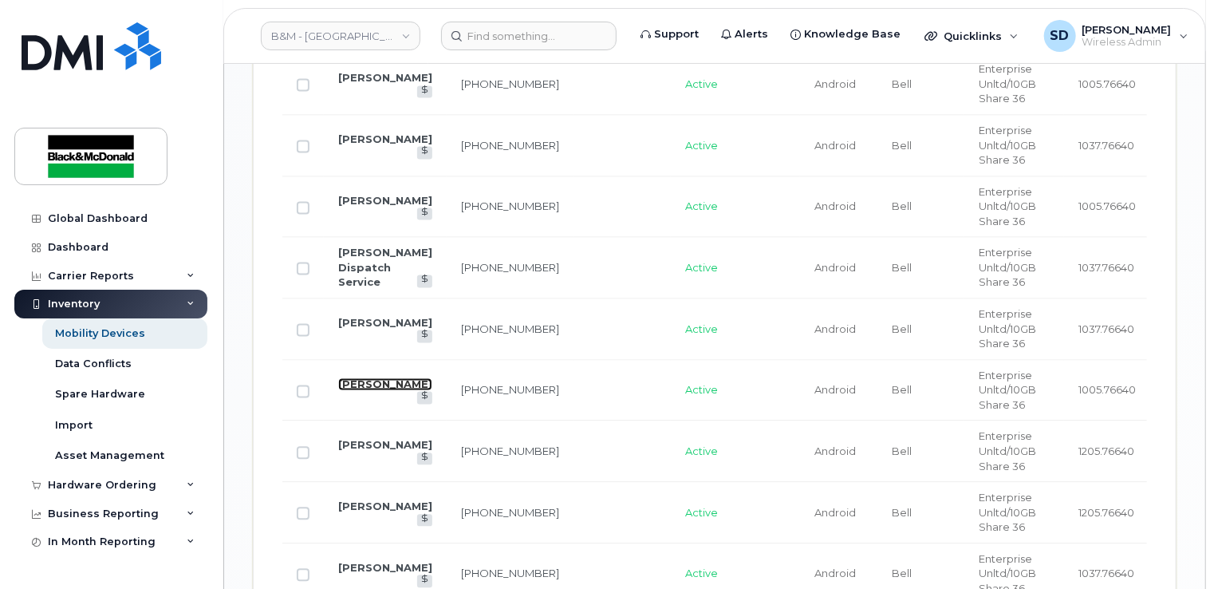
click at [376, 391] on link "[PERSON_NAME]" at bounding box center [385, 384] width 94 height 13
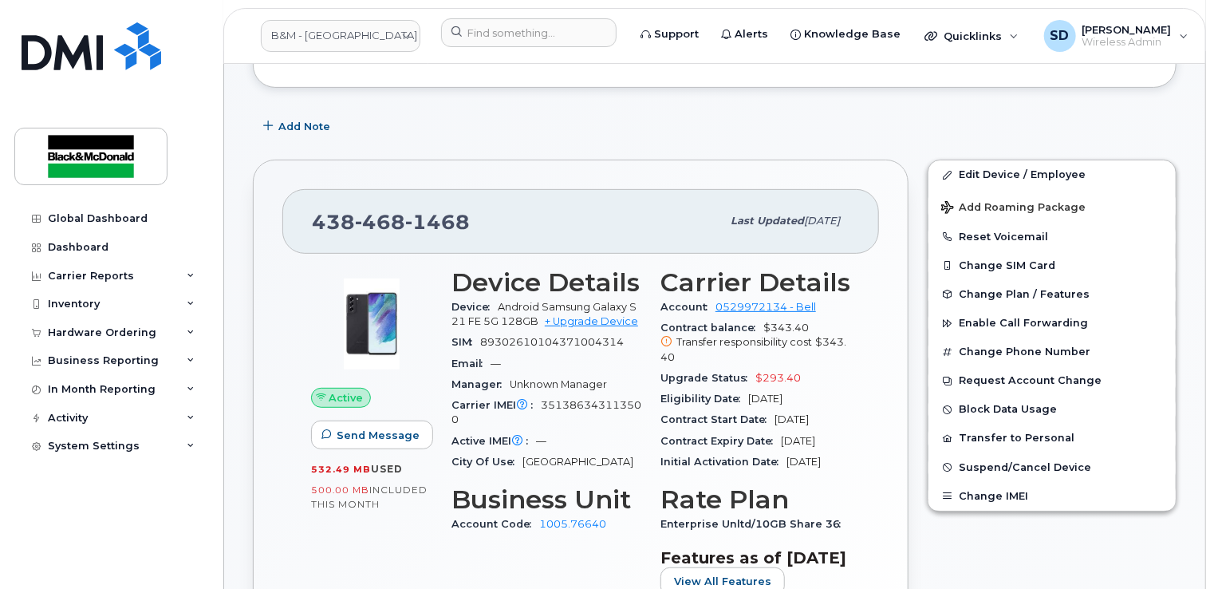
scroll to position [239, 0]
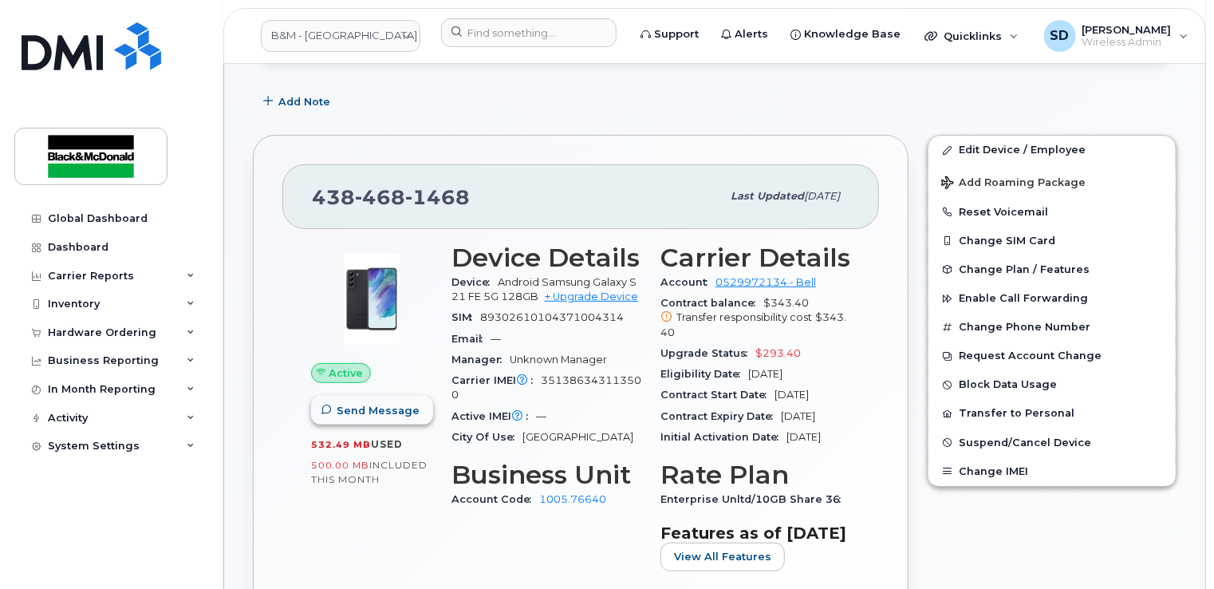
click at [349, 408] on span "Send Message" at bounding box center [378, 410] width 83 height 15
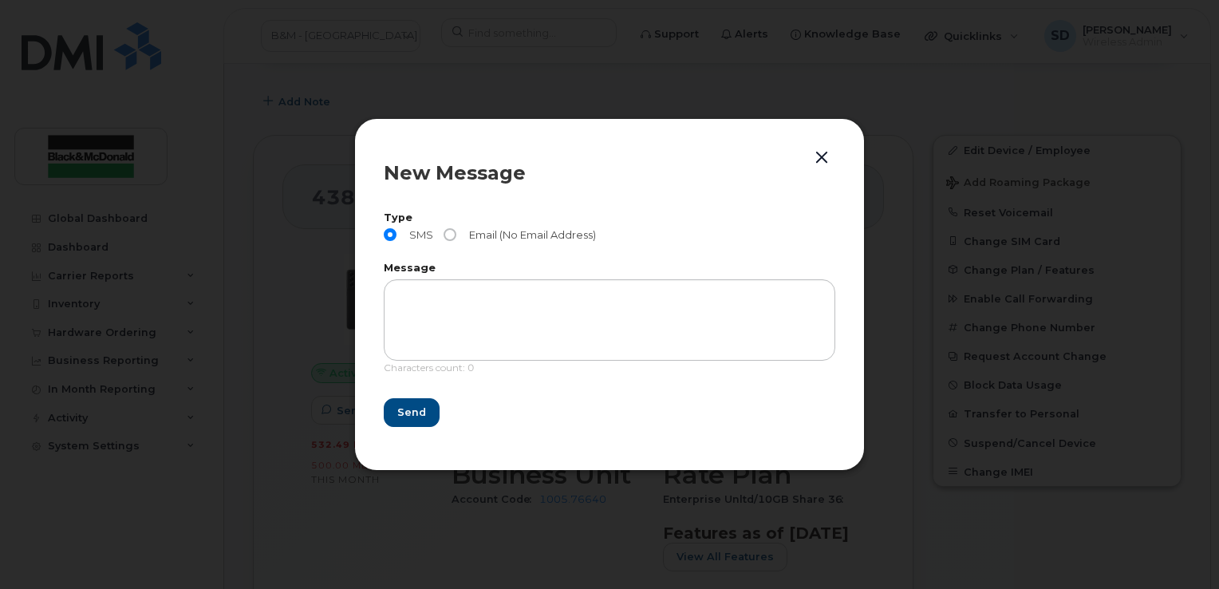
click at [823, 155] on button "button" at bounding box center [822, 158] width 24 height 22
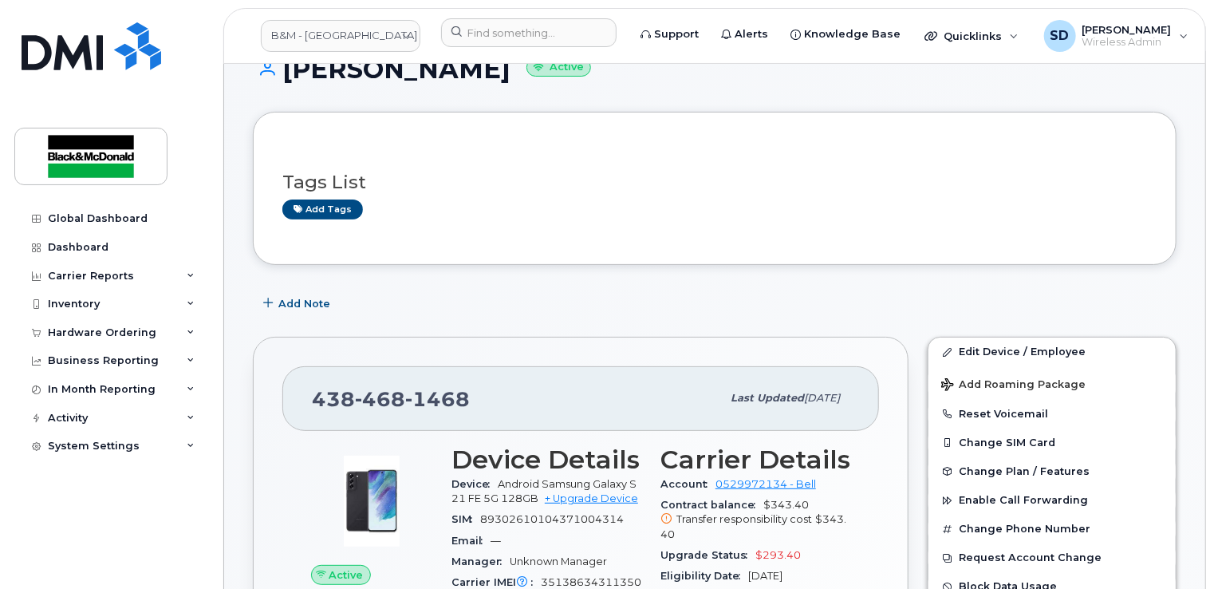
scroll to position [0, 0]
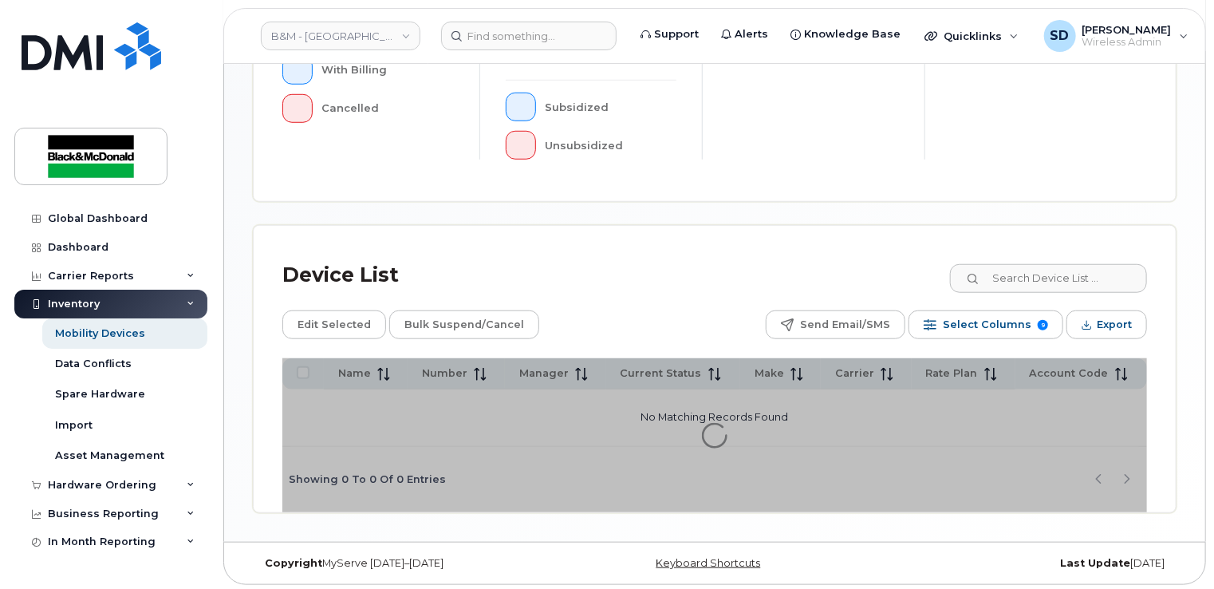
scroll to position [567, 0]
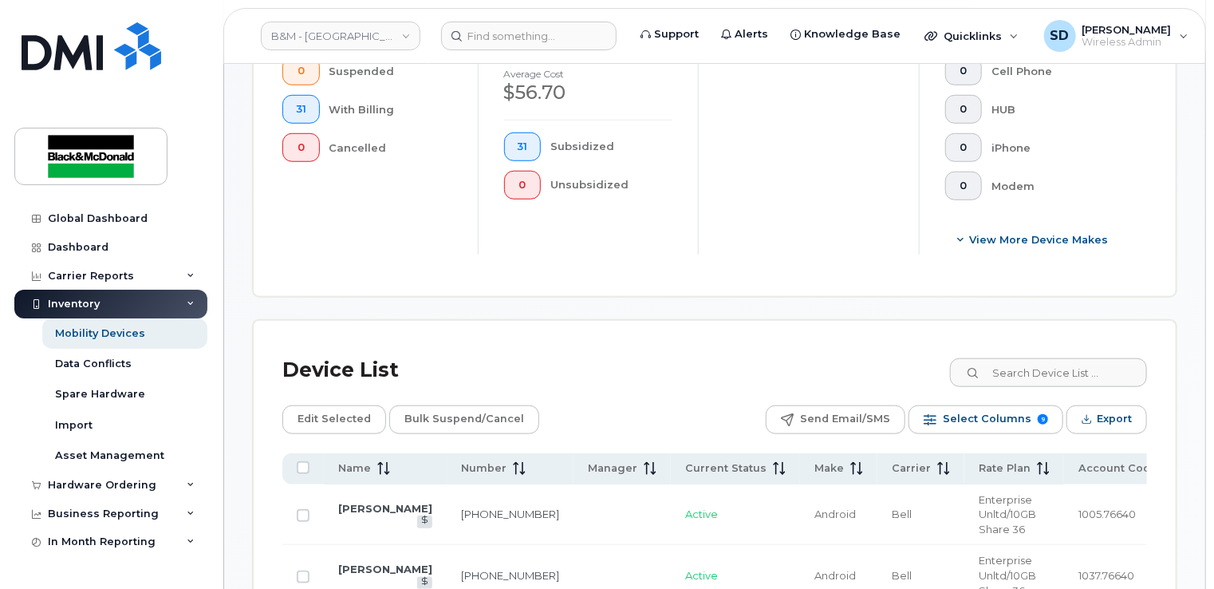
scroll to position [609, 0]
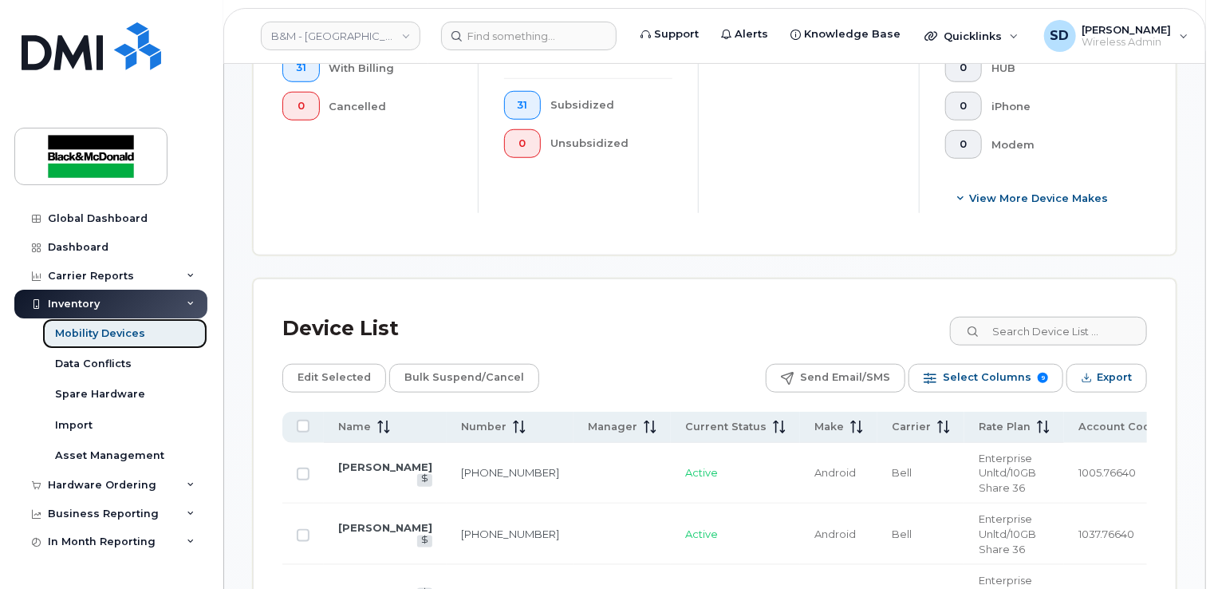
click at [128, 332] on div "Mobility Devices" at bounding box center [100, 333] width 90 height 14
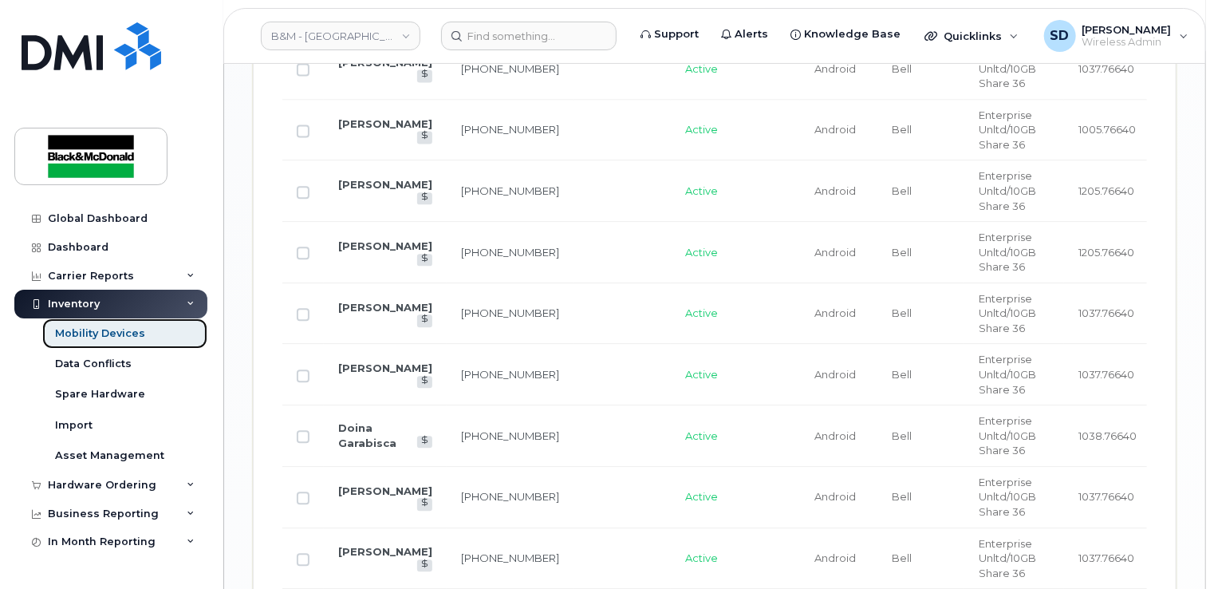
scroll to position [1662, 0]
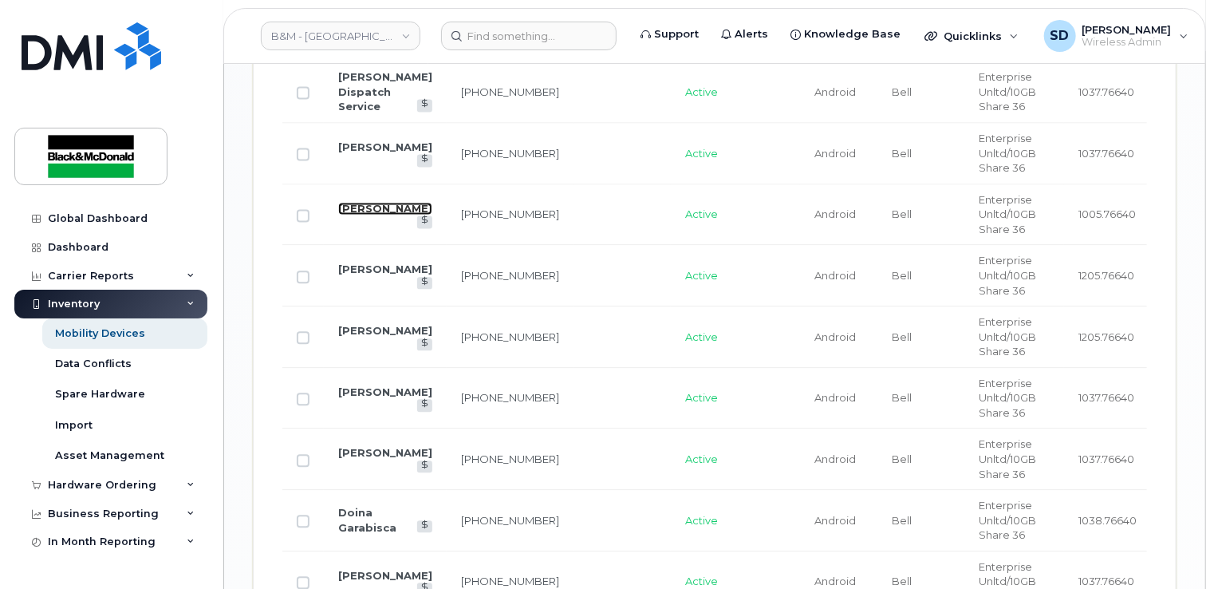
click at [361, 215] on link "[PERSON_NAME]" at bounding box center [385, 208] width 94 height 13
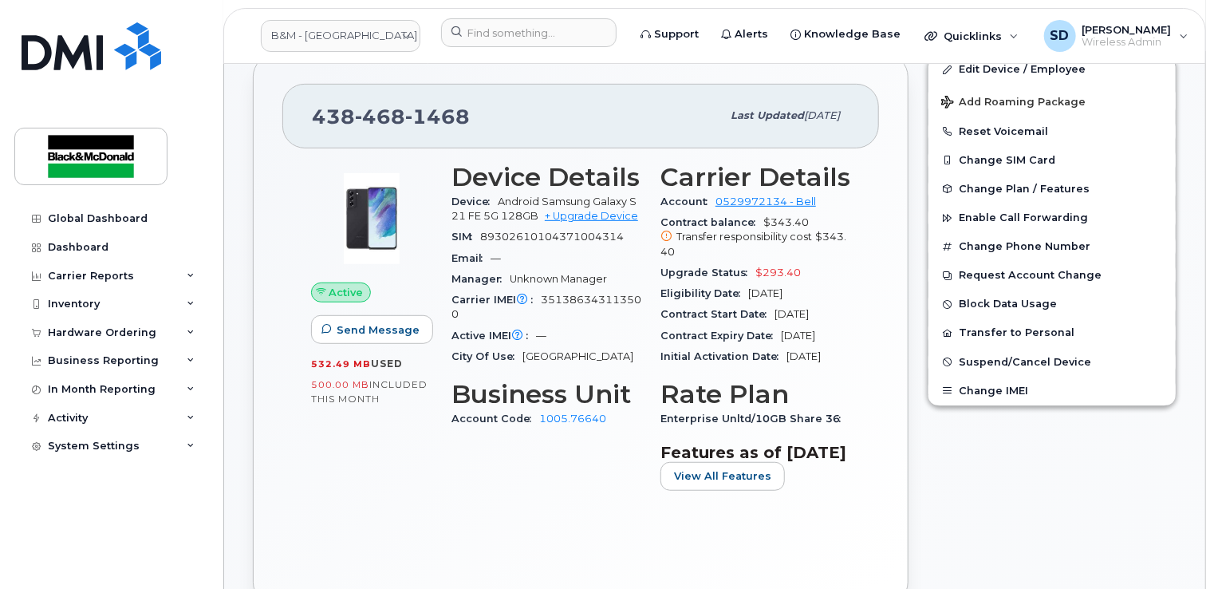
scroll to position [319, 0]
click at [368, 326] on span "Send Message" at bounding box center [378, 330] width 83 height 15
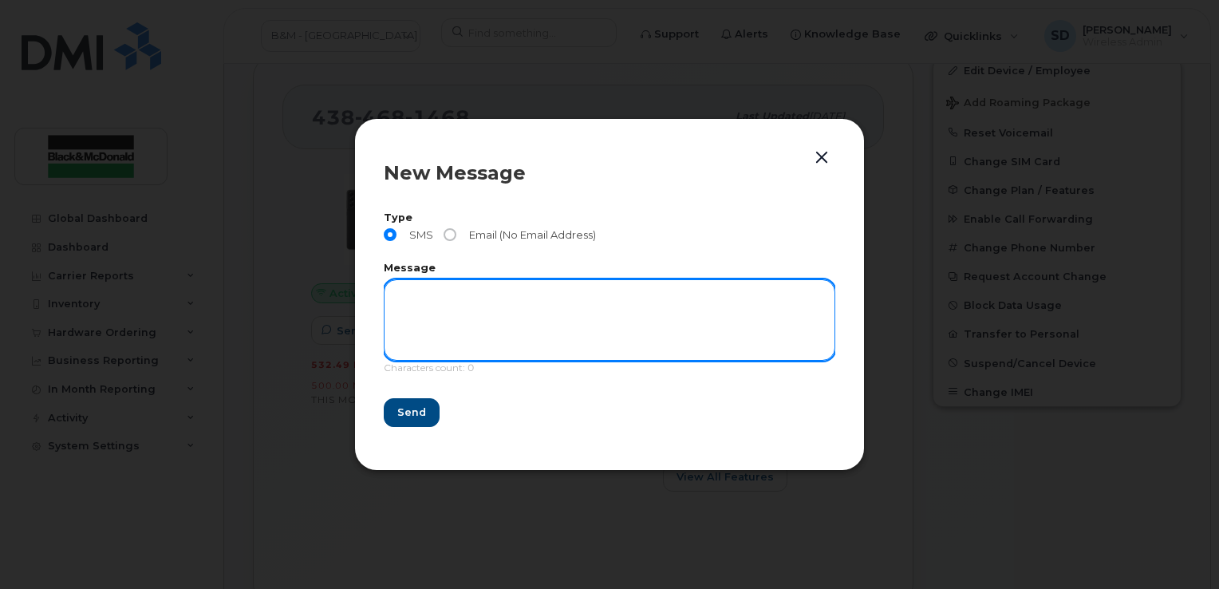
click at [403, 306] on textarea at bounding box center [609, 319] width 451 height 81
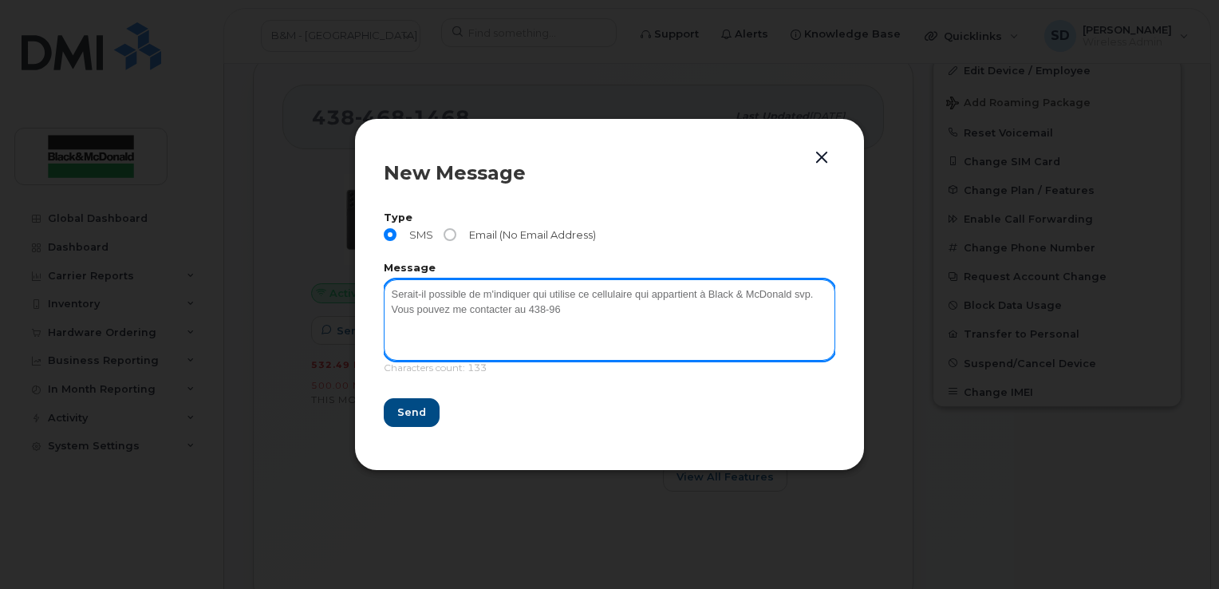
type textarea "Serait-il possible de m'indiquer qui utilise ce cellulaire qui appartient à Bla…"
drag, startPoint x: 593, startPoint y: 311, endPoint x: 168, endPoint y: 244, distance: 431.2
click at [168, 244] on div "New Message Type SMS Email (No Email Address) Message Serait-il possible de m'i…" at bounding box center [609, 294] width 1219 height 589
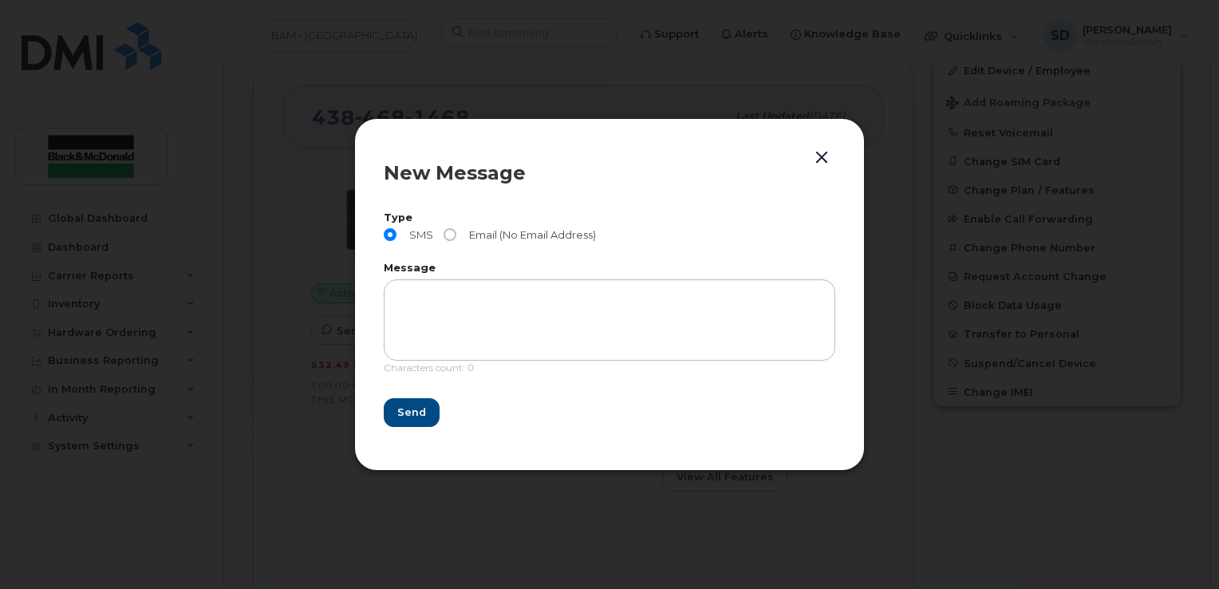
click at [815, 156] on button "button" at bounding box center [822, 158] width 24 height 22
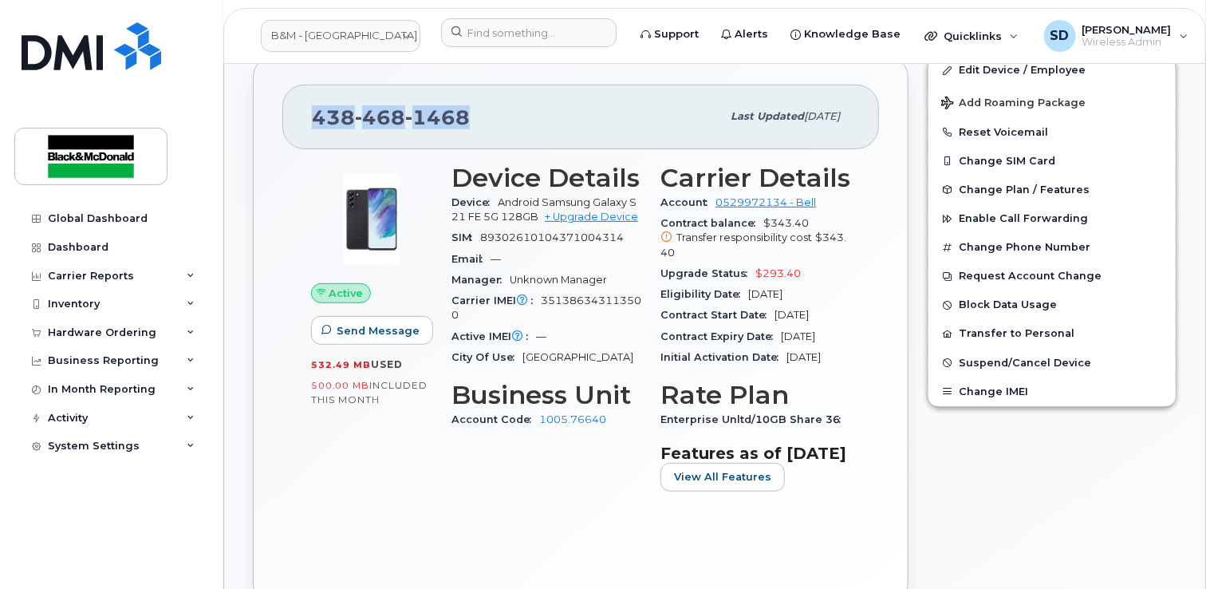
drag, startPoint x: 309, startPoint y: 112, endPoint x: 518, endPoint y: 114, distance: 209.0
click at [518, 114] on div "[PHONE_NUMBER] Last updated [DATE]" at bounding box center [580, 117] width 597 height 64
drag, startPoint x: 518, startPoint y: 114, endPoint x: 432, endPoint y: 114, distance: 85.3
copy span "[PHONE_NUMBER]"
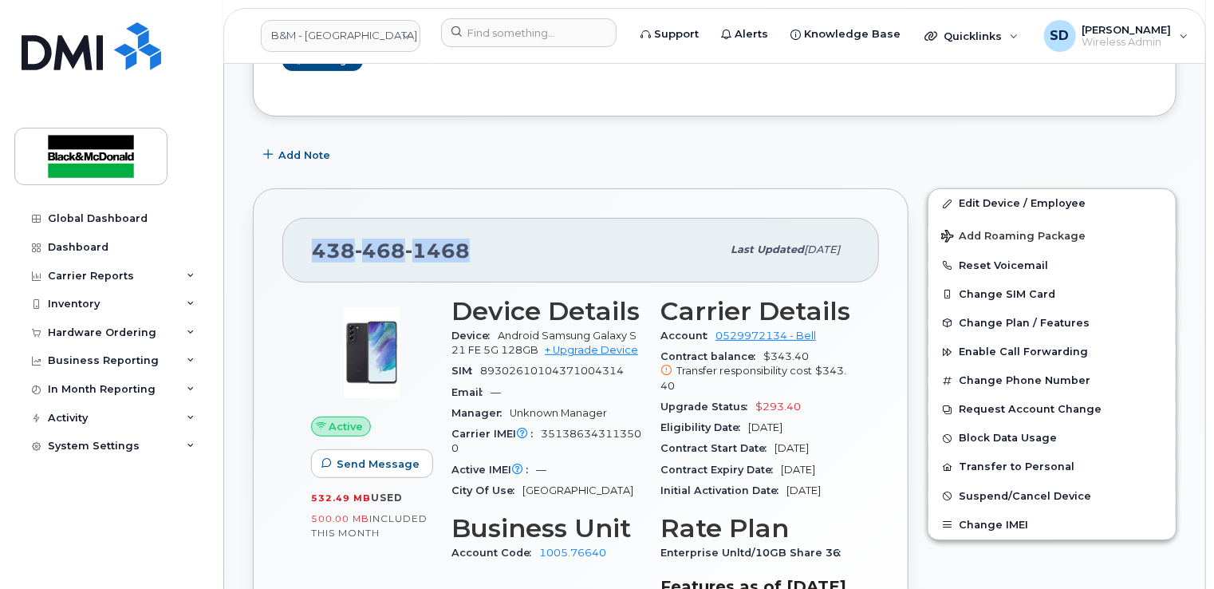
scroll to position [160, 0]
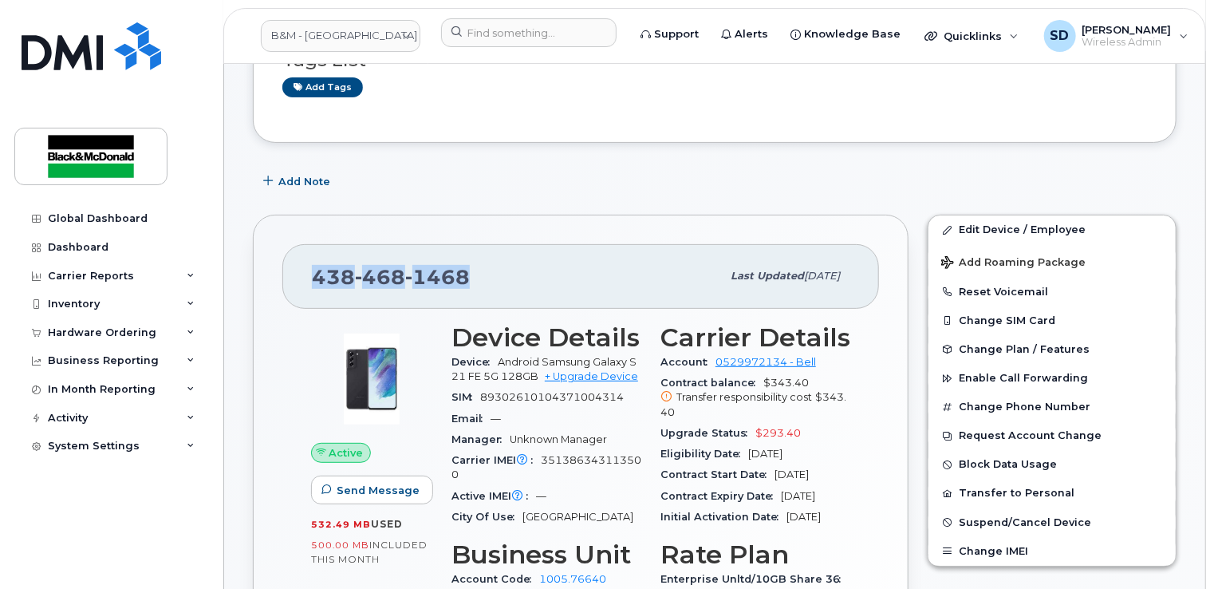
copy span "[PHONE_NUMBER]"
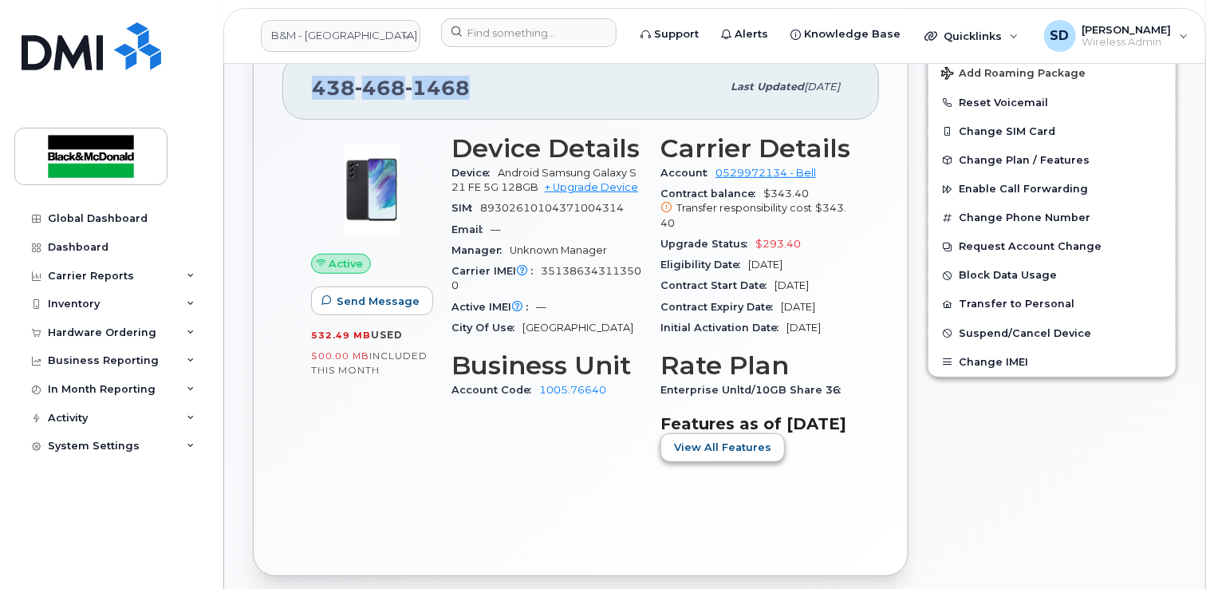
scroll to position [399, 0]
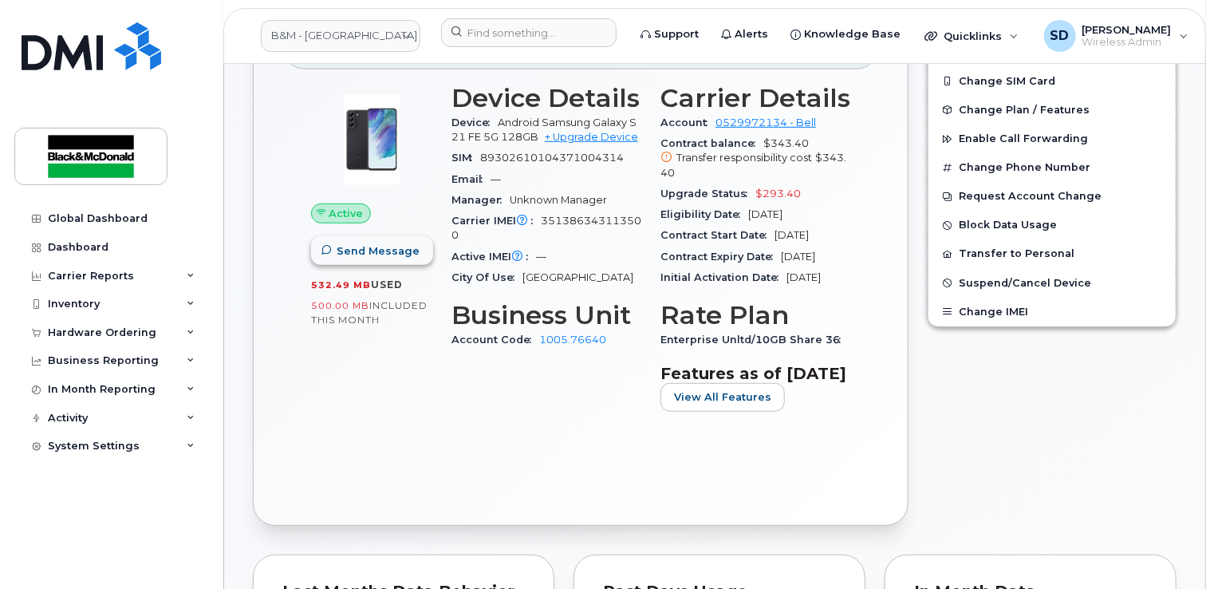
click at [353, 243] on span "Send Message" at bounding box center [378, 250] width 83 height 15
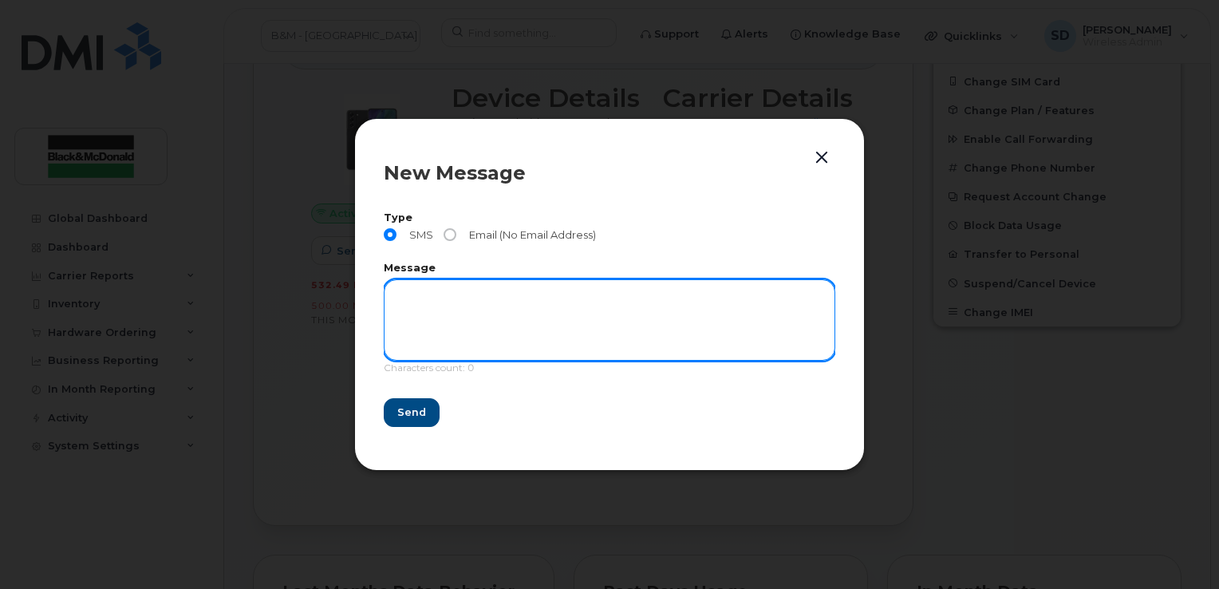
click at [399, 288] on textarea at bounding box center [609, 319] width 451 height 81
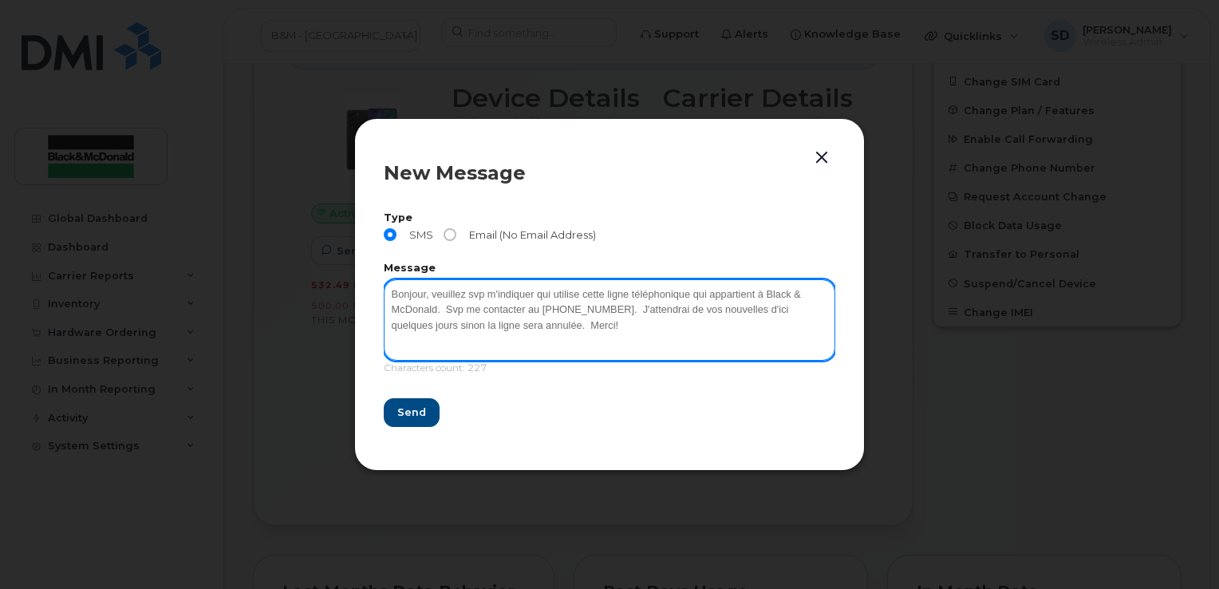
click at [485, 312] on textarea "Bonjour, veuillez svp m'indiquer qui utilise cette ligne téléphonique qui appar…" at bounding box center [609, 319] width 451 height 81
type textarea "Bonjour, veuillez svp m'indiquer qui utilise cette ligne téléphonique qui appar…"
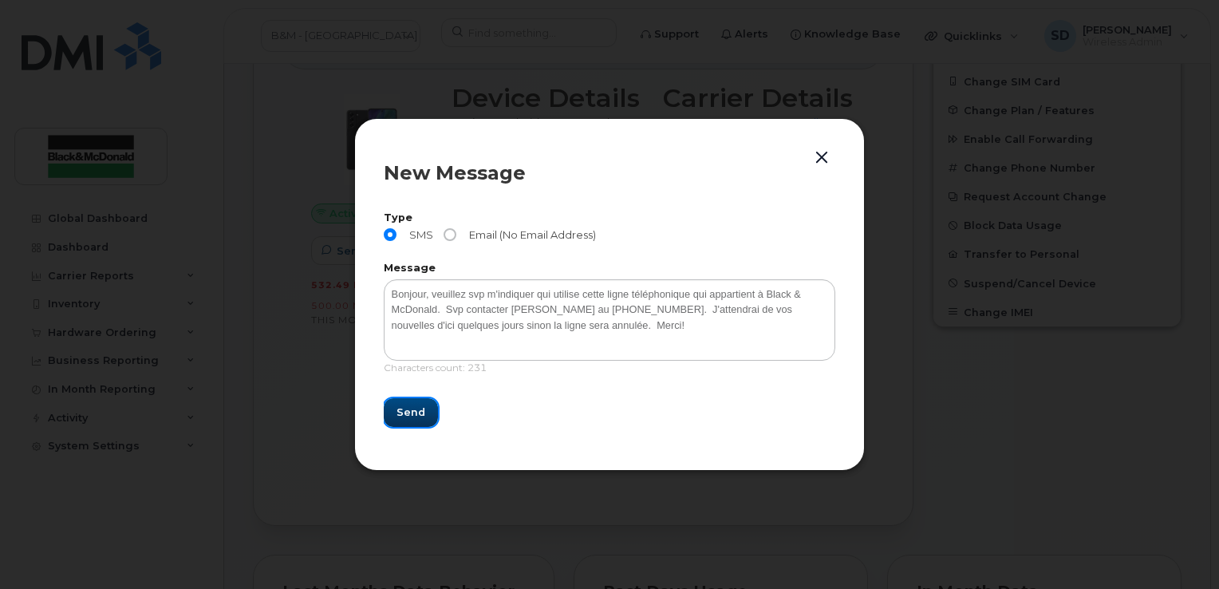
click at [419, 414] on span "Send" at bounding box center [410, 411] width 29 height 15
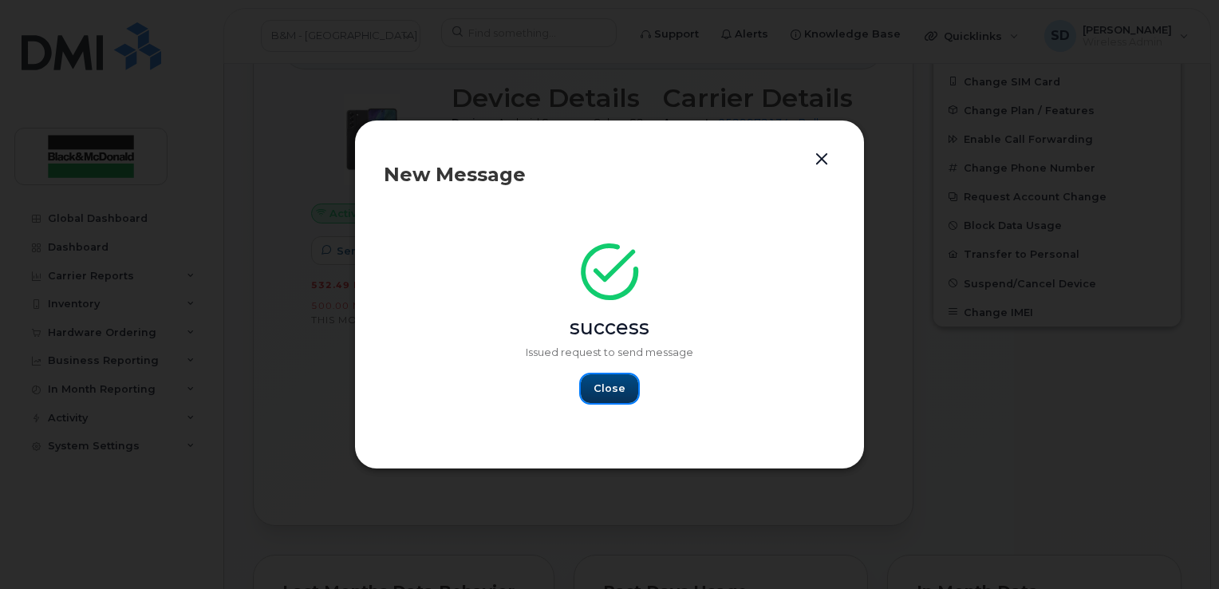
click at [609, 391] on span "Close" at bounding box center [609, 387] width 32 height 15
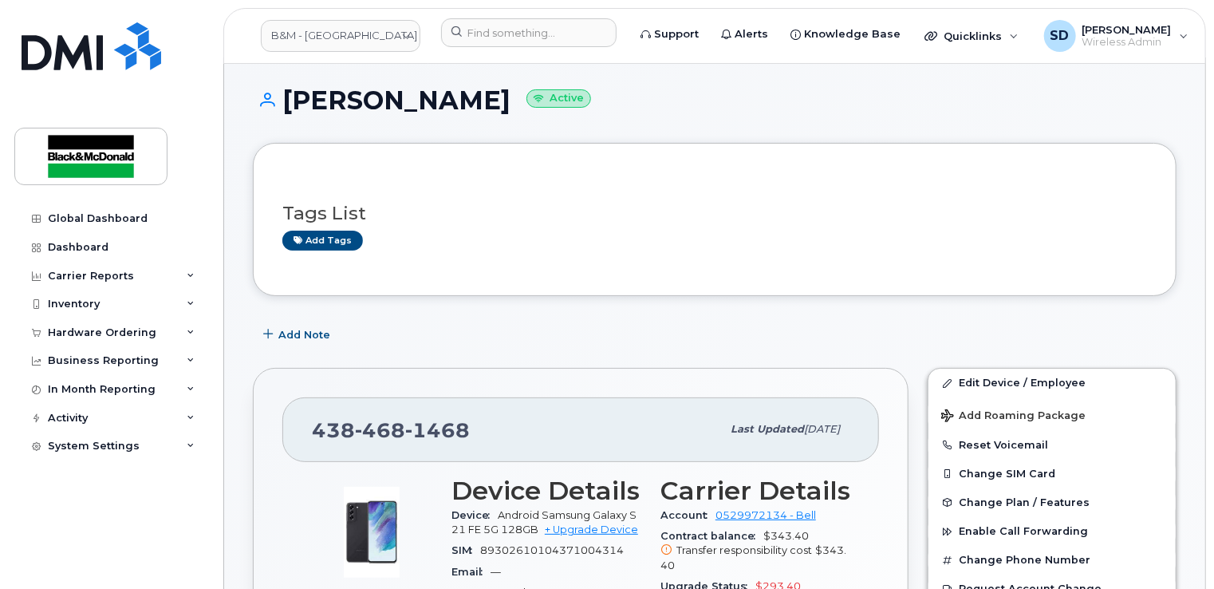
scroll to position [0, 0]
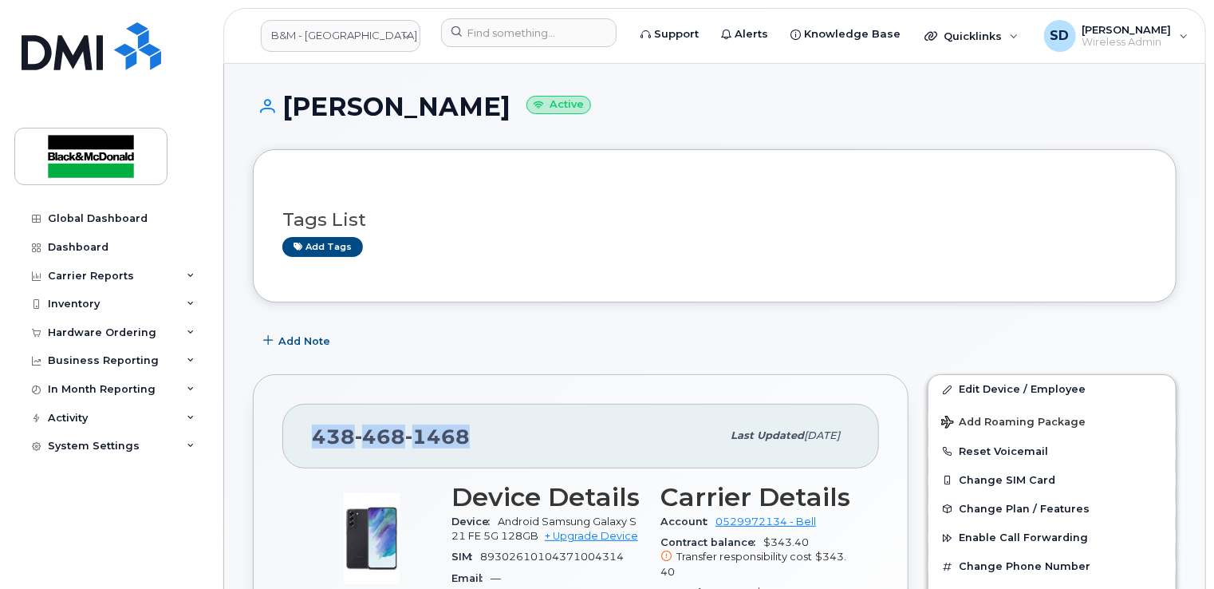
drag, startPoint x: 313, startPoint y: 430, endPoint x: 479, endPoint y: 436, distance: 166.0
click at [479, 436] on div "[PHONE_NUMBER]" at bounding box center [516, 436] width 409 height 34
drag, startPoint x: 479, startPoint y: 436, endPoint x: 455, endPoint y: 436, distance: 23.9
copy span "[PHONE_NUMBER]"
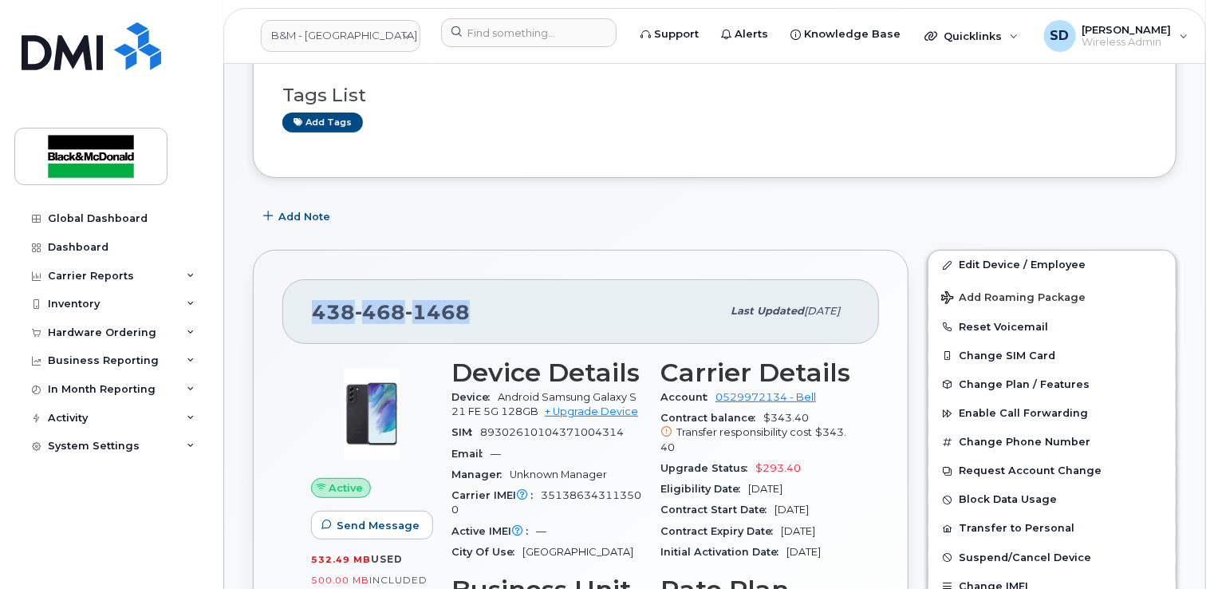
scroll to position [319, 0]
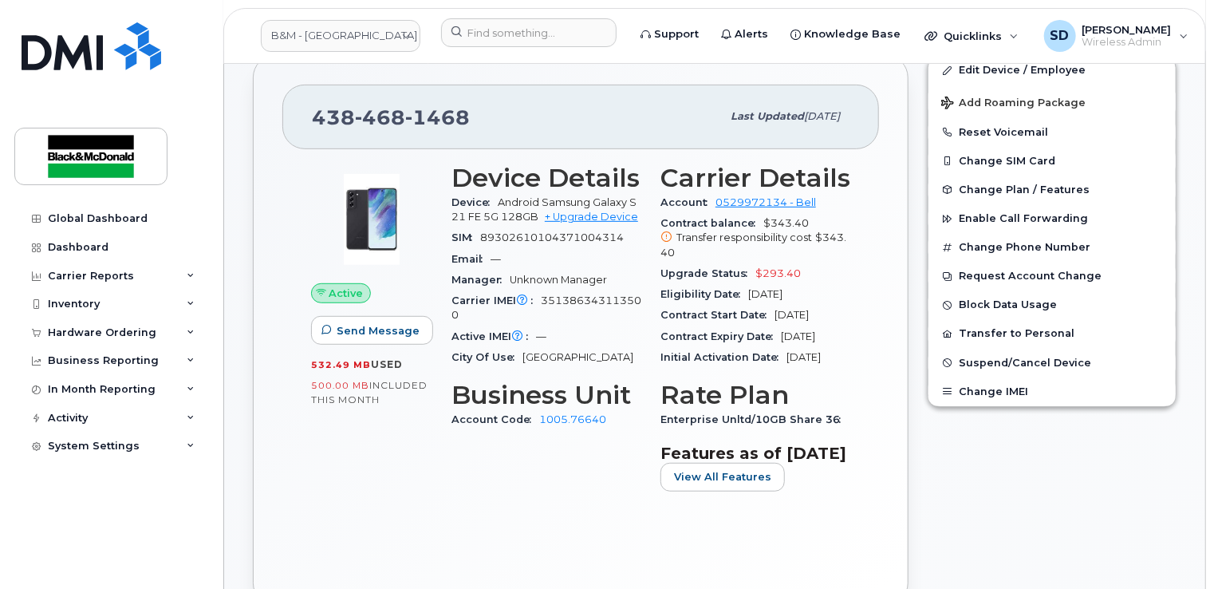
click at [546, 464] on div "Device Details Device Android Samsung Galaxy S21 FE 5G 128GB + Upgrade Device S…" at bounding box center [546, 334] width 209 height 360
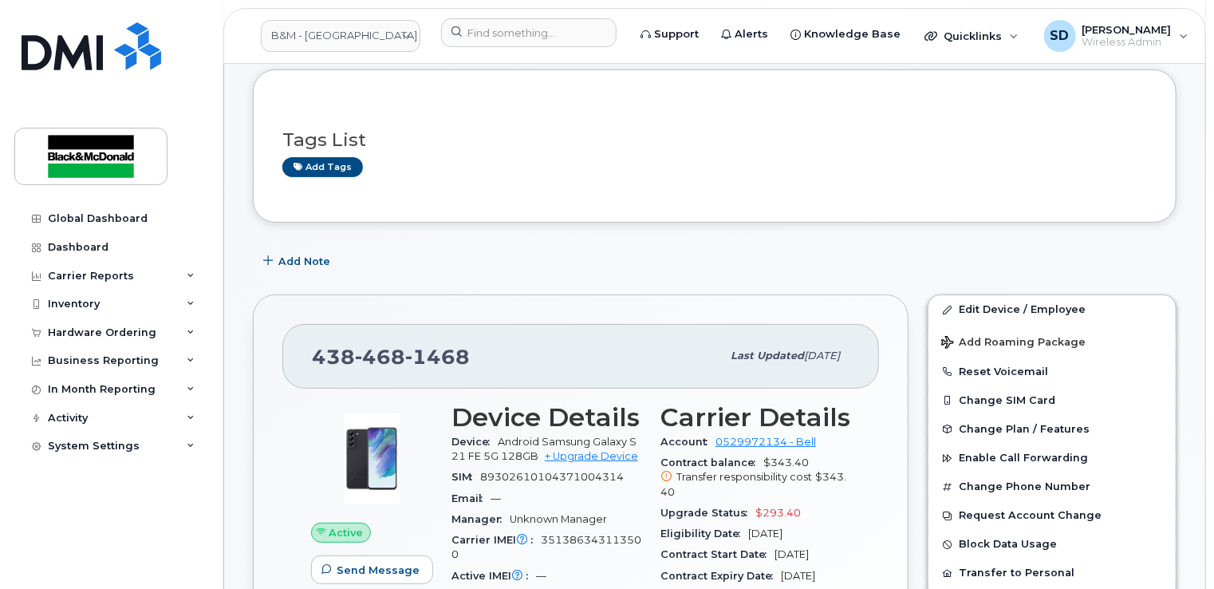
scroll to position [0, 0]
